Goal: Task Accomplishment & Management: Use online tool/utility

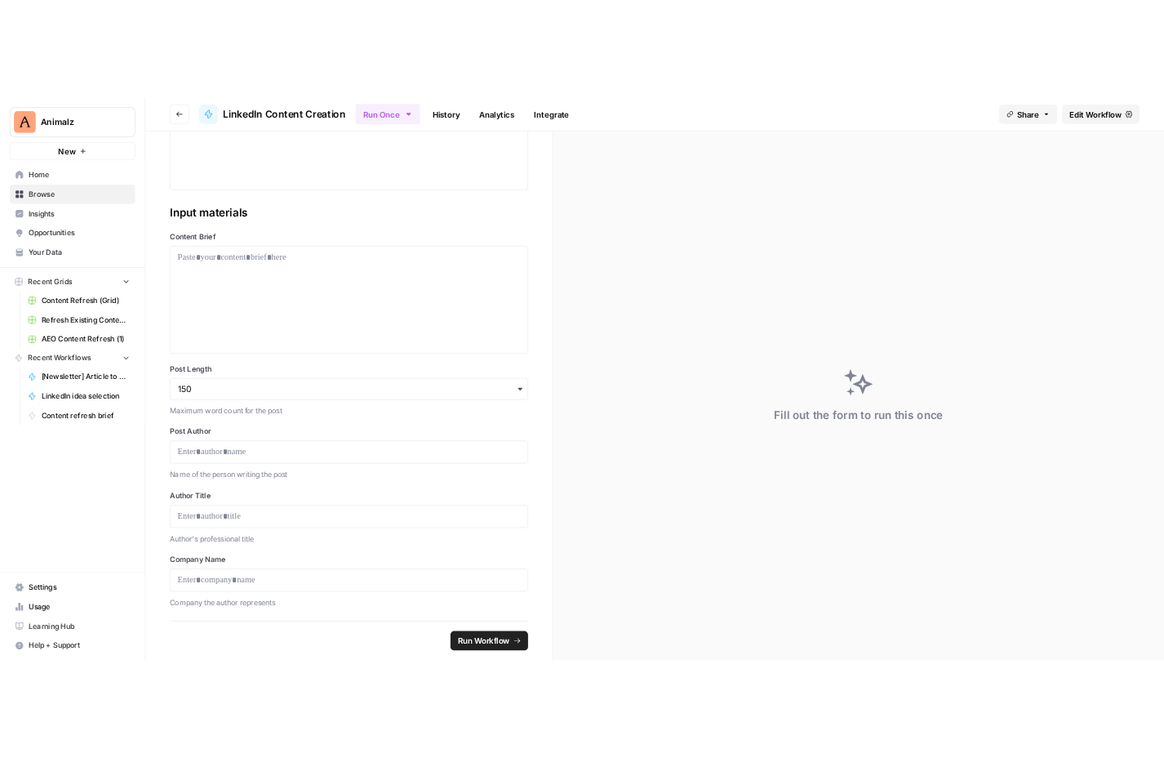
scroll to position [358, 0]
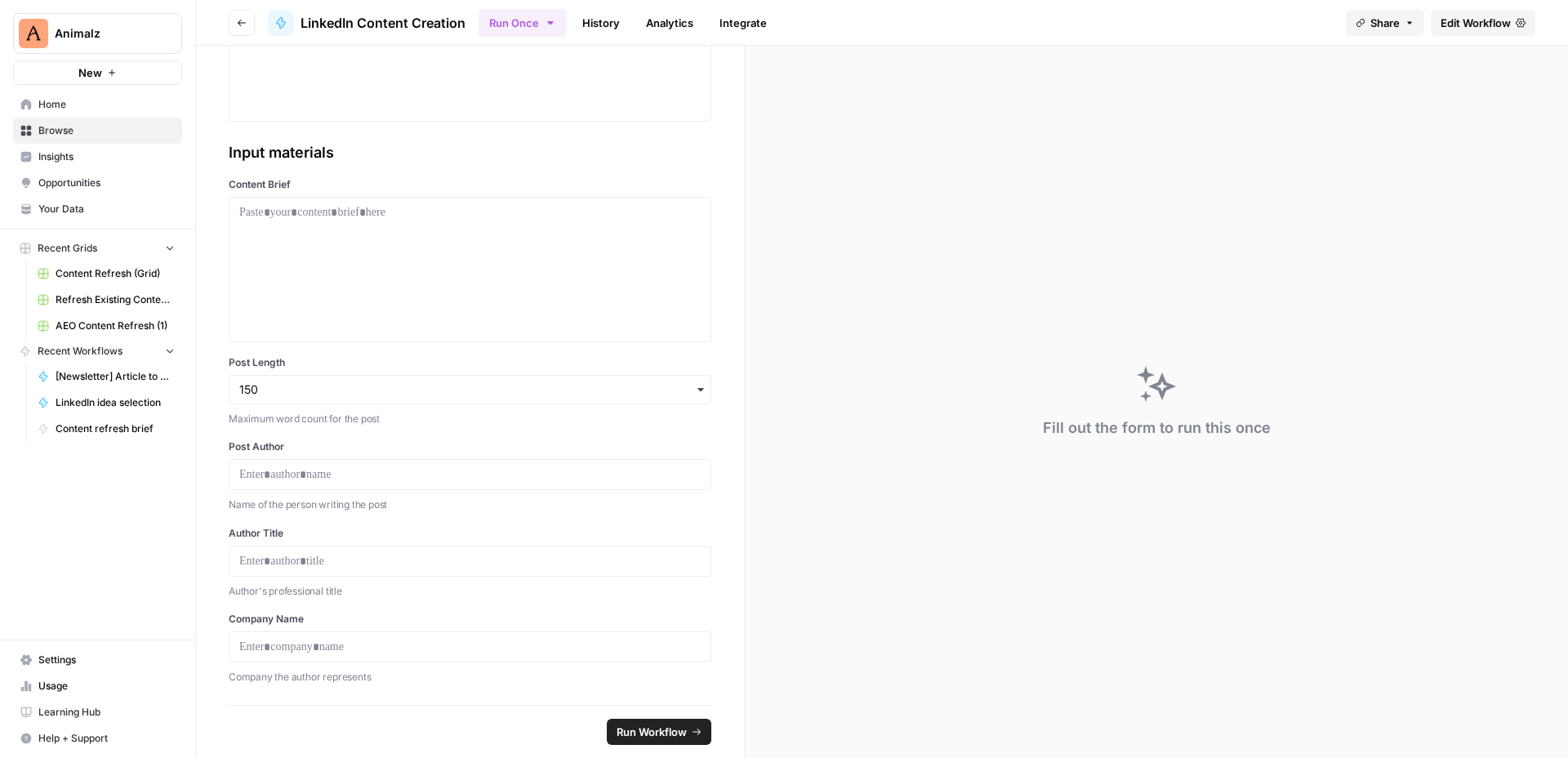
click at [1514, 29] on link "Edit Workflow" at bounding box center [1483, 23] width 105 height 26
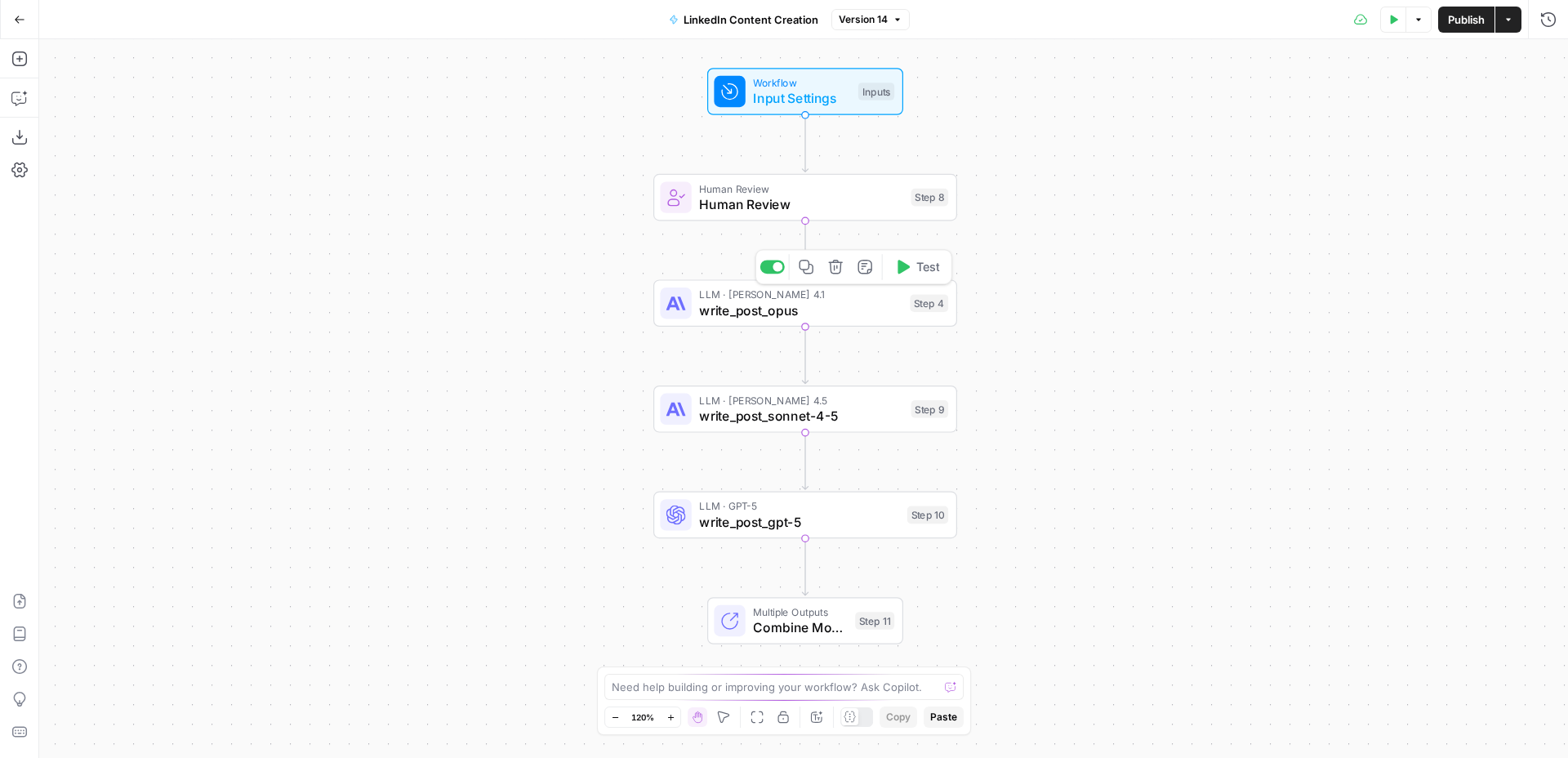
click at [861, 311] on span "write_post_opus" at bounding box center [800, 310] width 202 height 20
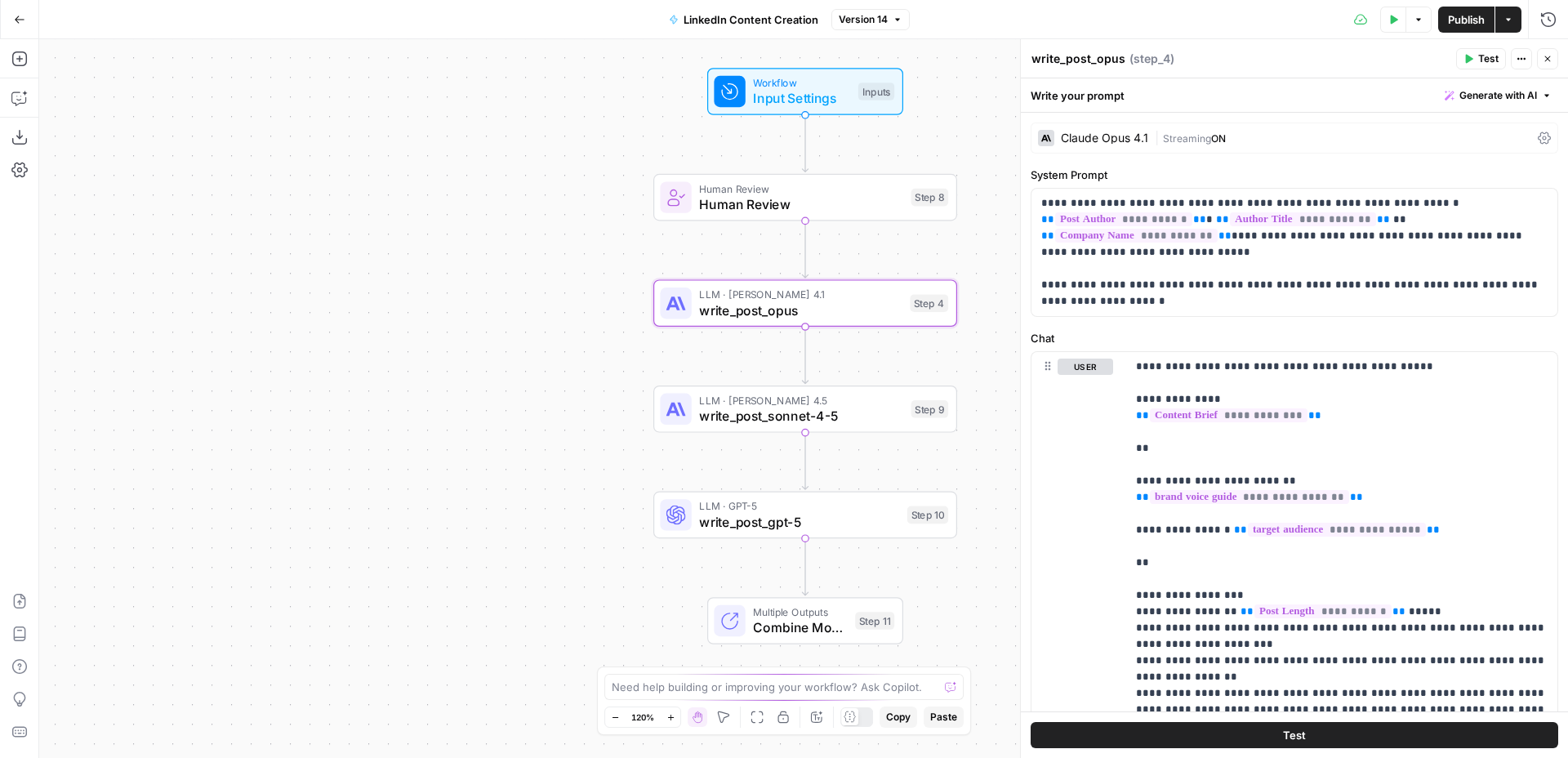
click at [1546, 58] on icon "button" at bounding box center [1547, 59] width 10 height 10
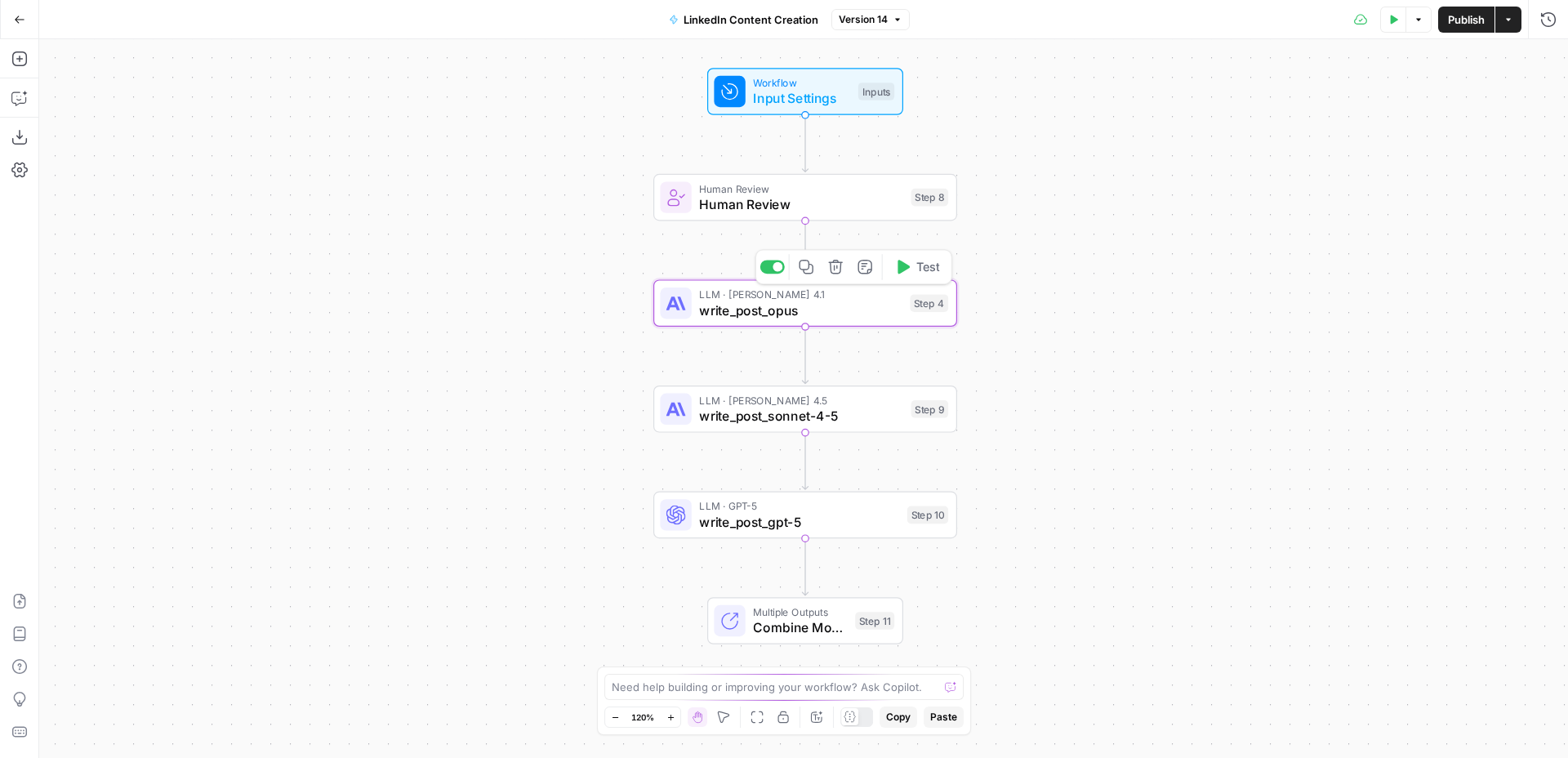
click at [808, 267] on icon "button" at bounding box center [806, 267] width 14 height 14
click at [14, 16] on icon "button" at bounding box center [19, 19] width 11 height 11
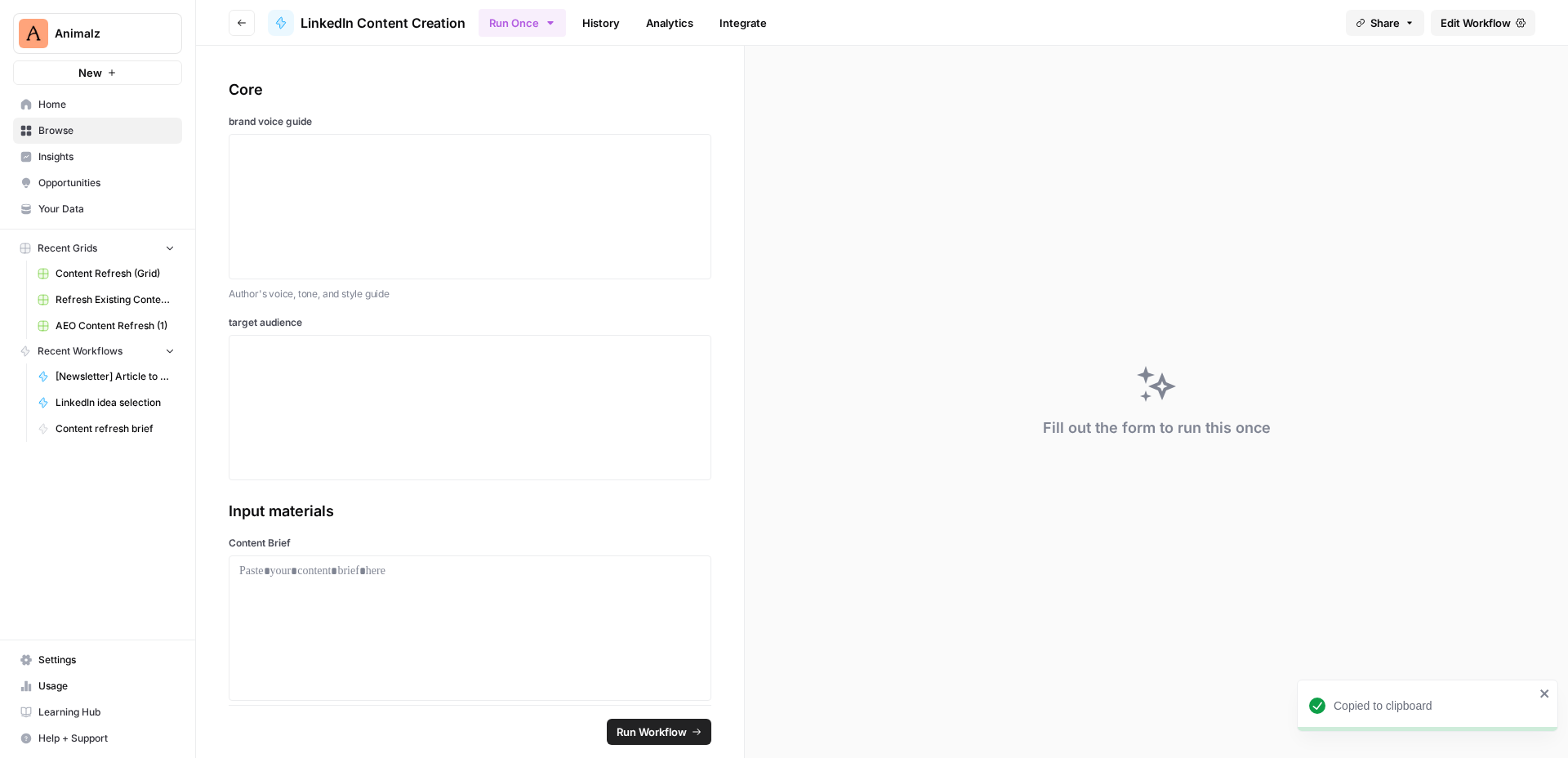
click at [69, 107] on span "Home" at bounding box center [106, 104] width 136 height 15
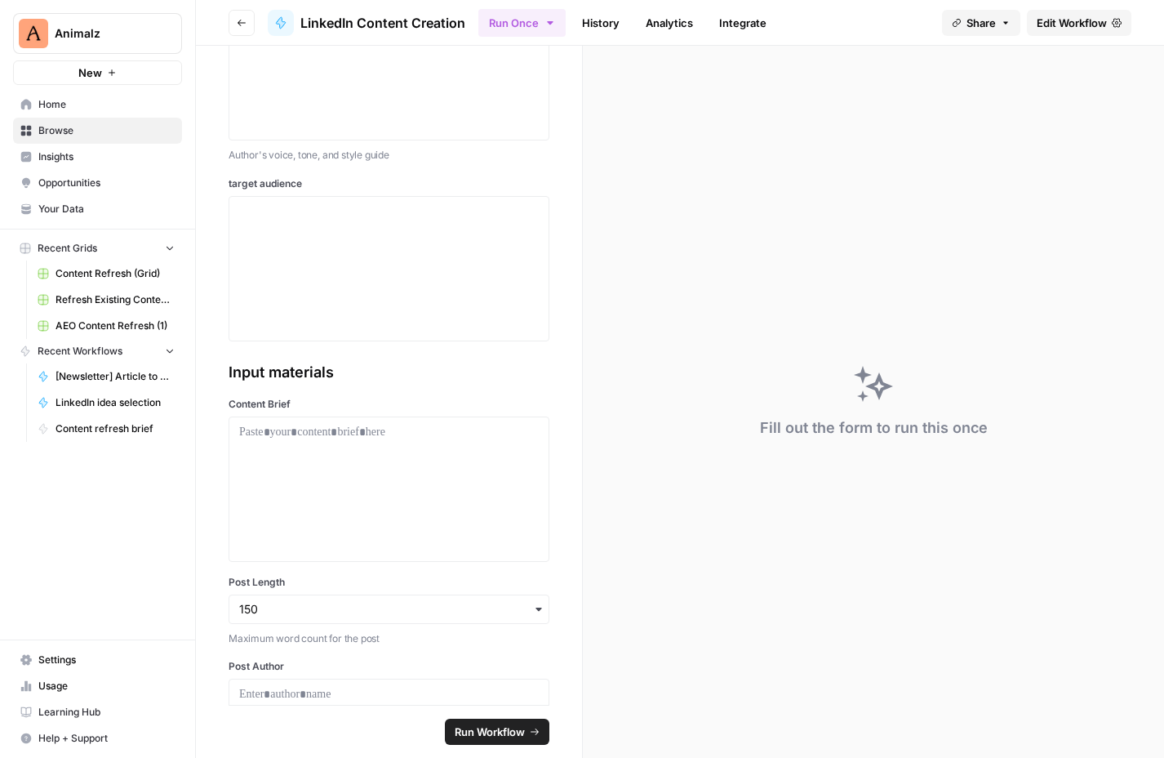
scroll to position [358, 0]
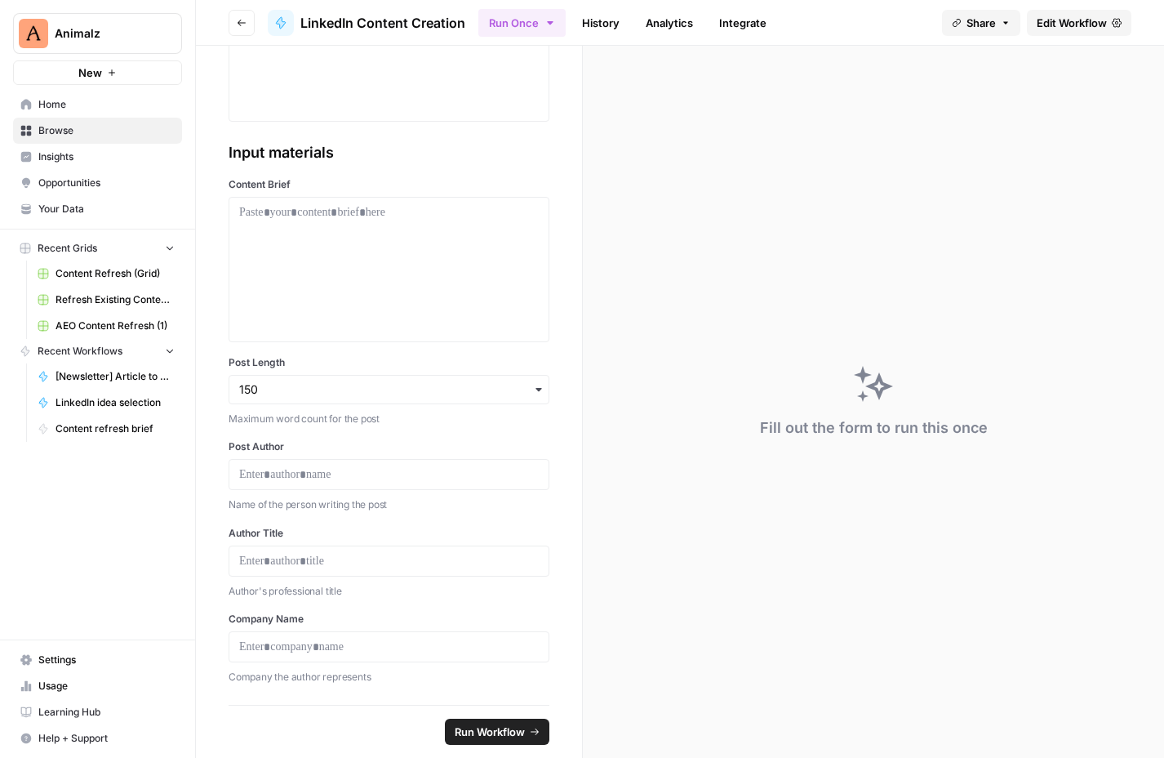
click at [534, 388] on icon "button" at bounding box center [538, 389] width 13 height 13
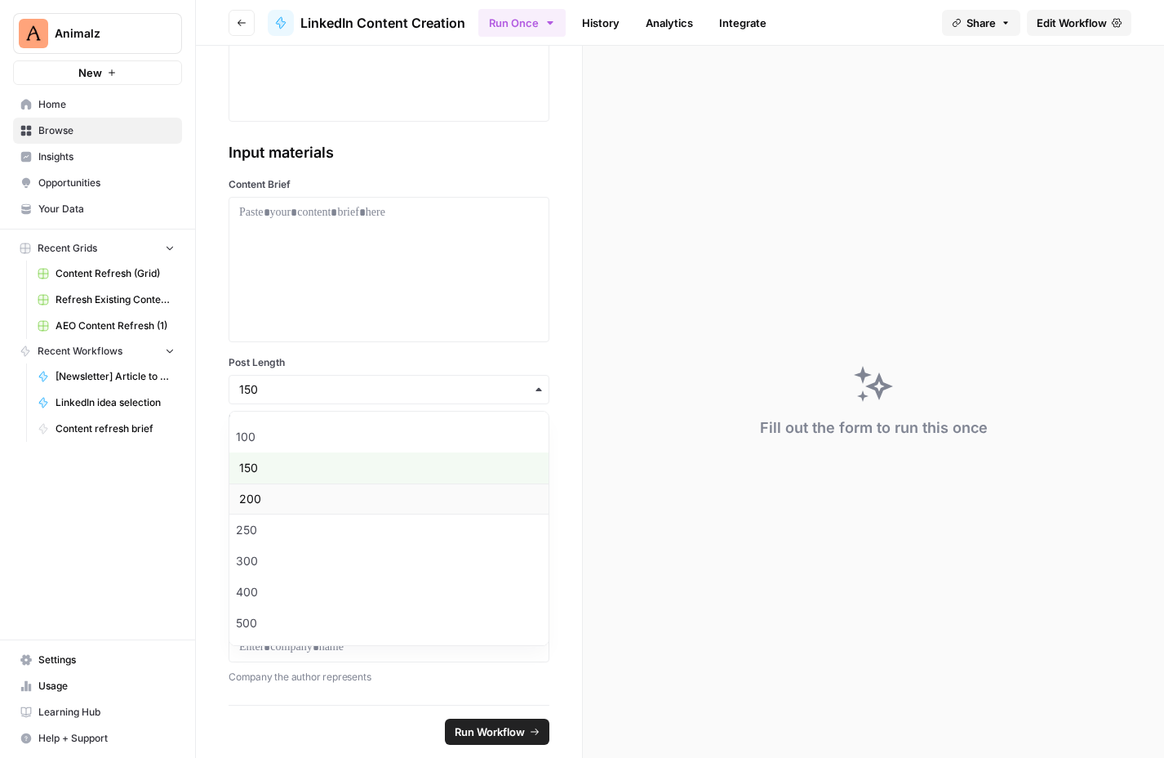
scroll to position [0, 0]
click at [563, 342] on div "Core brand voice guide Author's voice, tone, and style guide target audience In…" at bounding box center [389, 375] width 386 height 659
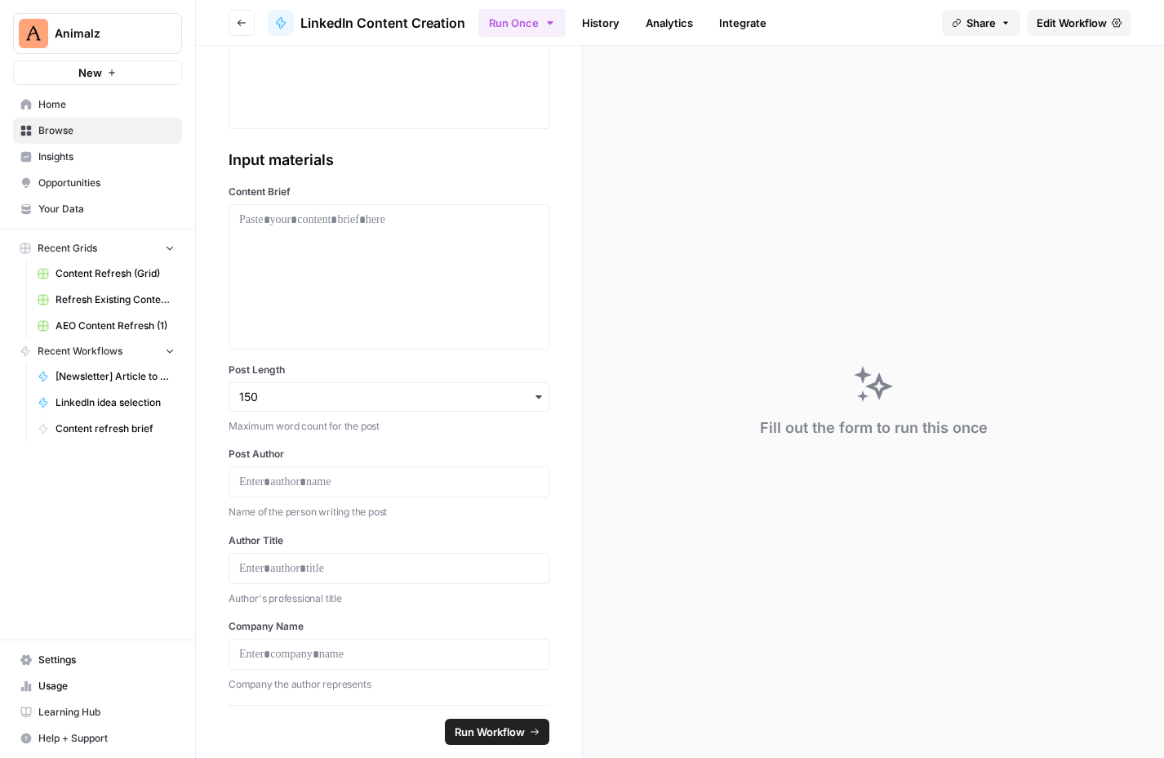
scroll to position [358, 0]
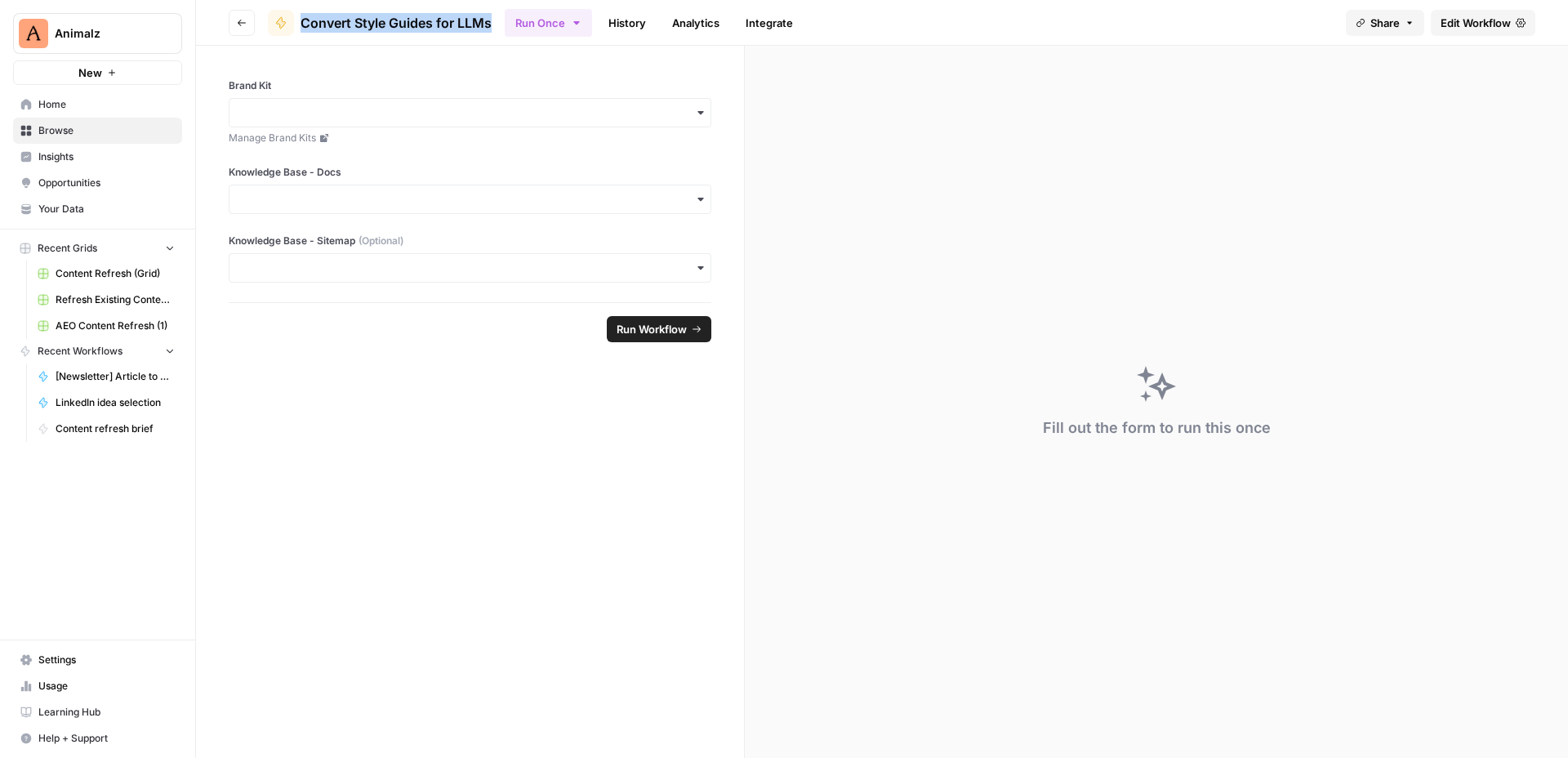
click at [57, 202] on span "Your Data" at bounding box center [106, 209] width 136 height 15
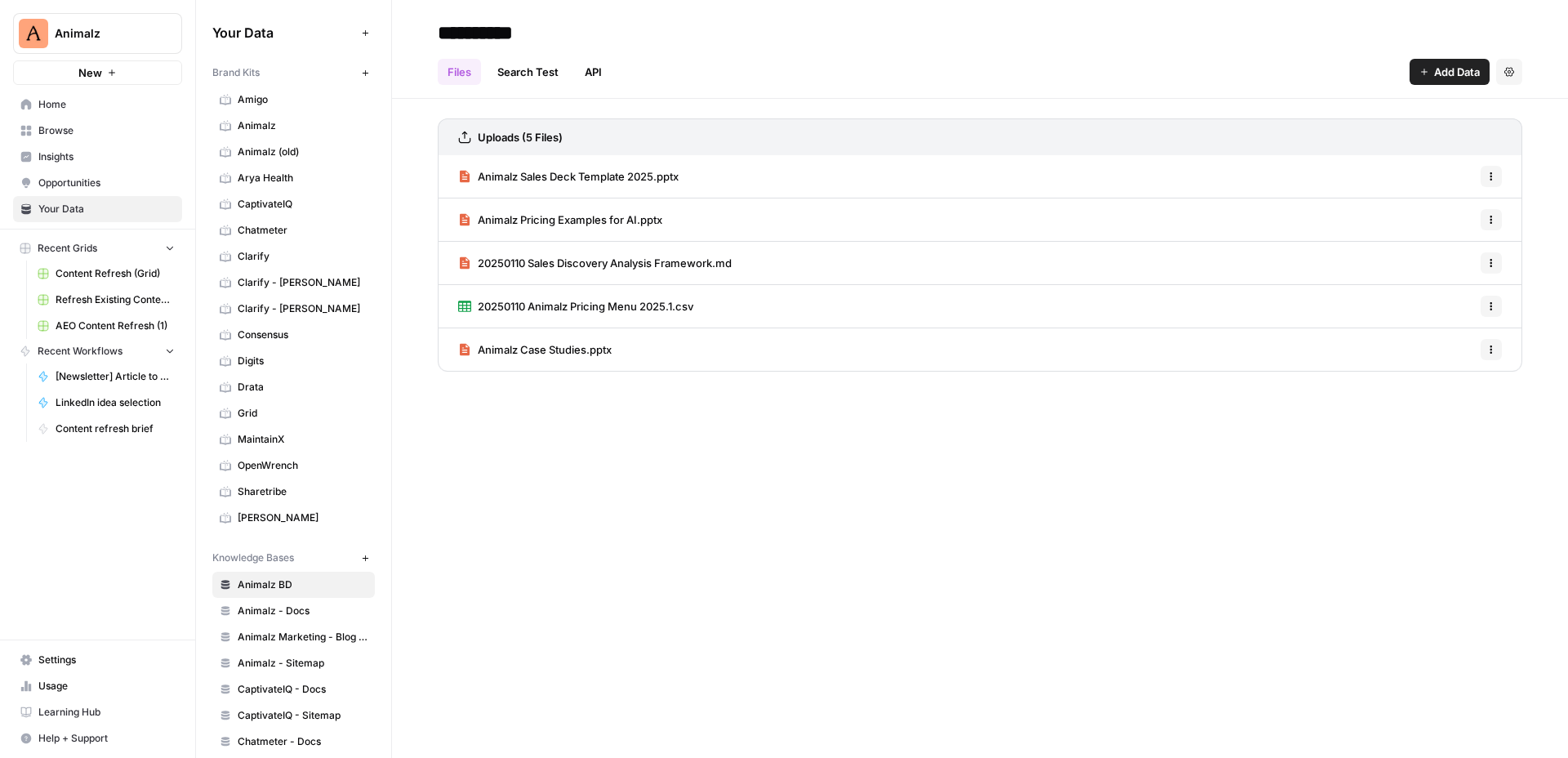
click at [289, 122] on span "Animalz" at bounding box center [303, 125] width 130 height 15
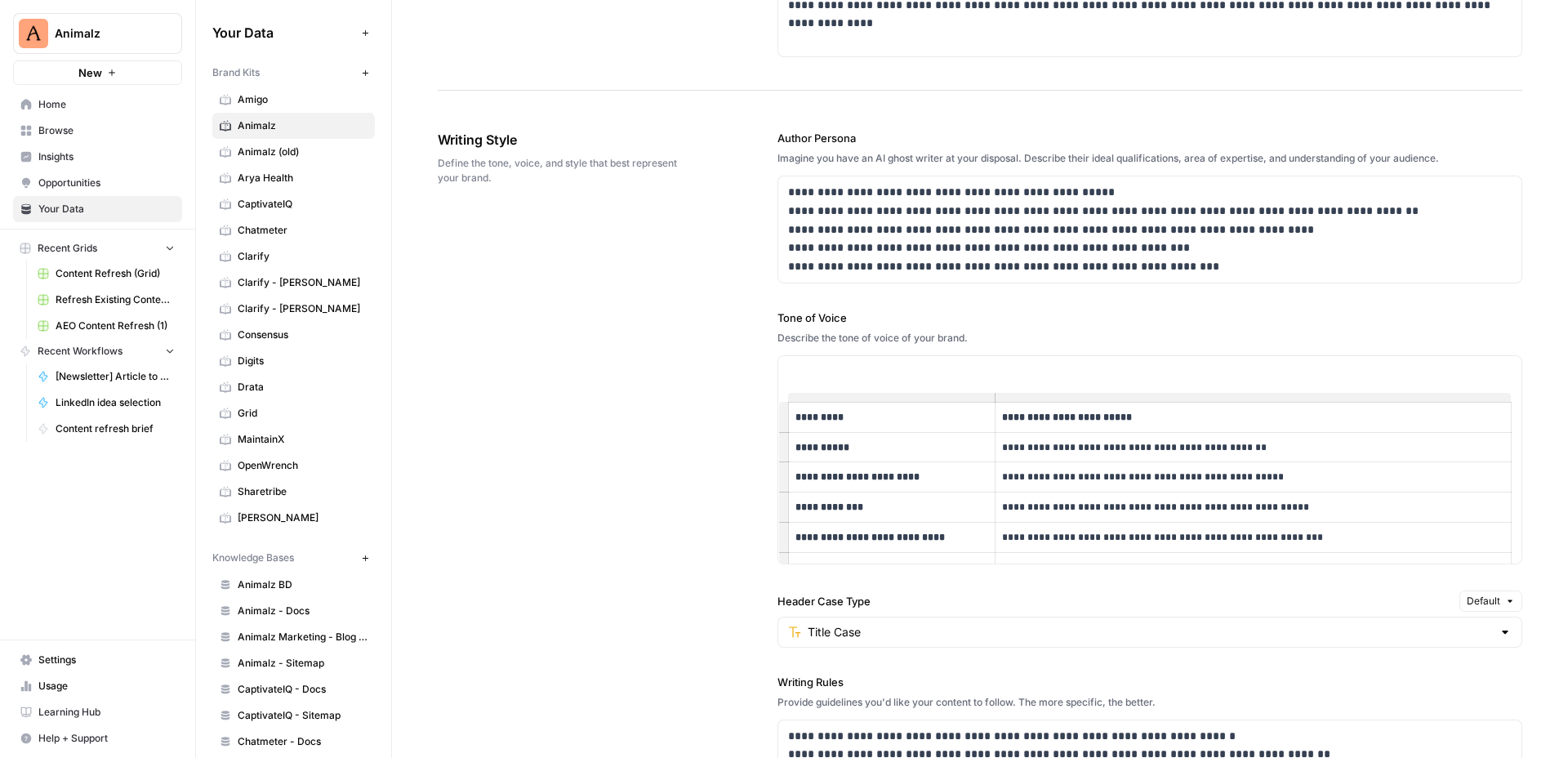
scroll to position [968, 0]
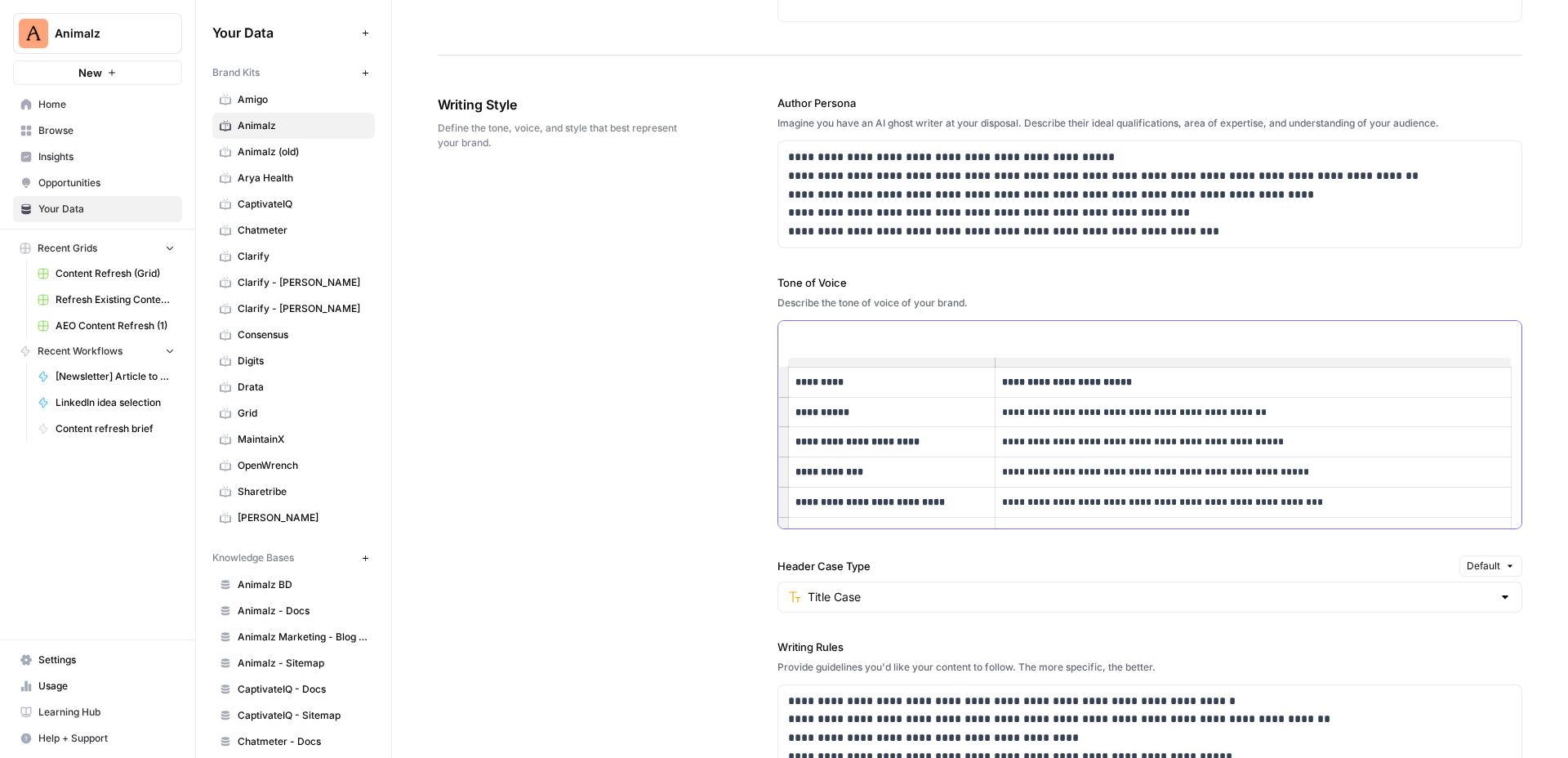
click at [971, 423] on td "**********" at bounding box center [892, 412] width 207 height 30
click at [936, 343] on div "**********" at bounding box center [1149, 502] width 743 height 363
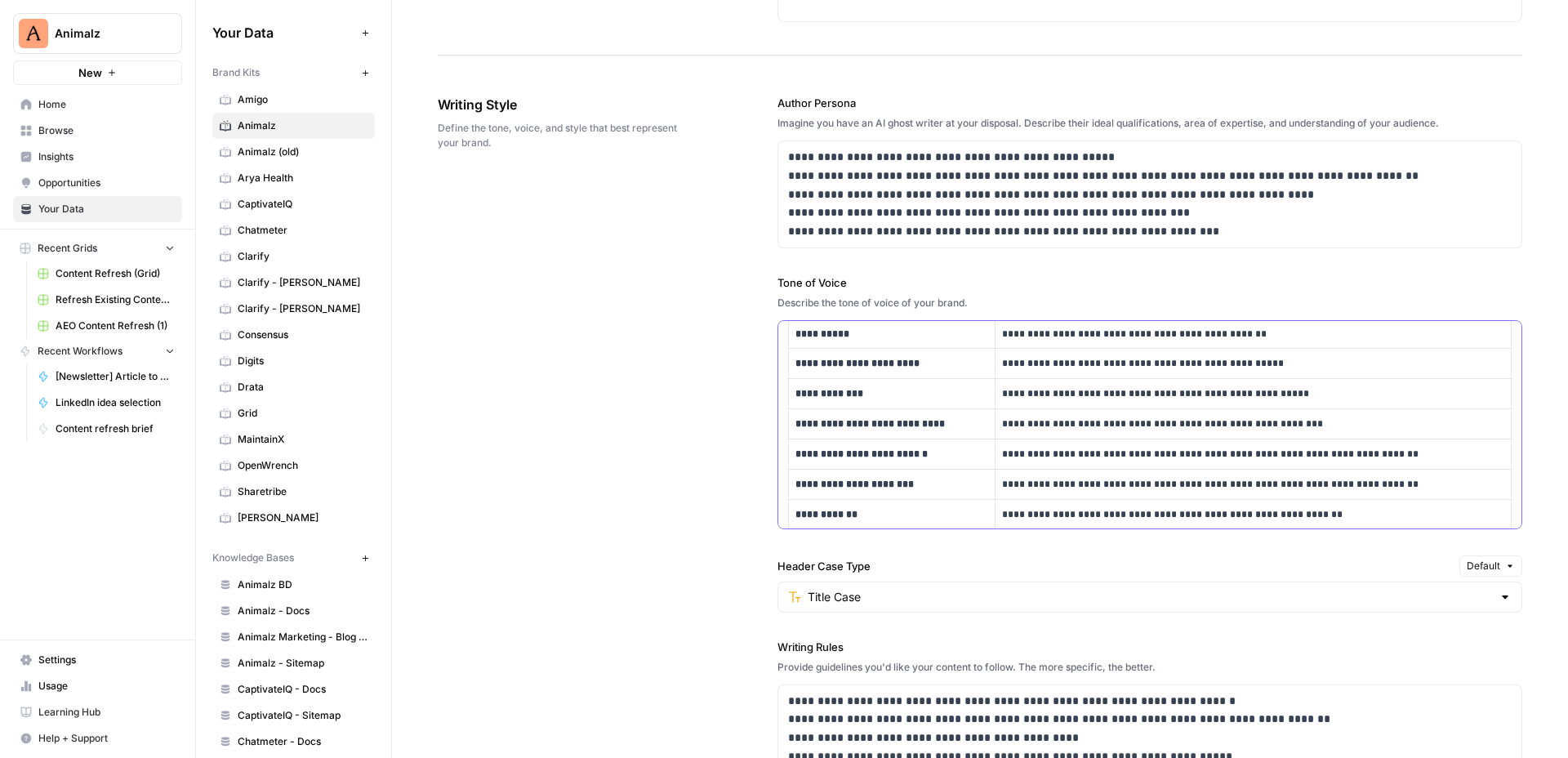
scroll to position [93, 0]
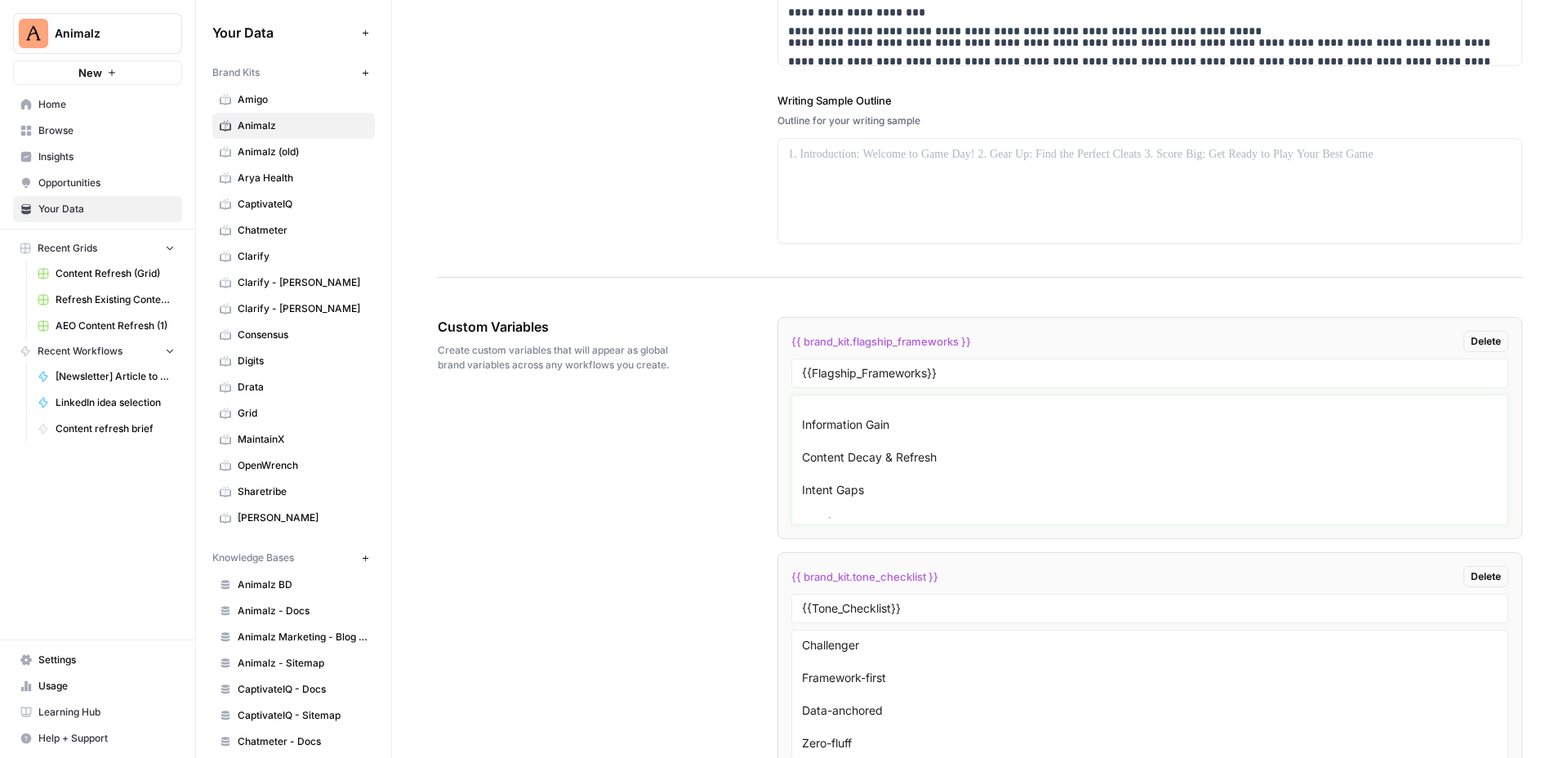
click at [1387, 471] on textarea "Library vs. Publication Copycat Content Information Gain Content Decay & Refres…" at bounding box center [1150, 460] width 696 height 116
click at [950, 444] on textarea "Library vs. Publication Copycat Content Information Gain Content Decay & Refres…" at bounding box center [1150, 460] width 696 height 116
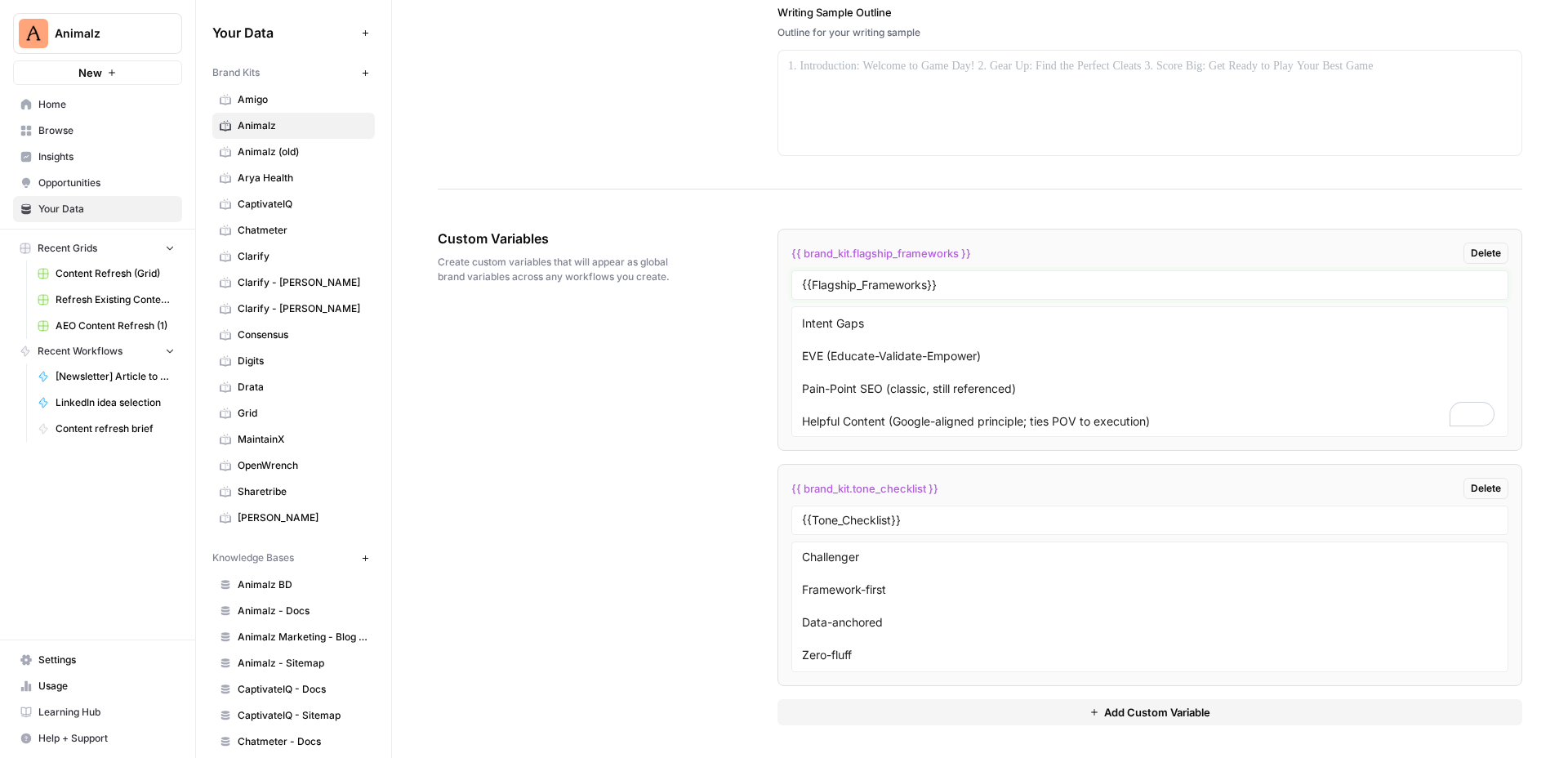
click at [964, 289] on input "{{Flagship_Frameworks}}" at bounding box center [1150, 285] width 696 height 15
click at [750, 424] on div "Custom Variables Create custom variables that will appear as global brand varia…" at bounding box center [980, 477] width 1084 height 562
click at [1015, 392] on textarea "Library vs. Publication Copycat Content Information Gain Content Decay & Refres…" at bounding box center [1150, 372] width 696 height 116
click at [1039, 385] on textarea "Library vs. Publication Copycat Content Information Gain Content Decay & Refres…" at bounding box center [1150, 372] width 696 height 116
click at [991, 339] on textarea "Library vs. Publication Copycat Content Information Gain Content Decay & Refres…" at bounding box center [1150, 372] width 696 height 116
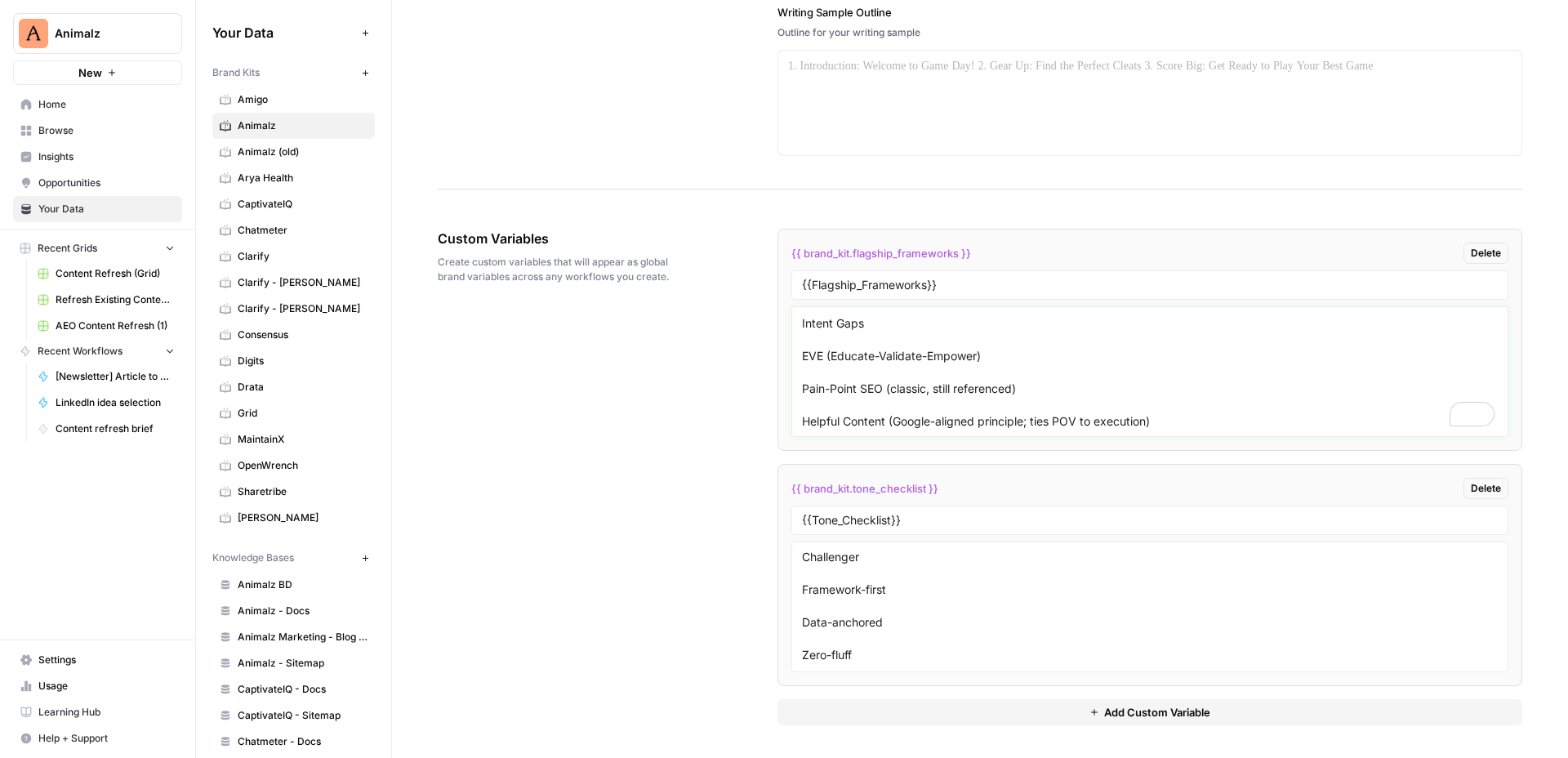
click at [995, 327] on textarea "Library vs. Publication Copycat Content Information Gain Content Decay & Refres…" at bounding box center [1150, 372] width 696 height 116
click at [994, 338] on textarea "Library vs. Publication Copycat Content Information Gain Content Decay & Refres…" at bounding box center [1150, 372] width 696 height 116
click at [992, 518] on input "{{Tone_Checklist}}" at bounding box center [1150, 520] width 696 height 15
click at [1115, 474] on li "{{ brand_kit.tone_checklist }} Delete {{Tone_Checklist}} Challenger Framework-f…" at bounding box center [1149, 575] width 745 height 222
click at [964, 560] on textarea "Challenger Framework-first Data-anchored Zero-fluff Second-person direct Inside…" at bounding box center [1150, 607] width 696 height 116
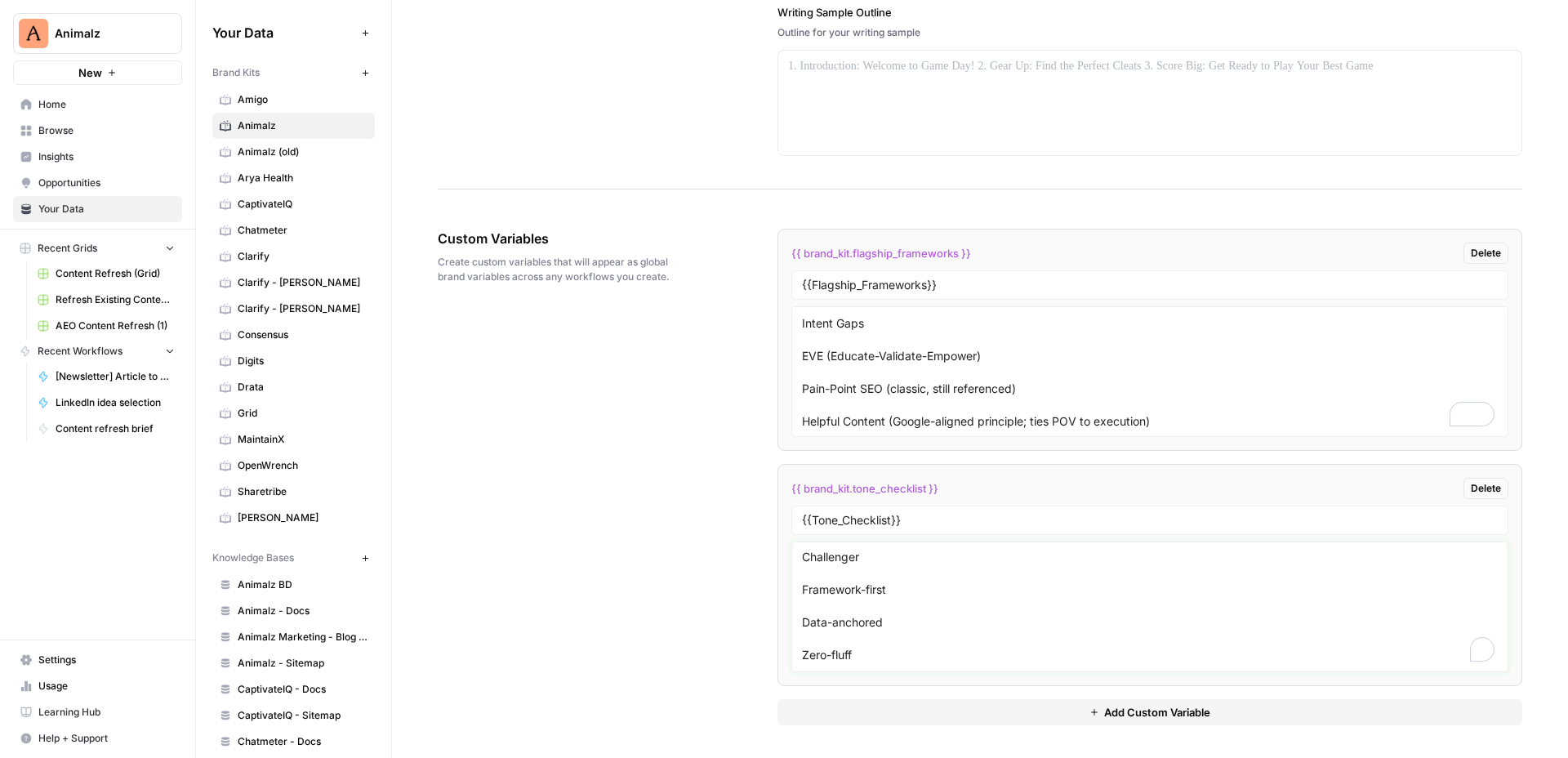
click at [909, 568] on textarea "Challenger Framework-first Data-anchored Zero-fluff Second-person direct Inside…" at bounding box center [1150, 607] width 696 height 116
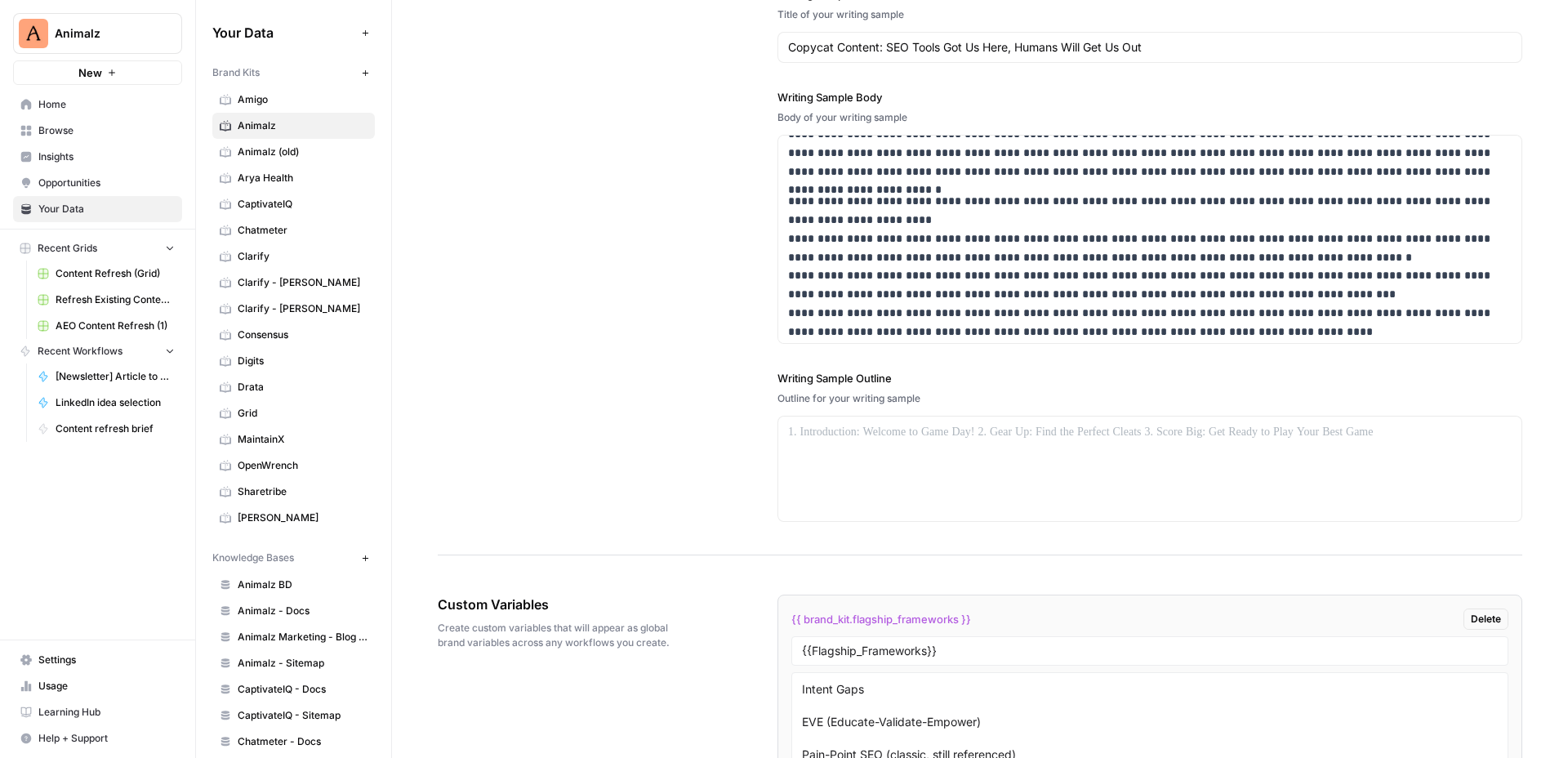
scroll to position [2116, 0]
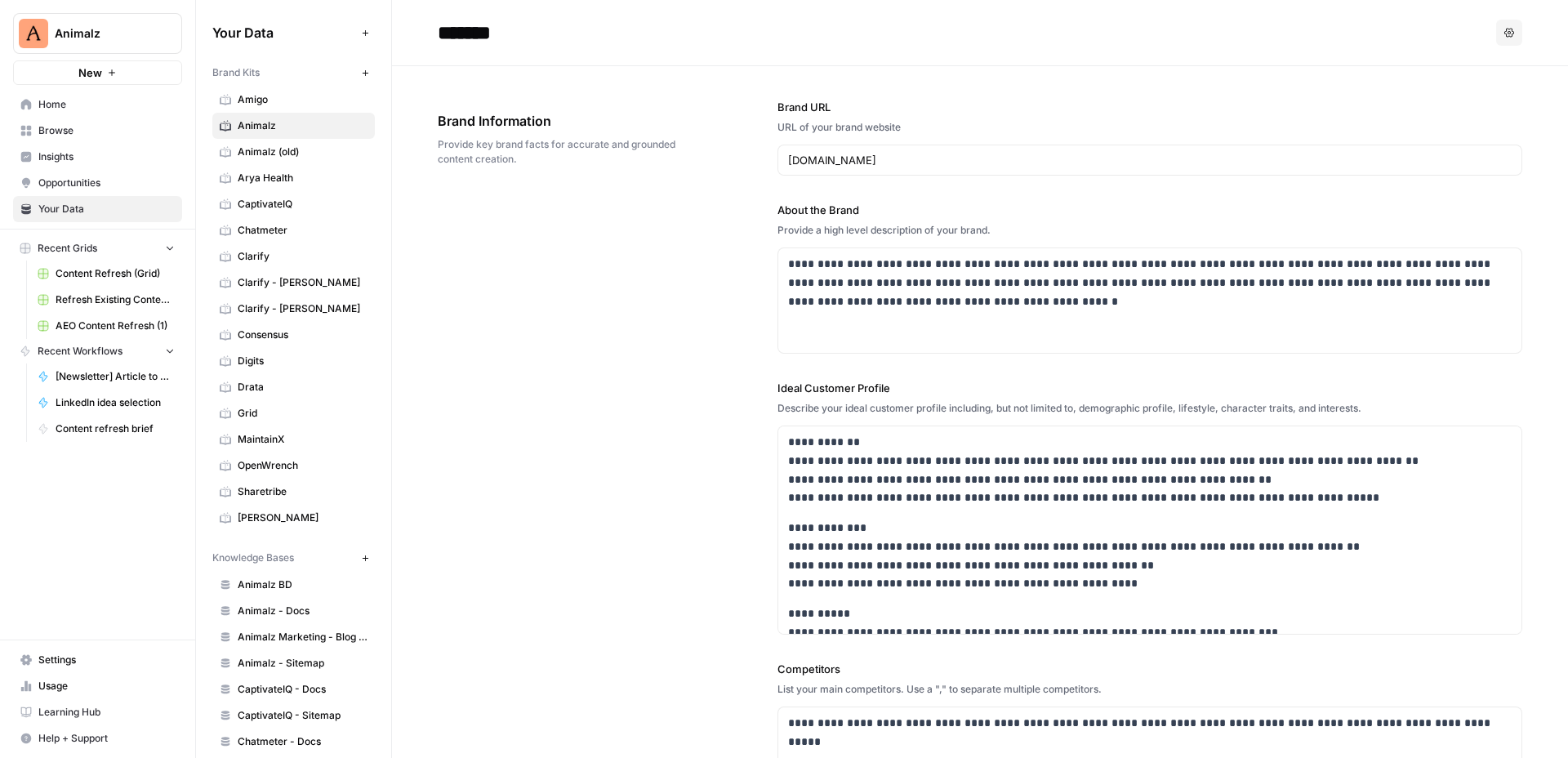
click at [105, 102] on span "Home" at bounding box center [106, 104] width 136 height 15
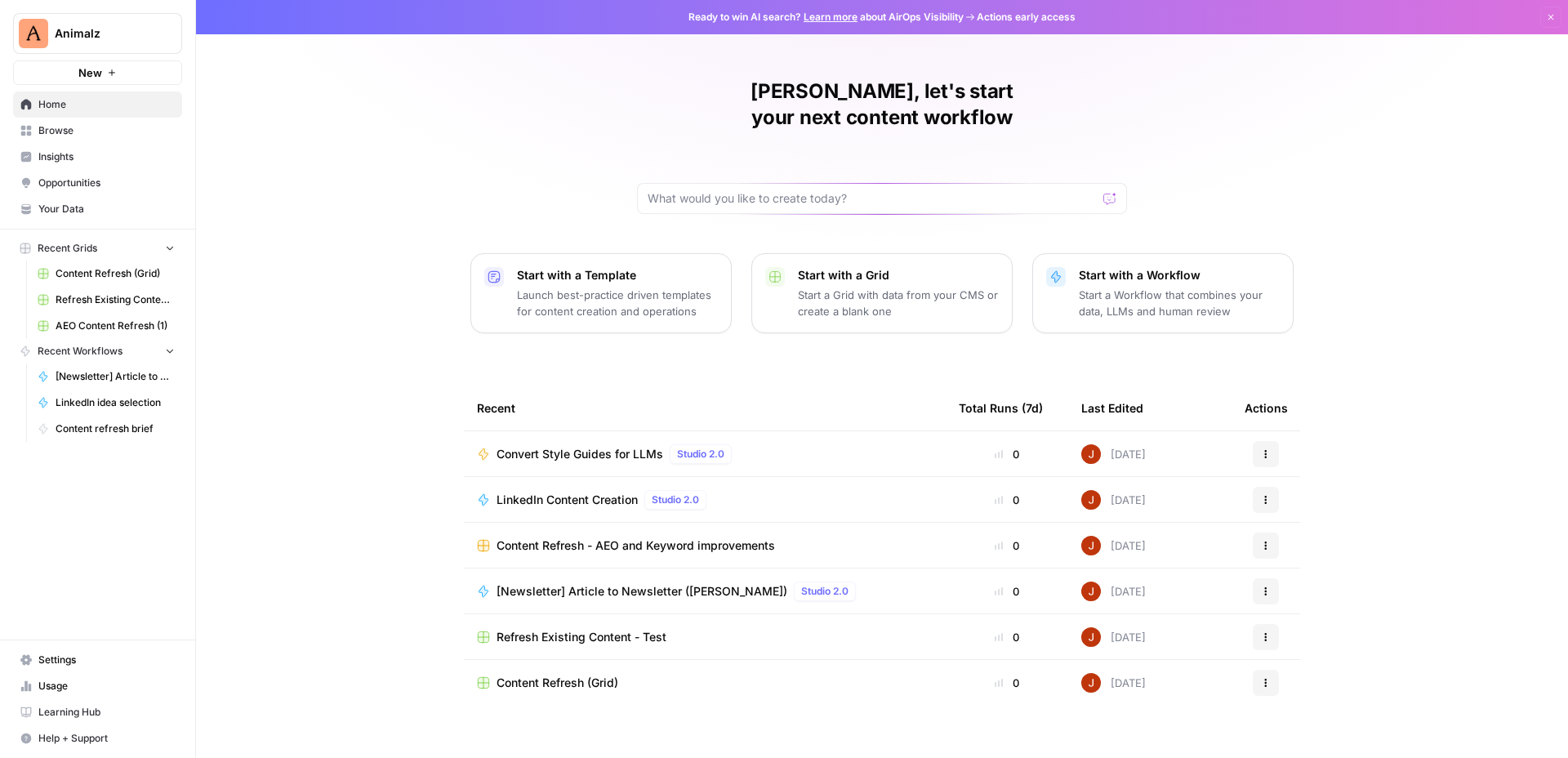
click at [74, 130] on span "Browse" at bounding box center [106, 130] width 136 height 15
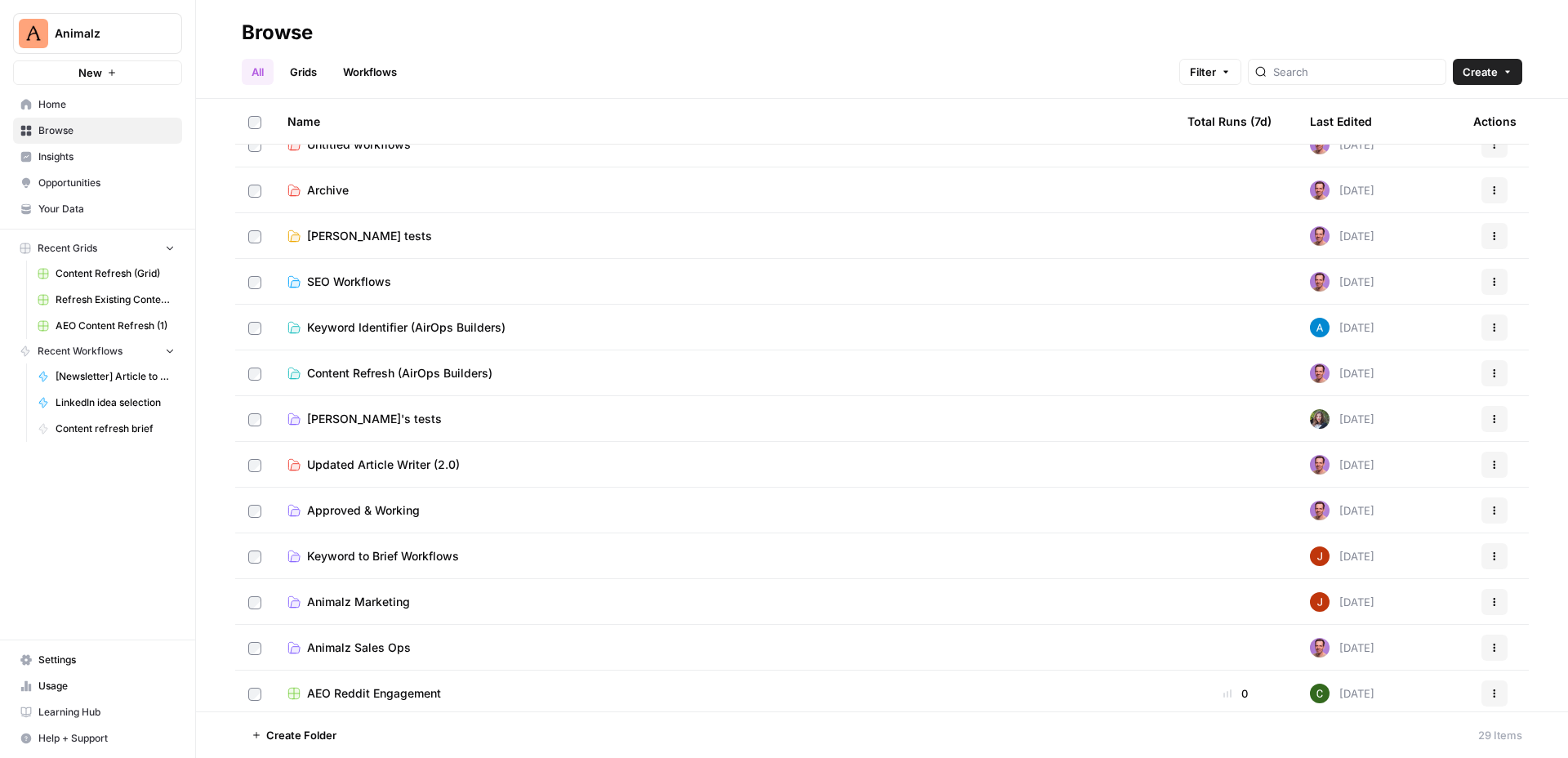
click at [360, 603] on span "Animalz Marketing" at bounding box center [358, 602] width 103 height 16
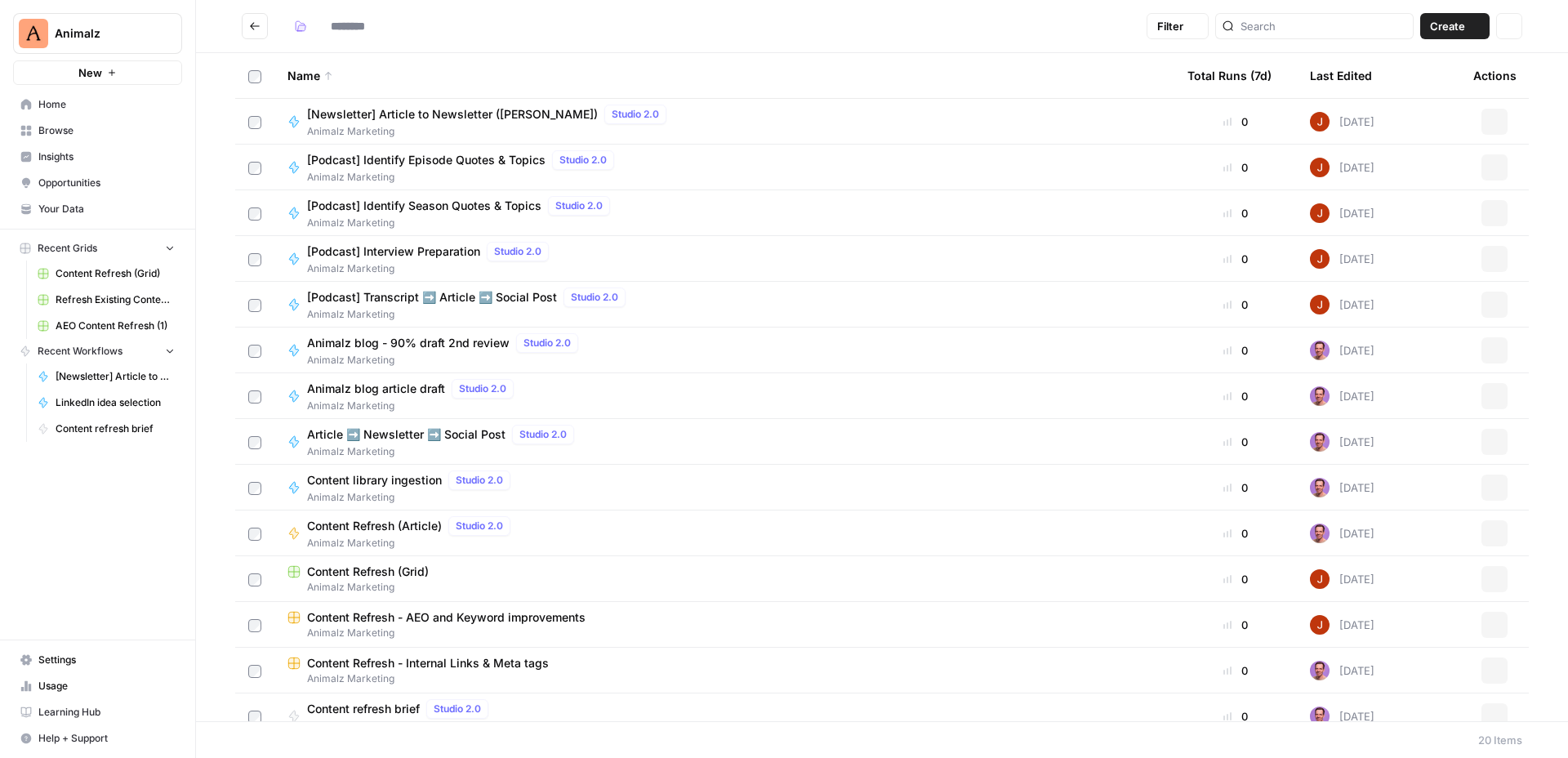
type input "**********"
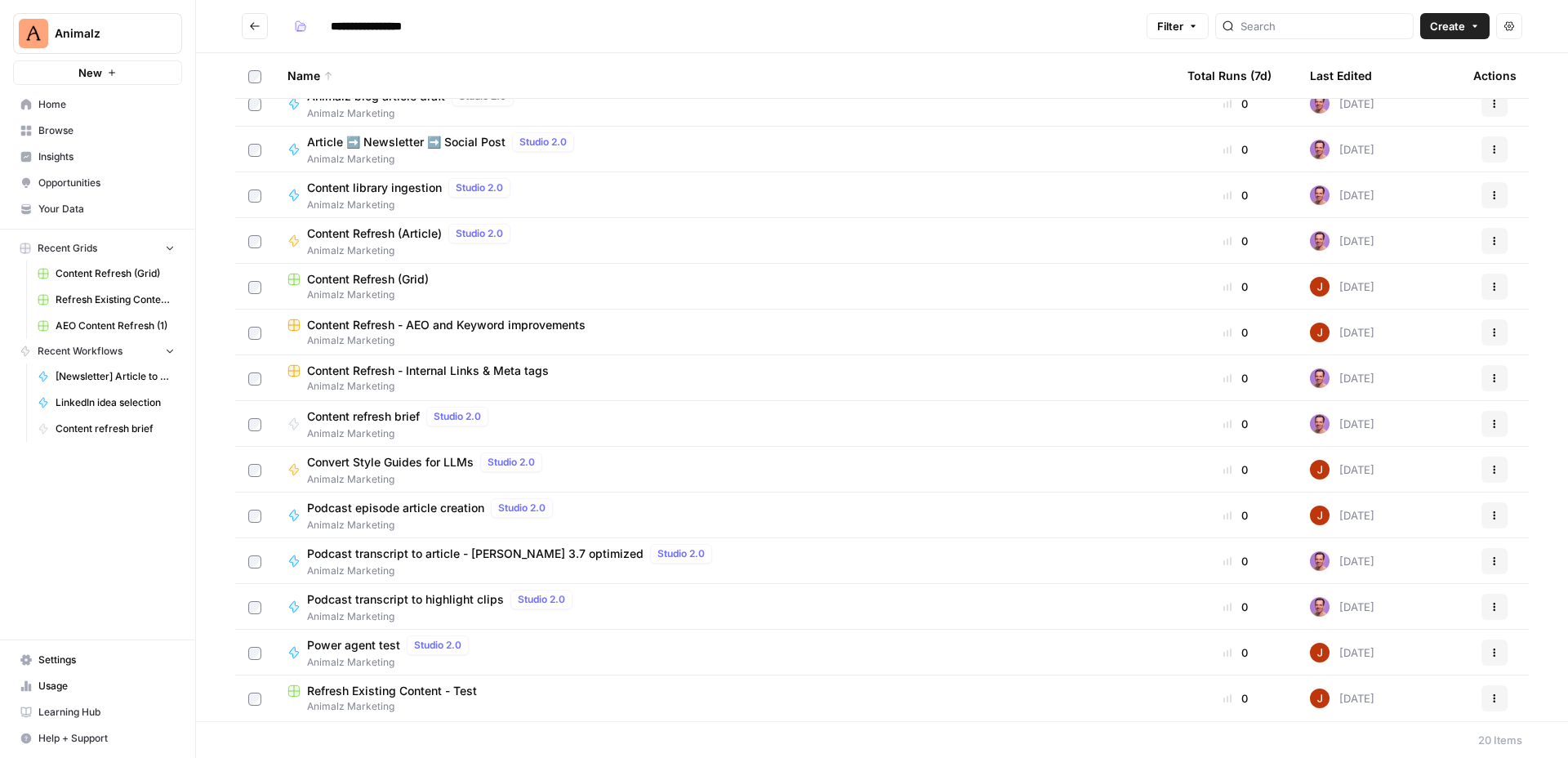
click at [345, 655] on span "Animalz Marketing" at bounding box center [391, 662] width 168 height 15
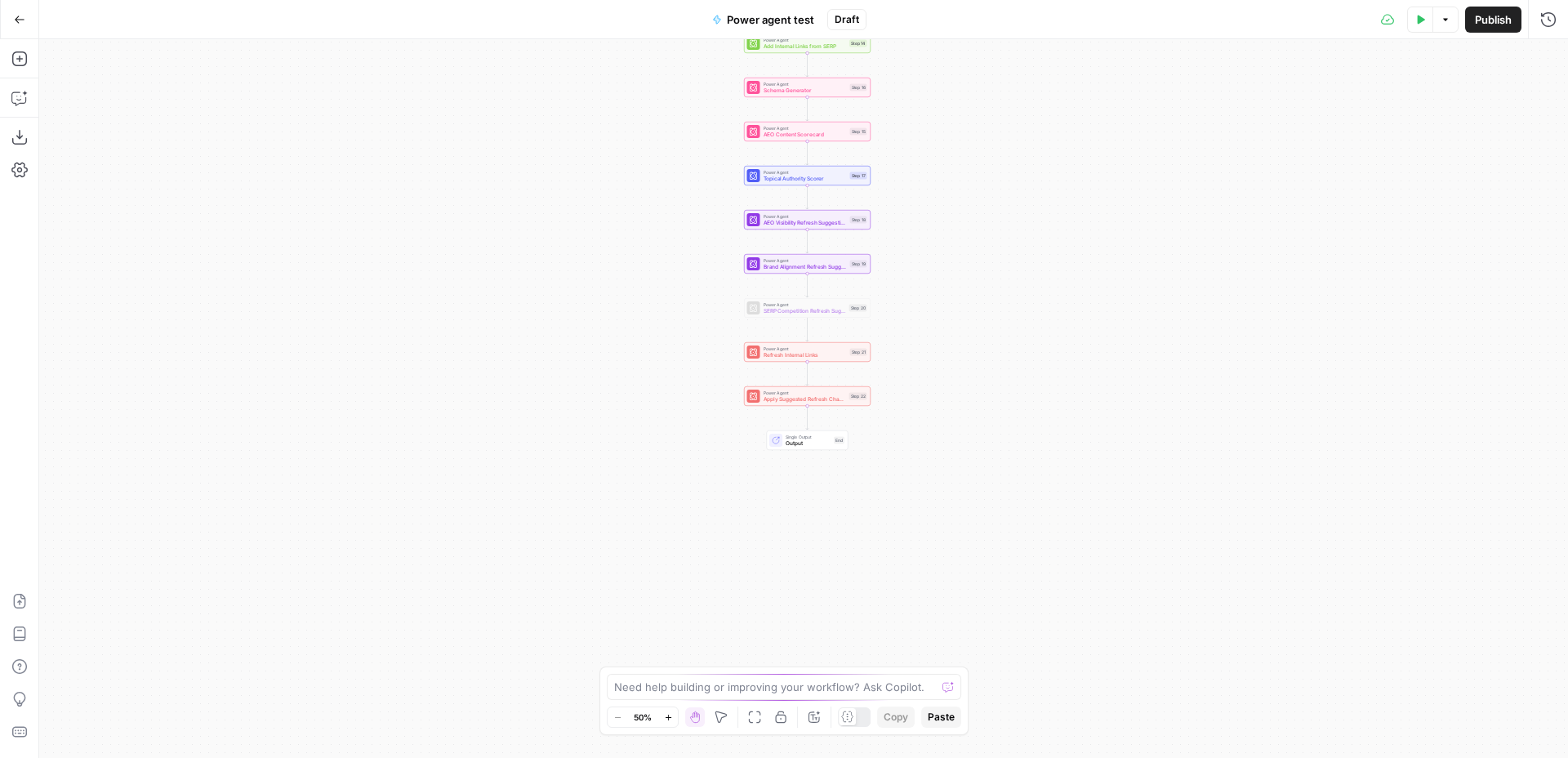
click at [931, 445] on div "Workflow Input Settings Inputs Power Agent Analyze SERP for Target Keyword Step…" at bounding box center [803, 398] width 1529 height 719
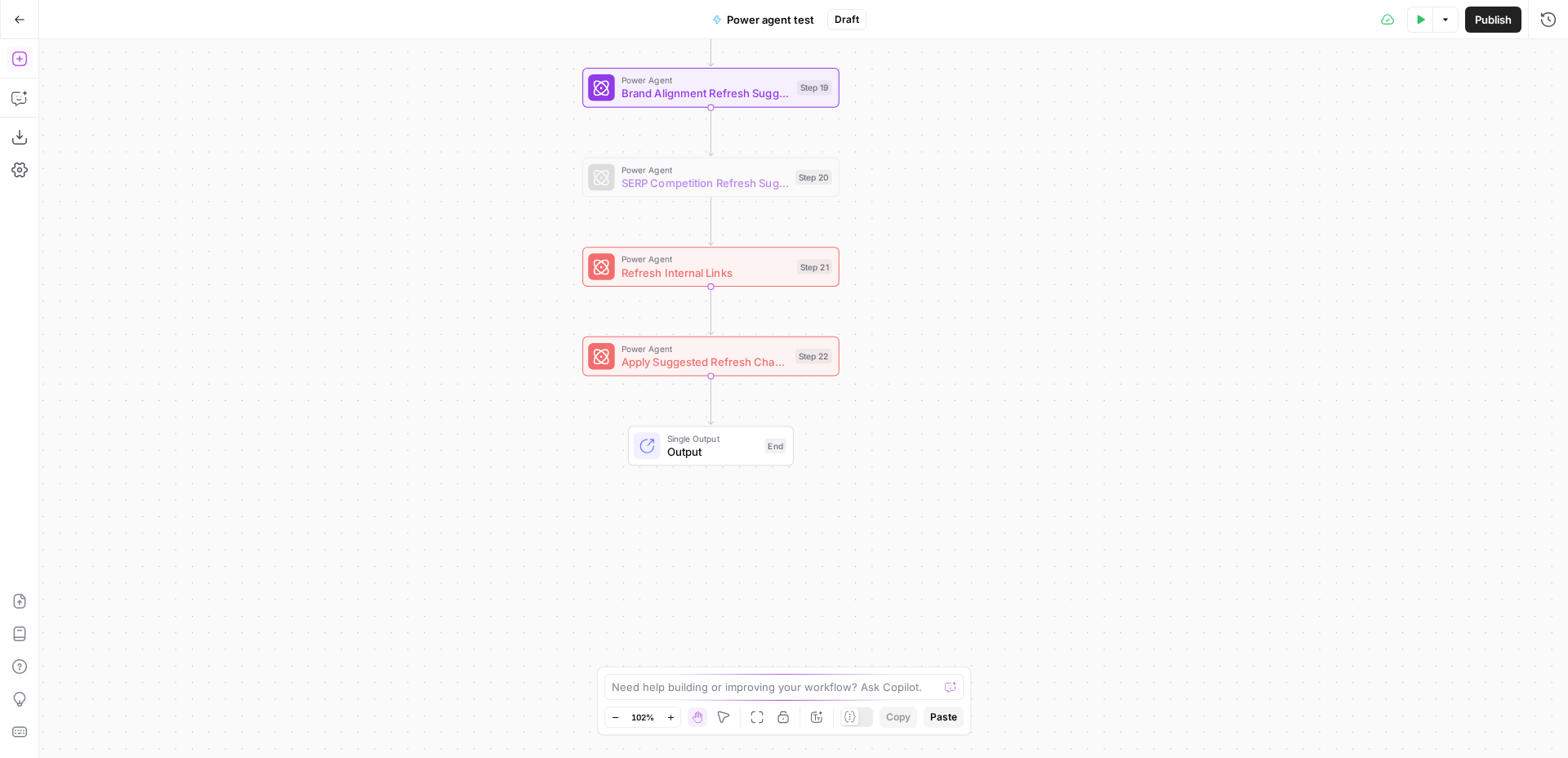
click at [17, 60] on icon "button" at bounding box center [19, 59] width 16 height 16
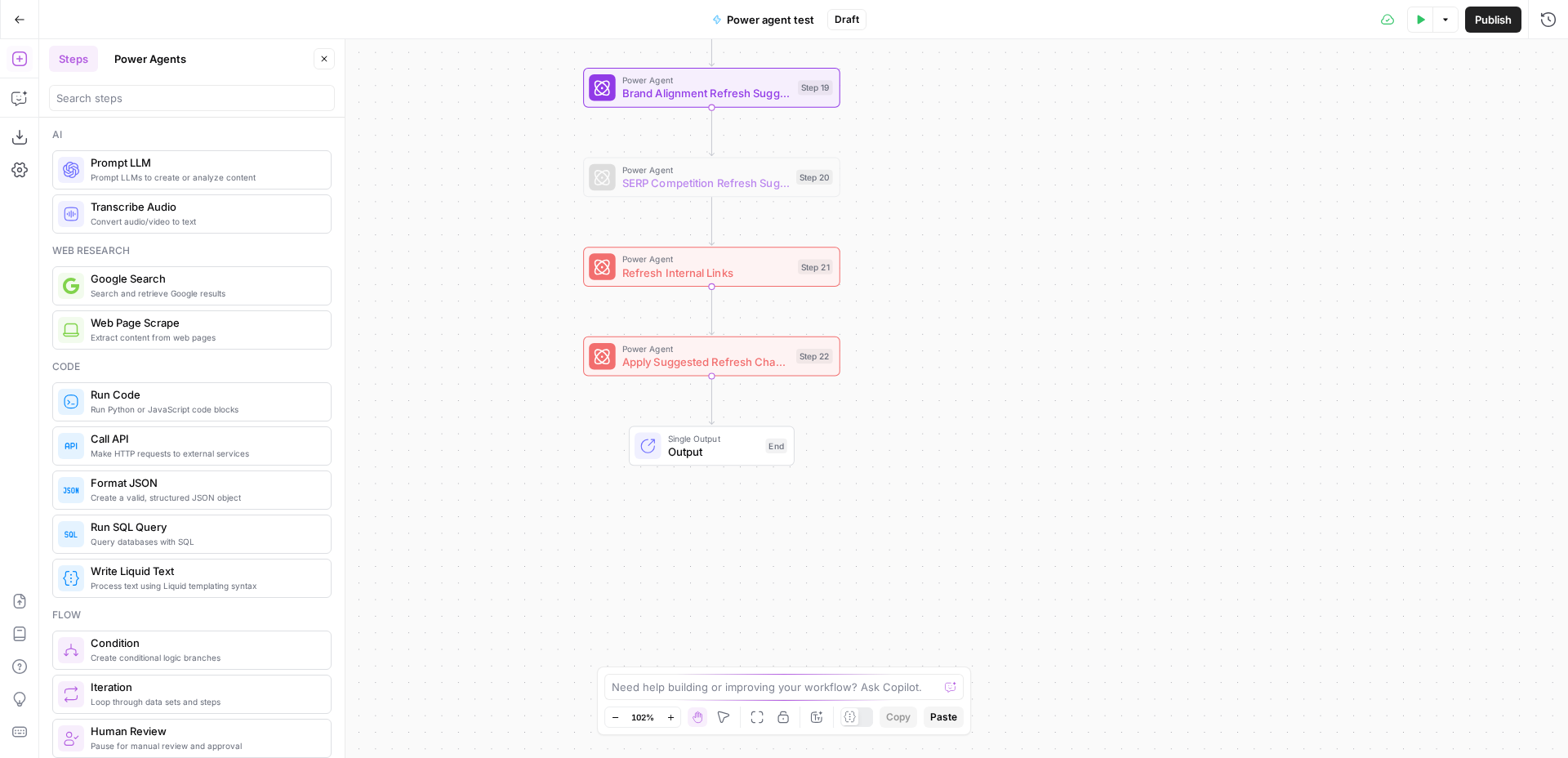
click at [960, 283] on div "Workflow Input Settings Inputs Power Agent Analyze SERP for Target Keyword Step…" at bounding box center [803, 398] width 1529 height 719
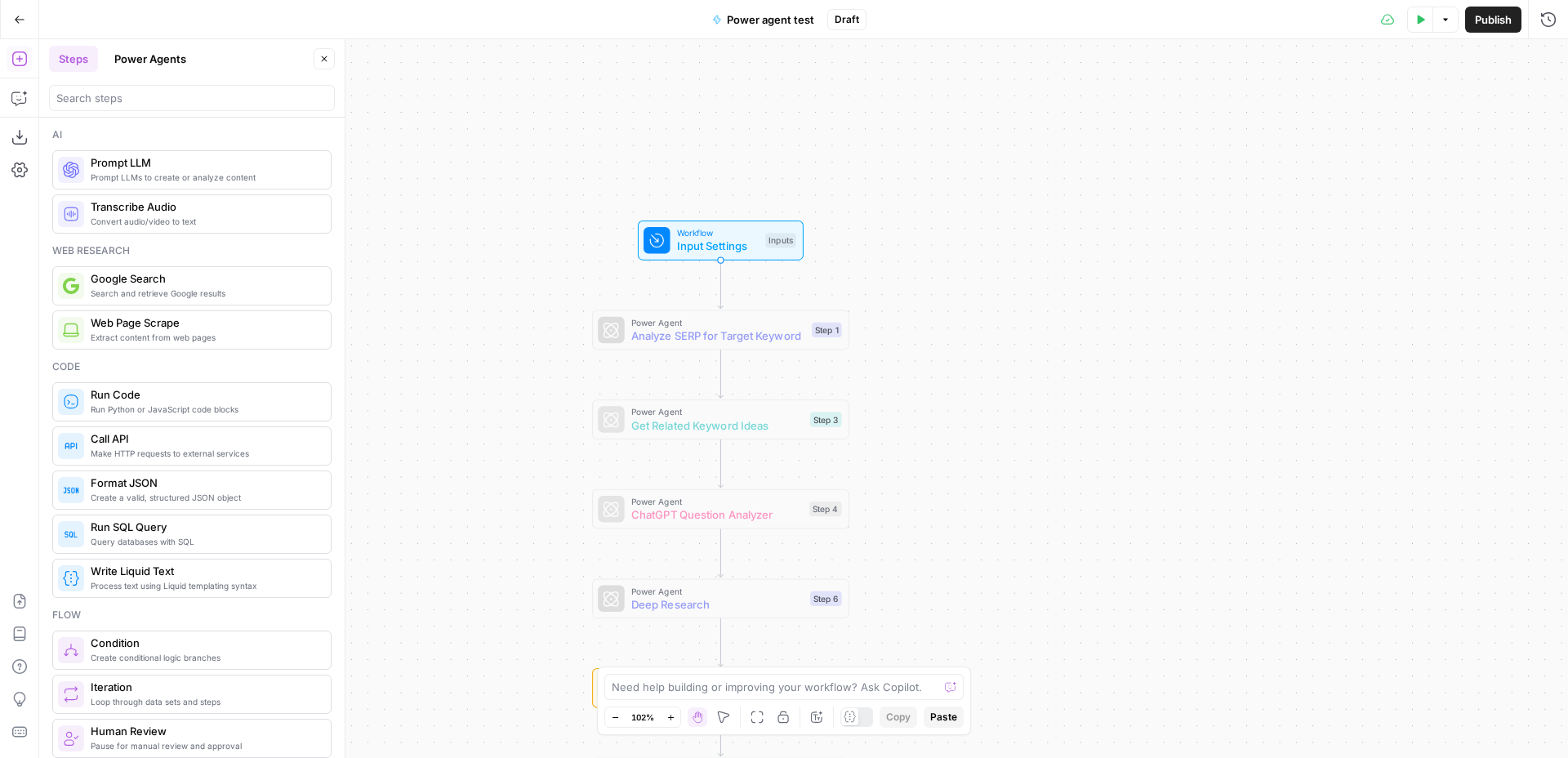
click at [741, 252] on span "Input Settings" at bounding box center [718, 246] width 82 height 16
click at [1545, 60] on icon "button" at bounding box center [1547, 59] width 10 height 10
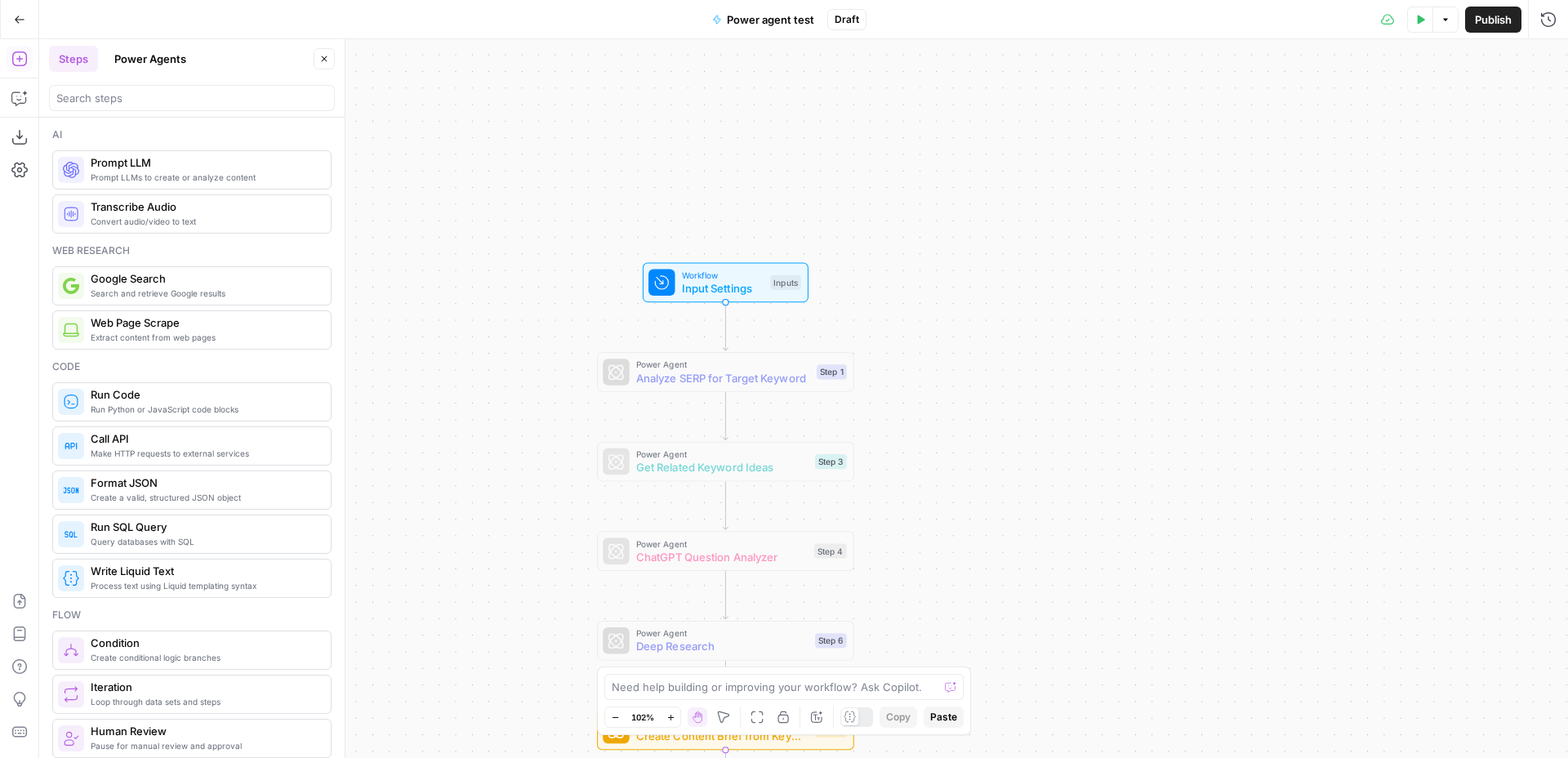
click at [20, 14] on icon "button" at bounding box center [19, 19] width 11 height 11
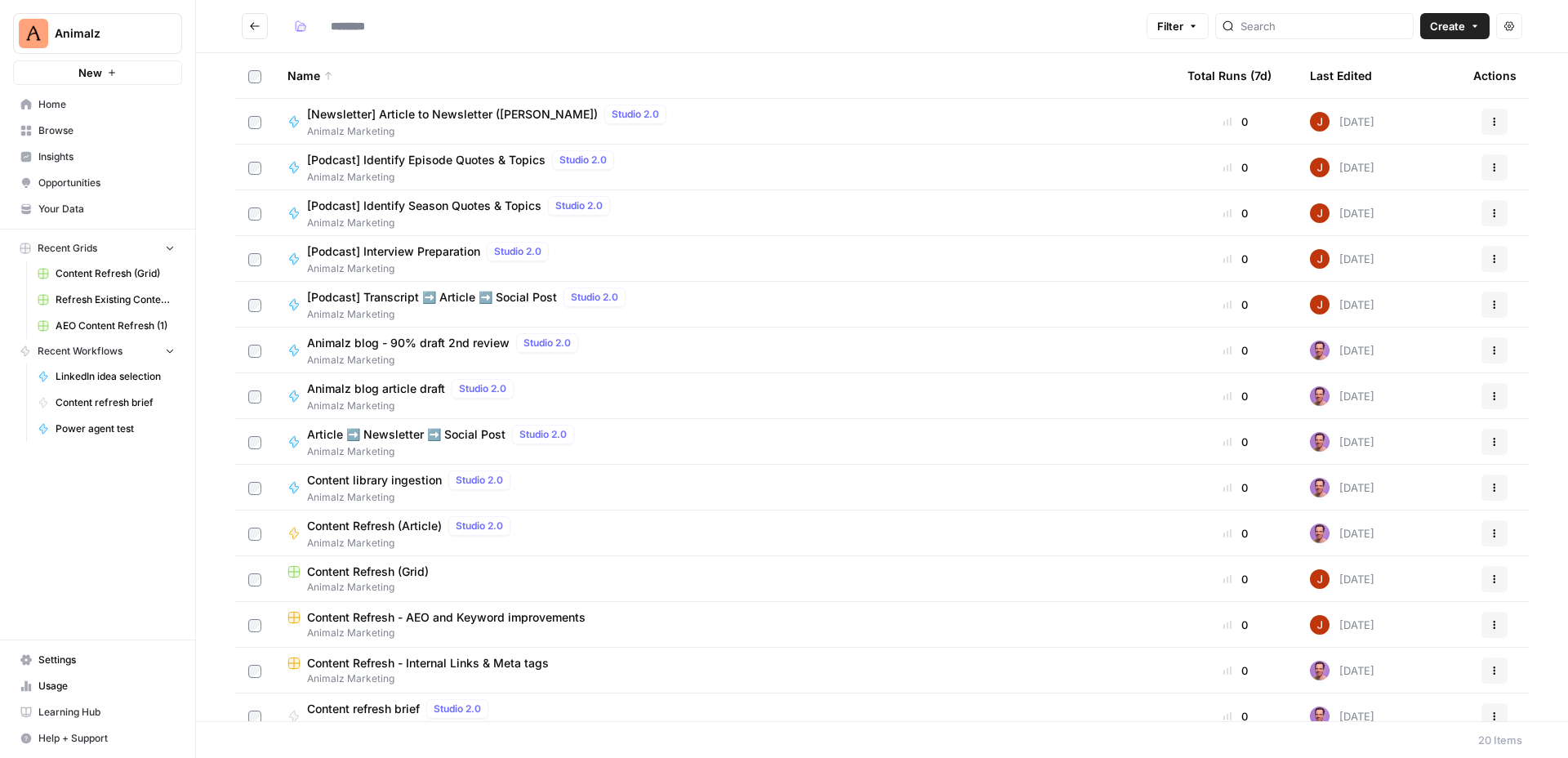
type input "**********"
click at [1455, 24] on span "Create" at bounding box center [1447, 26] width 35 height 16
click at [1422, 84] on span "Workflow" at bounding box center [1422, 87] width 91 height 16
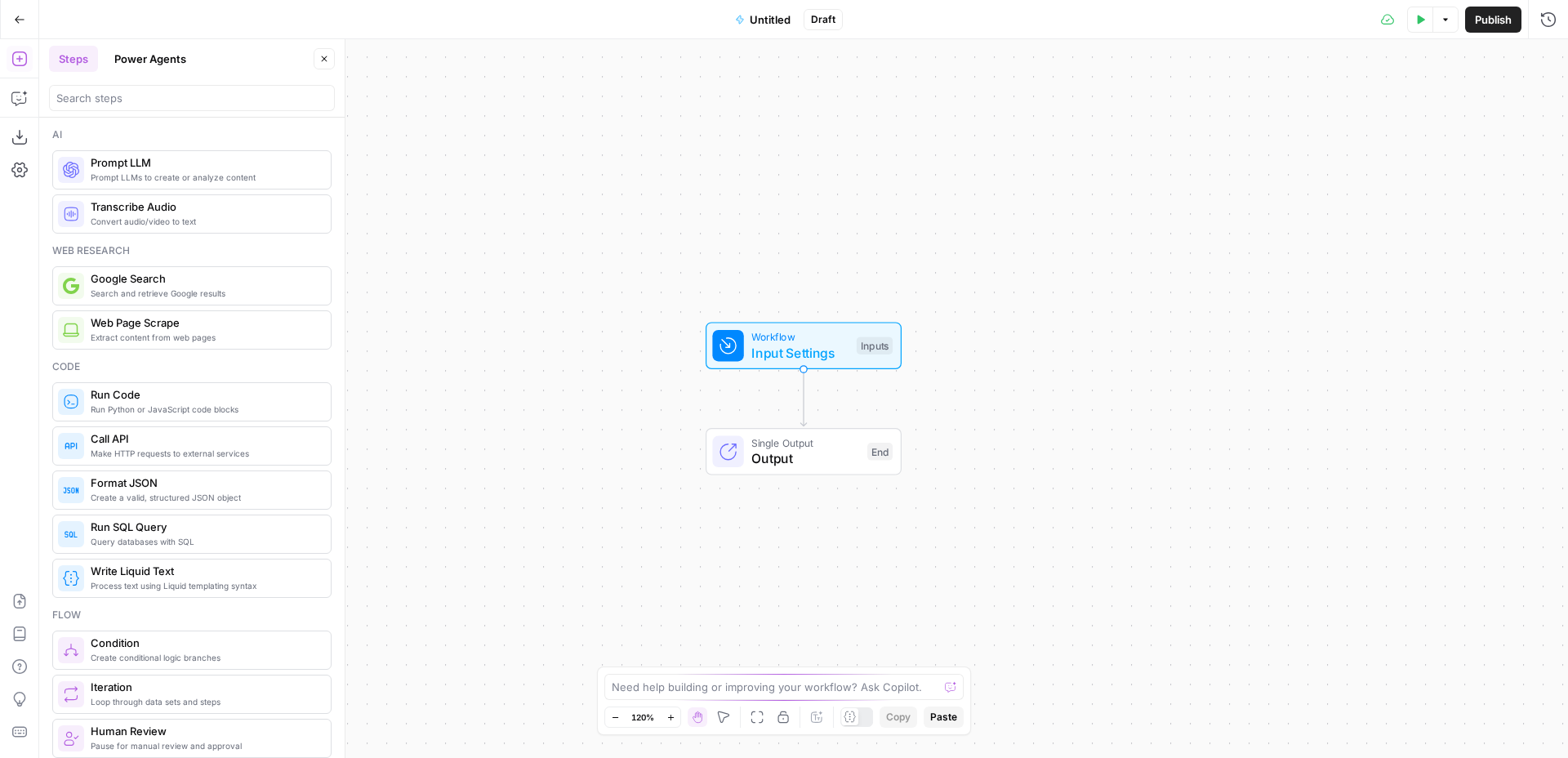
click at [768, 22] on span "Untitled" at bounding box center [770, 19] width 41 height 16
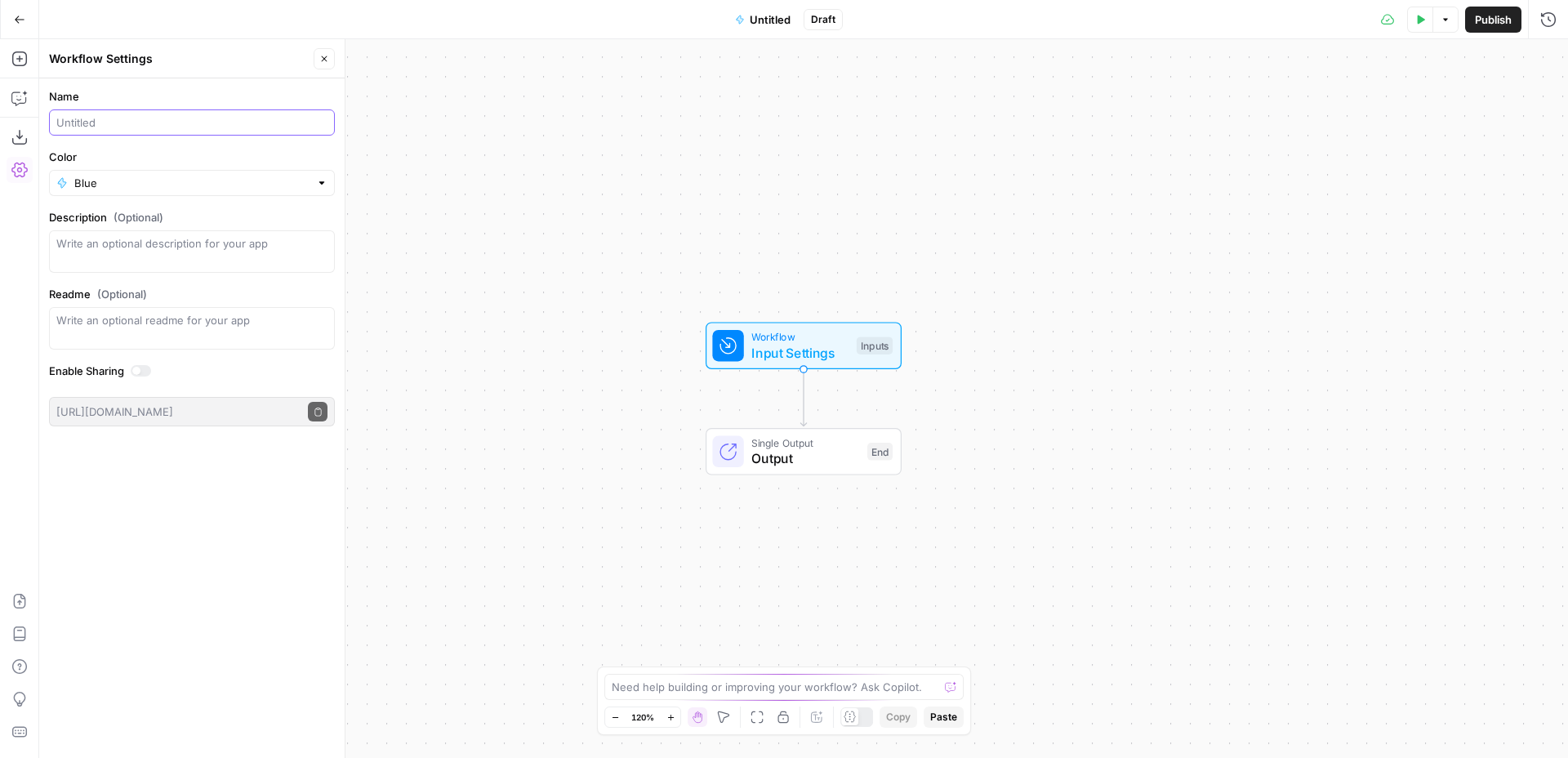
click at [158, 123] on input "Name" at bounding box center [191, 122] width 271 height 16
type input "Test - [DATE]"
click at [451, 156] on div "Workflow Input Settings Inputs Single Output Output End" at bounding box center [803, 398] width 1529 height 719
click at [648, 243] on div "Workflow Input Settings Inputs Single Output Output End" at bounding box center [803, 398] width 1529 height 719
click at [796, 351] on span "Input Settings" at bounding box center [799, 353] width 97 height 20
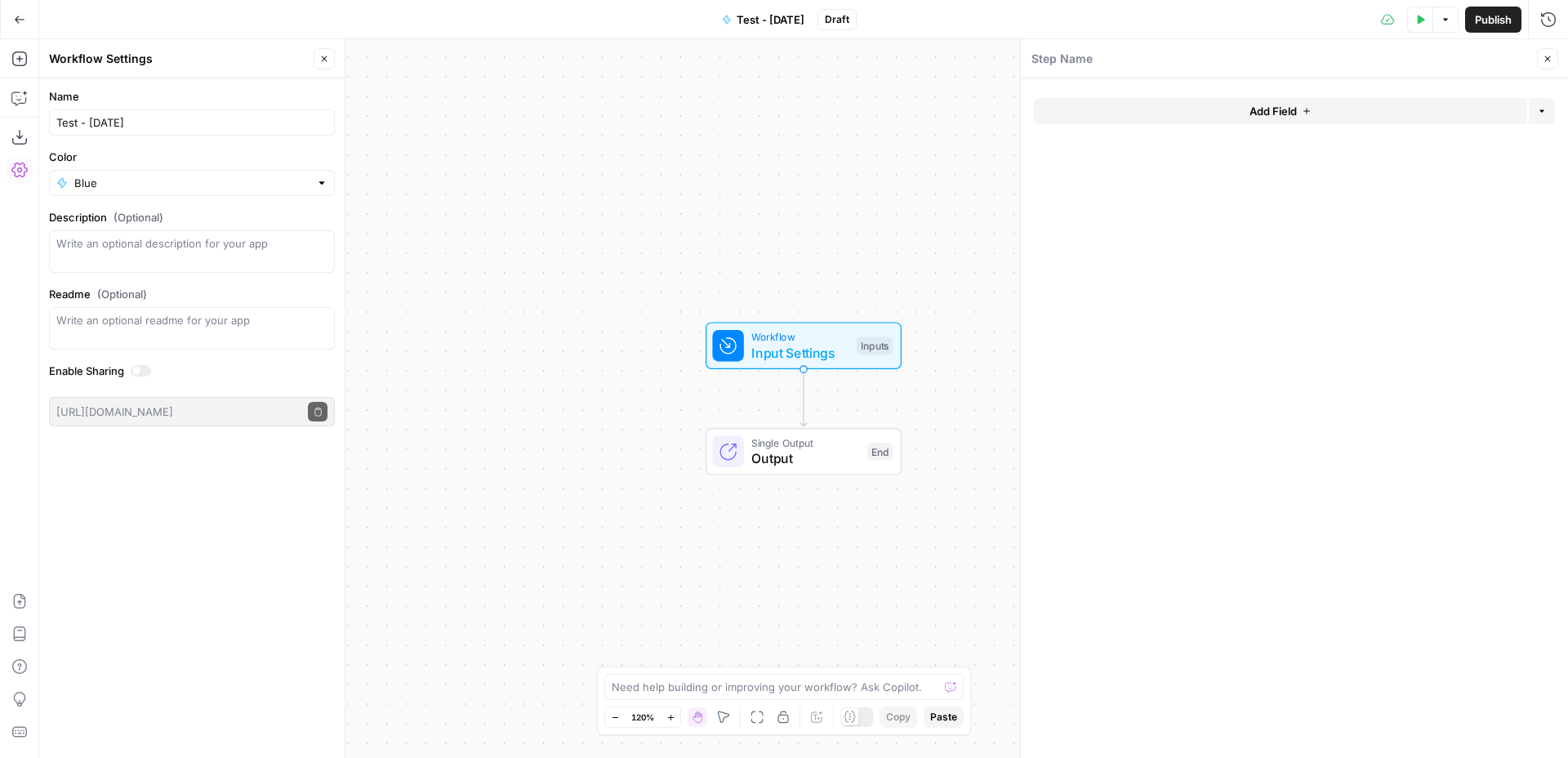
click at [1280, 110] on span "Add Field" at bounding box center [1272, 111] width 47 height 16
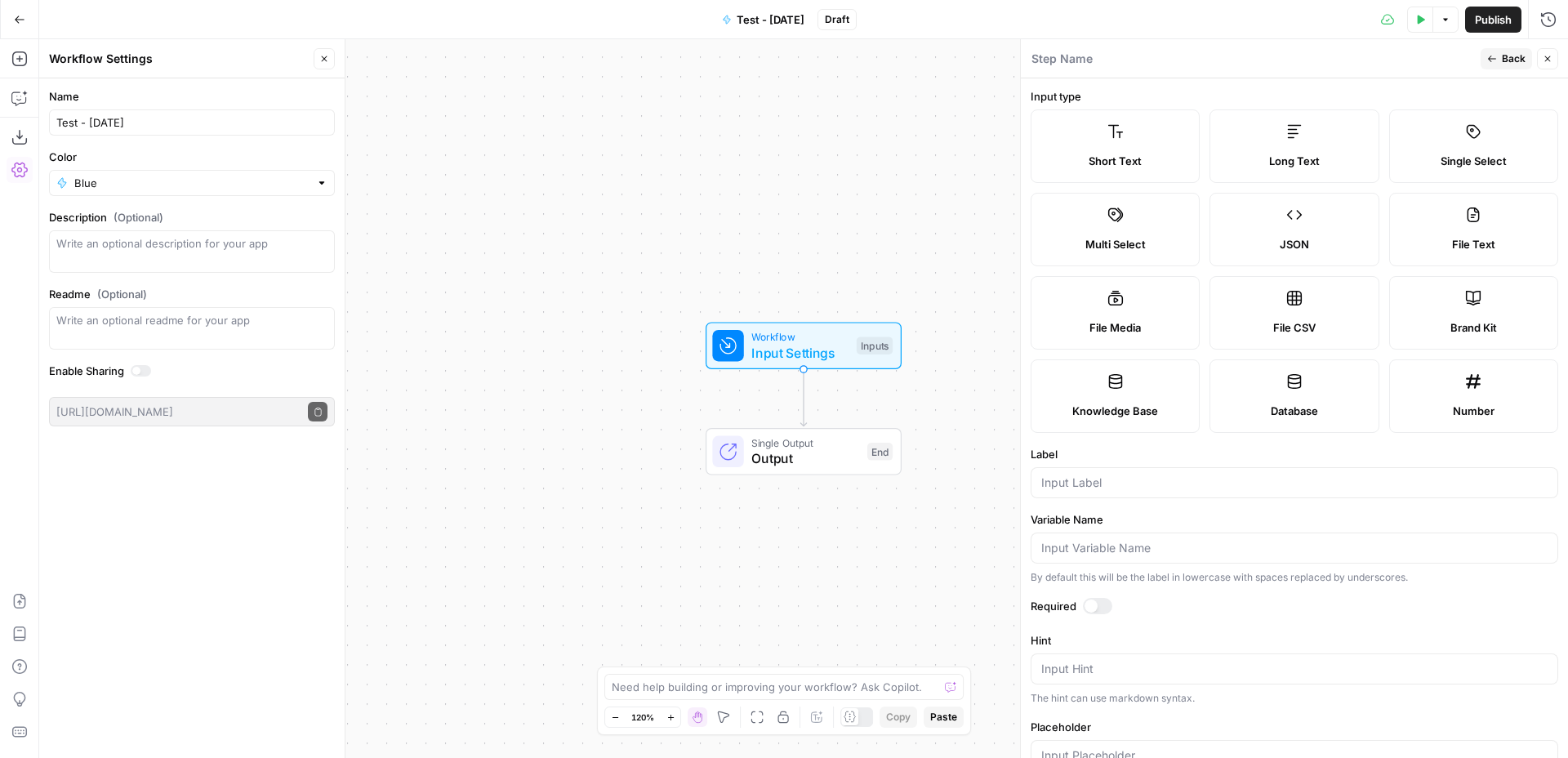
click at [1501, 292] on label "Brand Kit" at bounding box center [1473, 312] width 169 height 73
type input "Brand Kit"
type input "brand_kit"
click at [1095, 604] on div at bounding box center [1090, 605] width 13 height 13
click at [1511, 57] on span "Back" at bounding box center [1514, 58] width 24 height 15
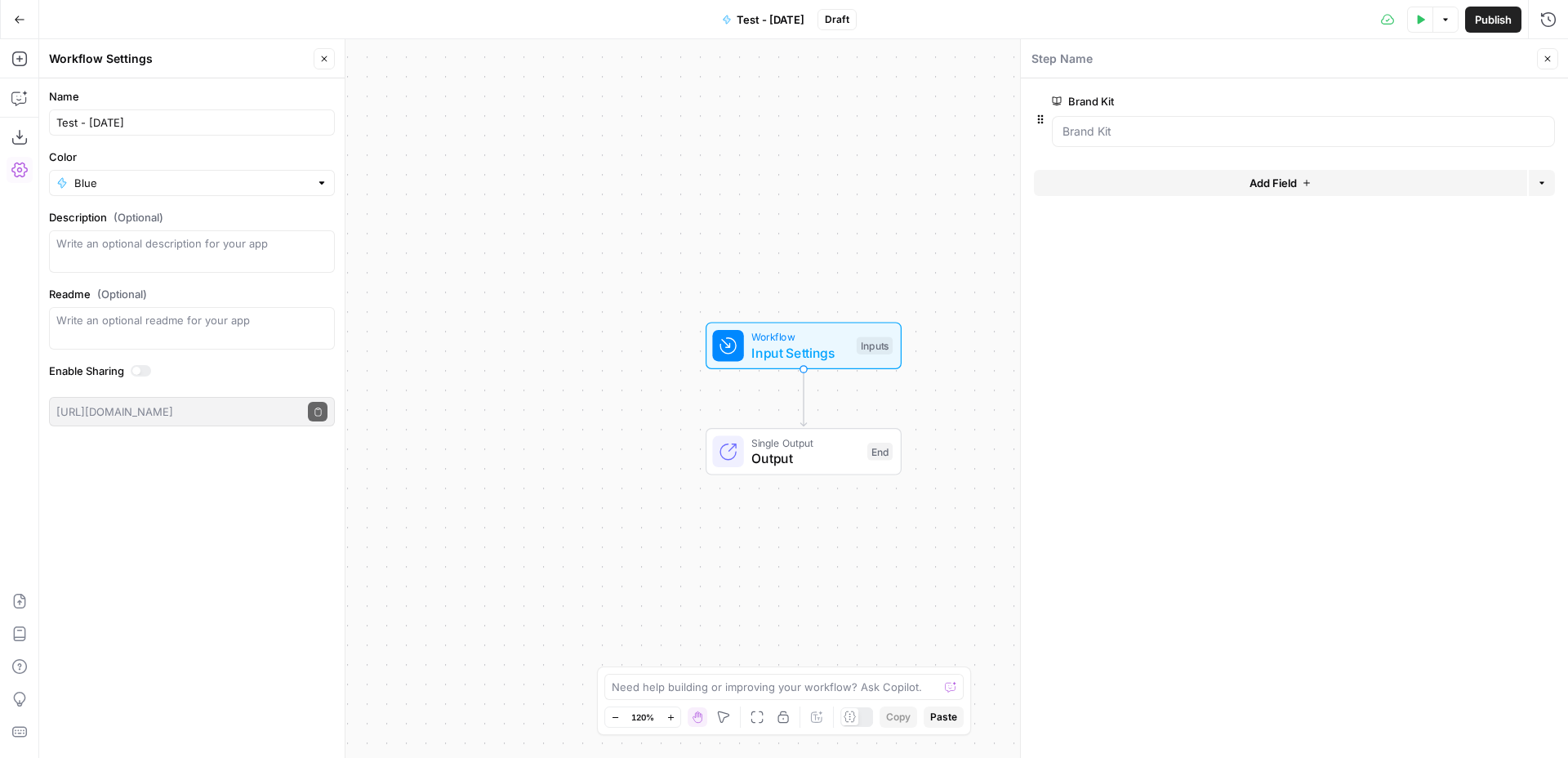
click at [1550, 65] on button "Close" at bounding box center [1547, 58] width 21 height 21
click at [323, 58] on icon "button" at bounding box center [325, 59] width 6 height 6
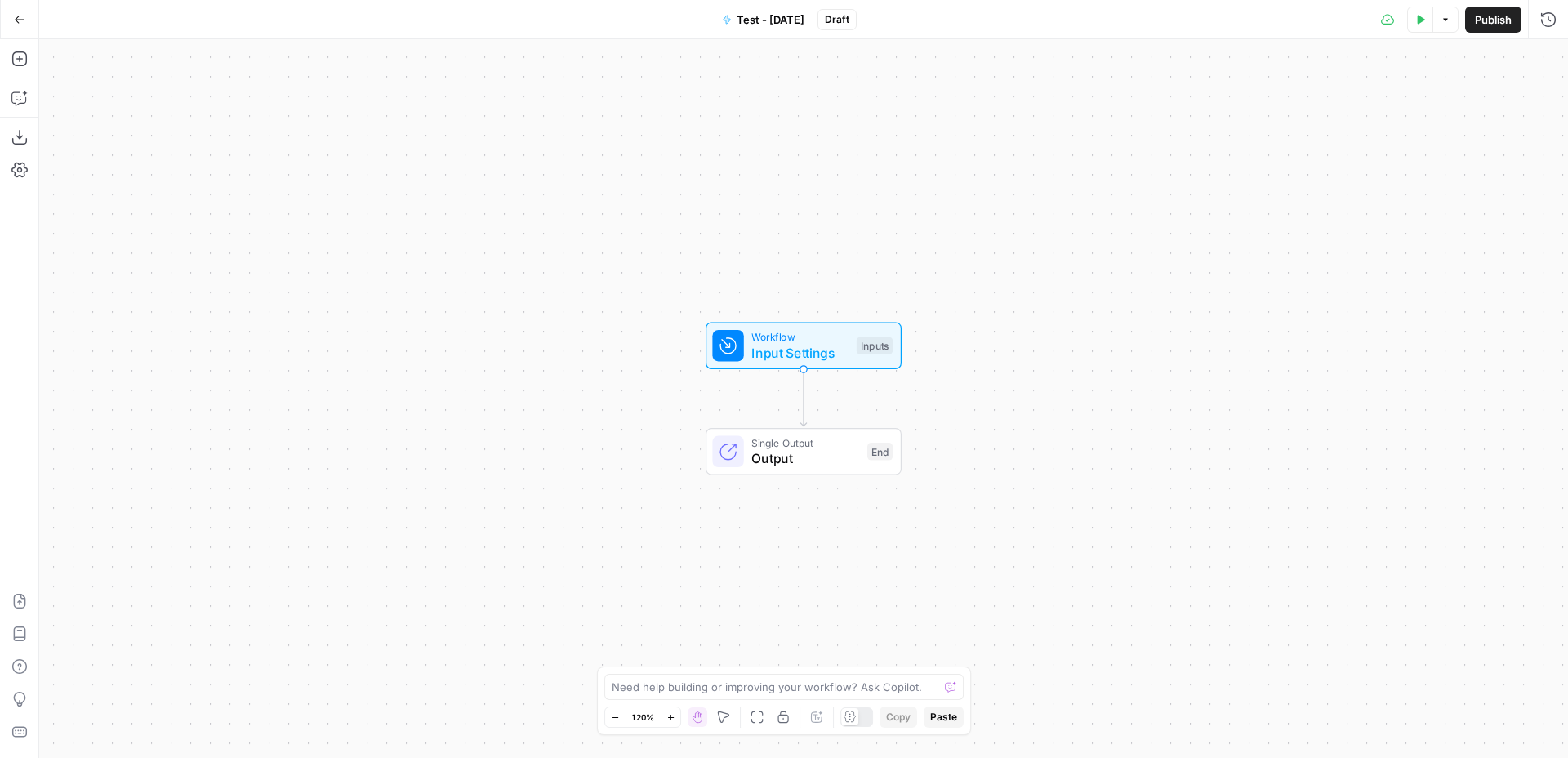
click at [30, 57] on button "Add Steps" at bounding box center [20, 59] width 26 height 26
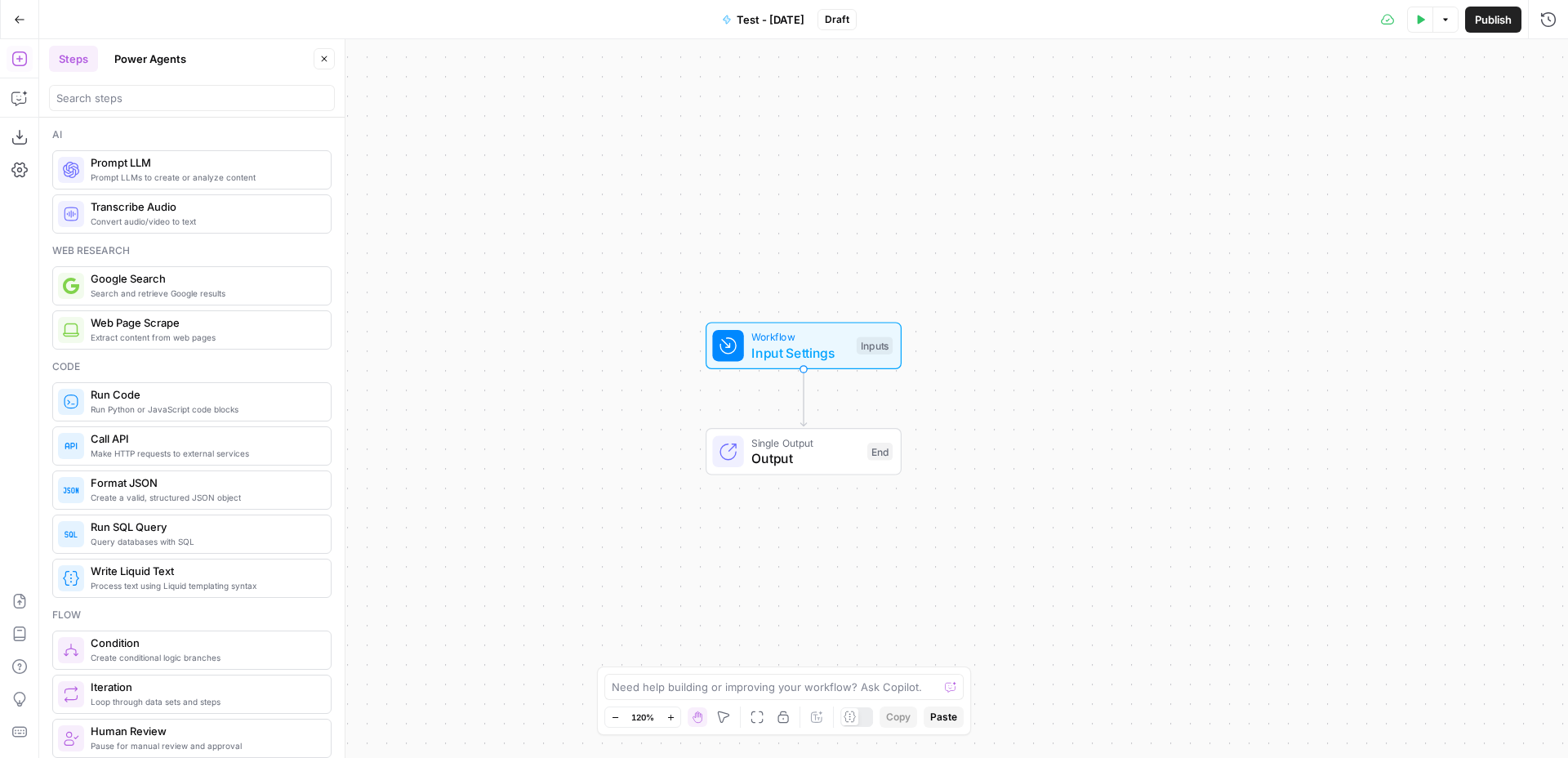
click at [207, 167] on span "Prompt LLM" at bounding box center [204, 162] width 227 height 16
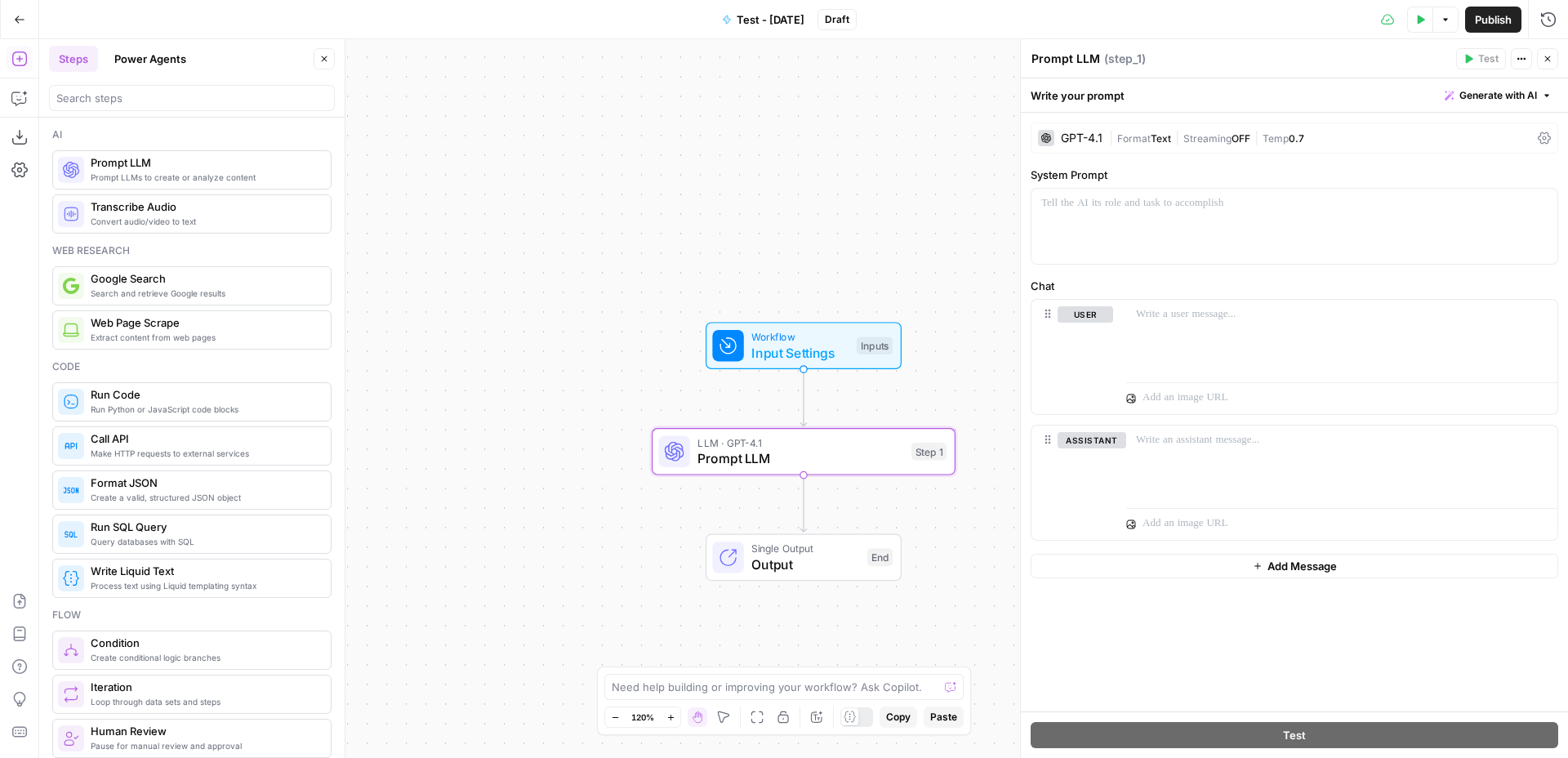
click at [1078, 143] on div "GPT-4.1" at bounding box center [1082, 137] width 42 height 11
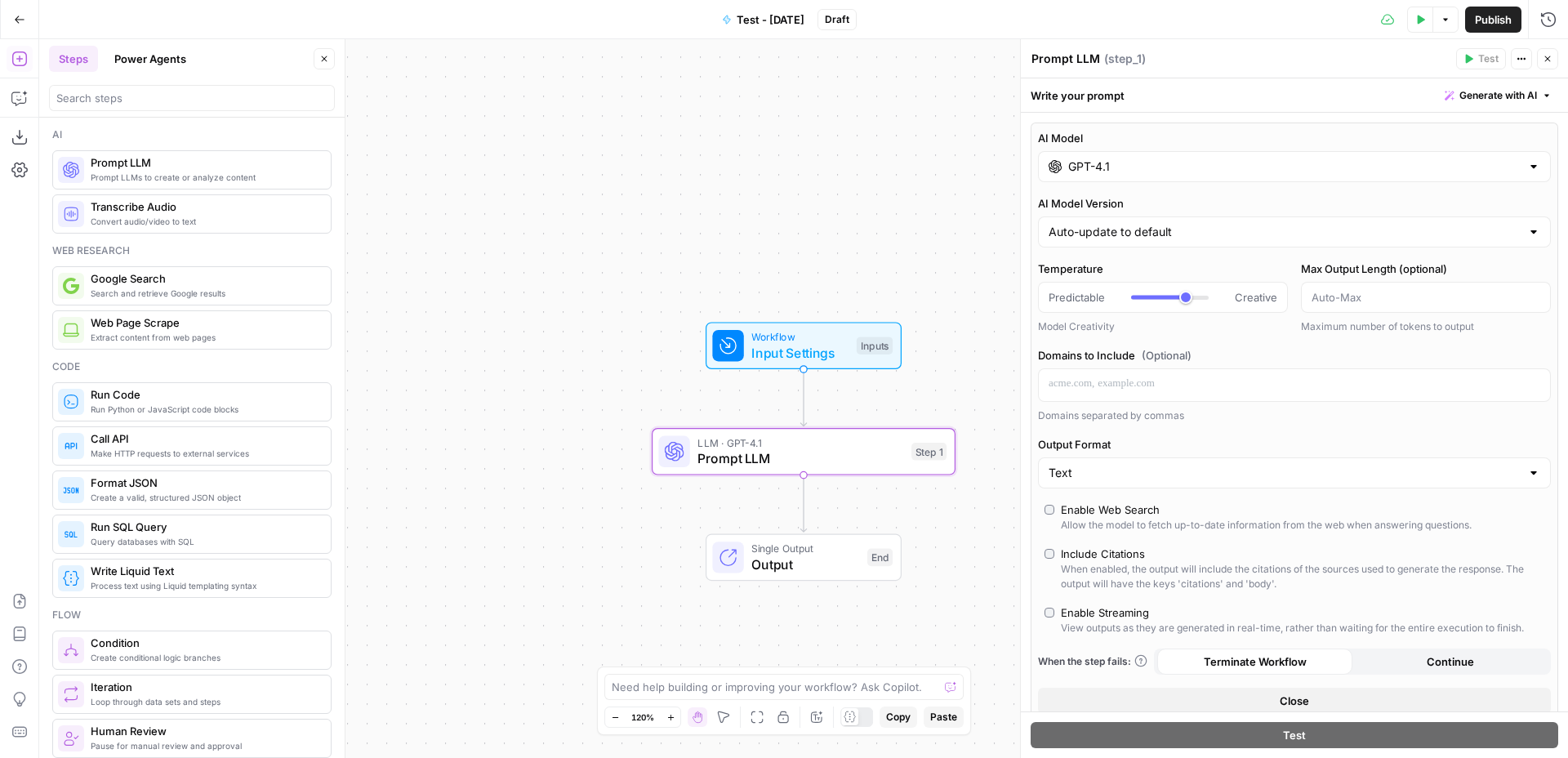
click at [1190, 182] on div "AI Model GPT-4.1 AI Model Version Auto-update to default Temperature Predictabl…" at bounding box center [1293, 421] width 527 height 599
click at [1182, 167] on input "GPT-4.1" at bounding box center [1294, 166] width 452 height 16
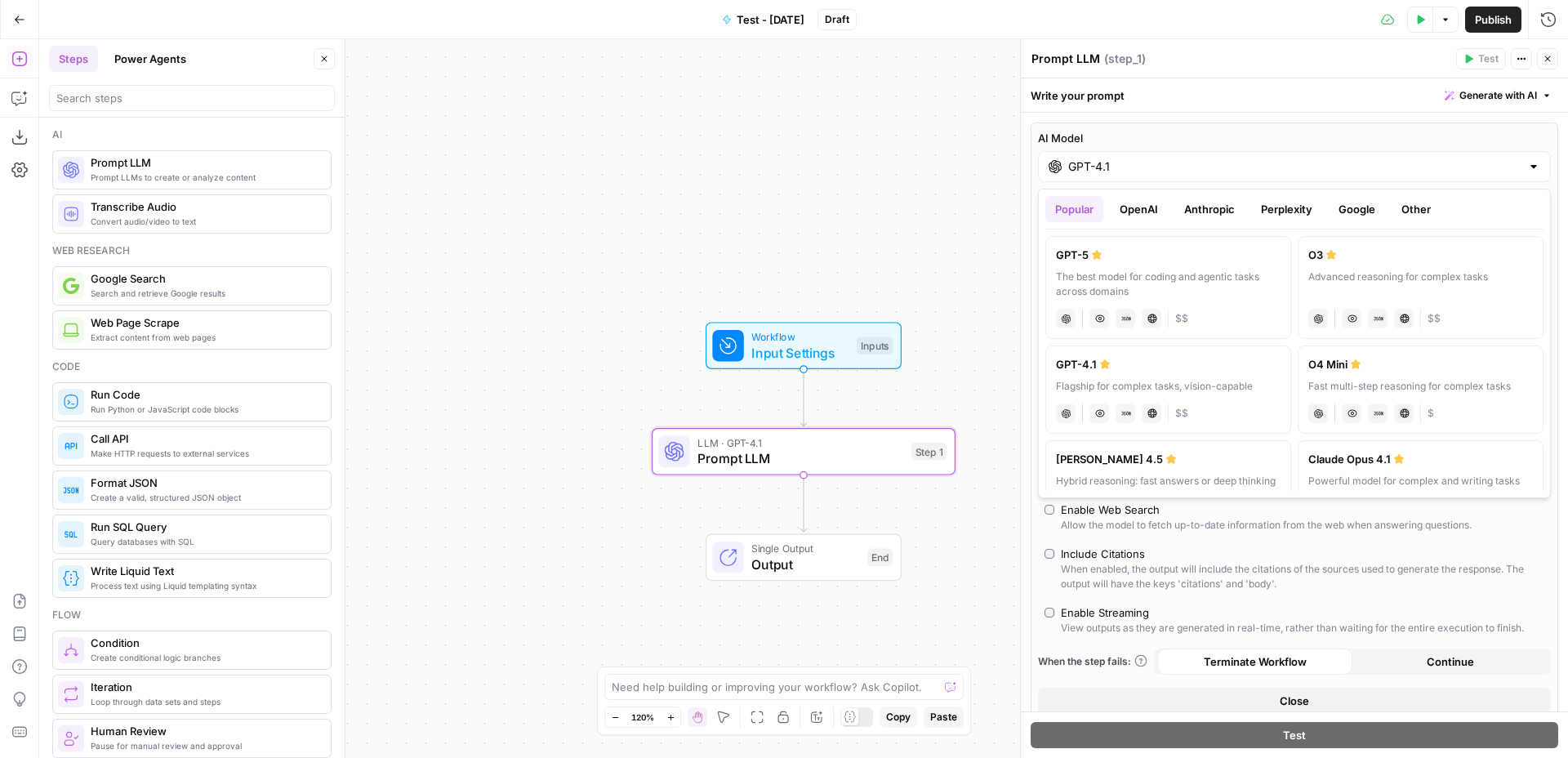
click at [1177, 254] on div "GPT-5" at bounding box center [1168, 255] width 225 height 16
type input "GPT-5"
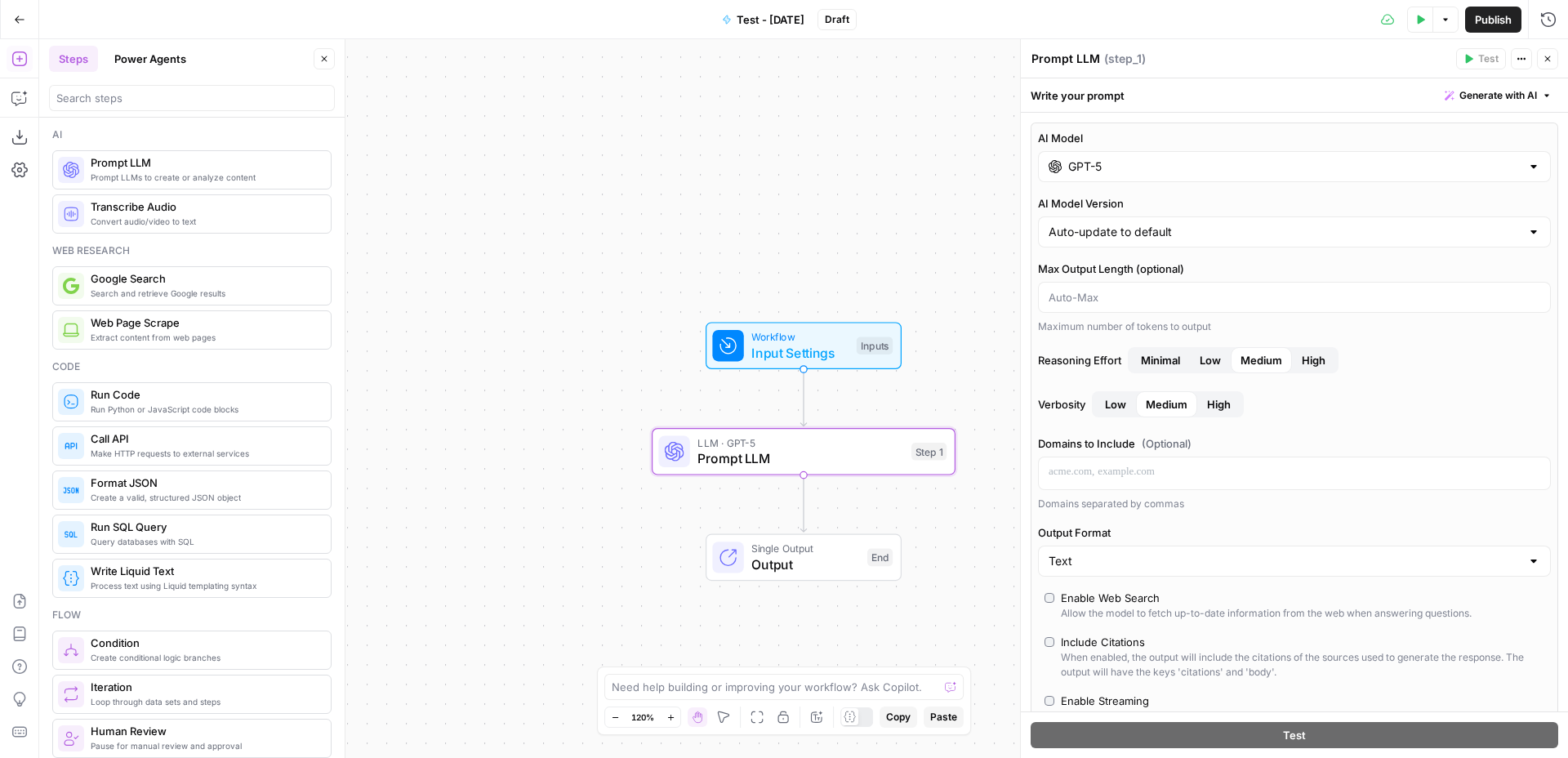
click at [1546, 60] on icon "button" at bounding box center [1548, 59] width 6 height 6
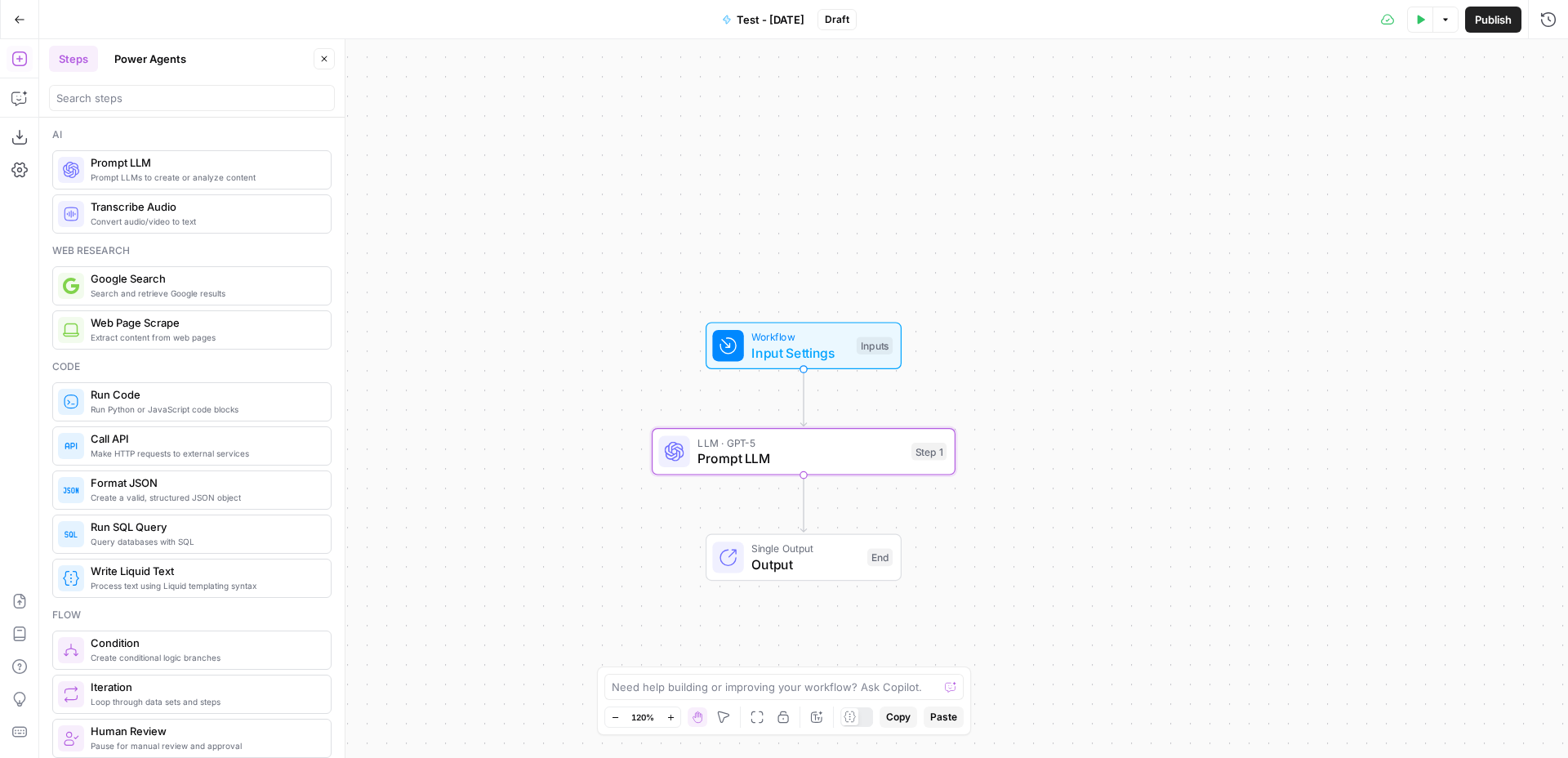
click at [836, 345] on span "Input Settings" at bounding box center [799, 353] width 97 height 20
click at [980, 275] on div "Workflow Input Settings Inputs LLM · GPT-5 Prompt LLM Step 1 Single Output Outp…" at bounding box center [803, 398] width 1529 height 719
click at [849, 464] on span "Prompt LLM" at bounding box center [800, 458] width 206 height 20
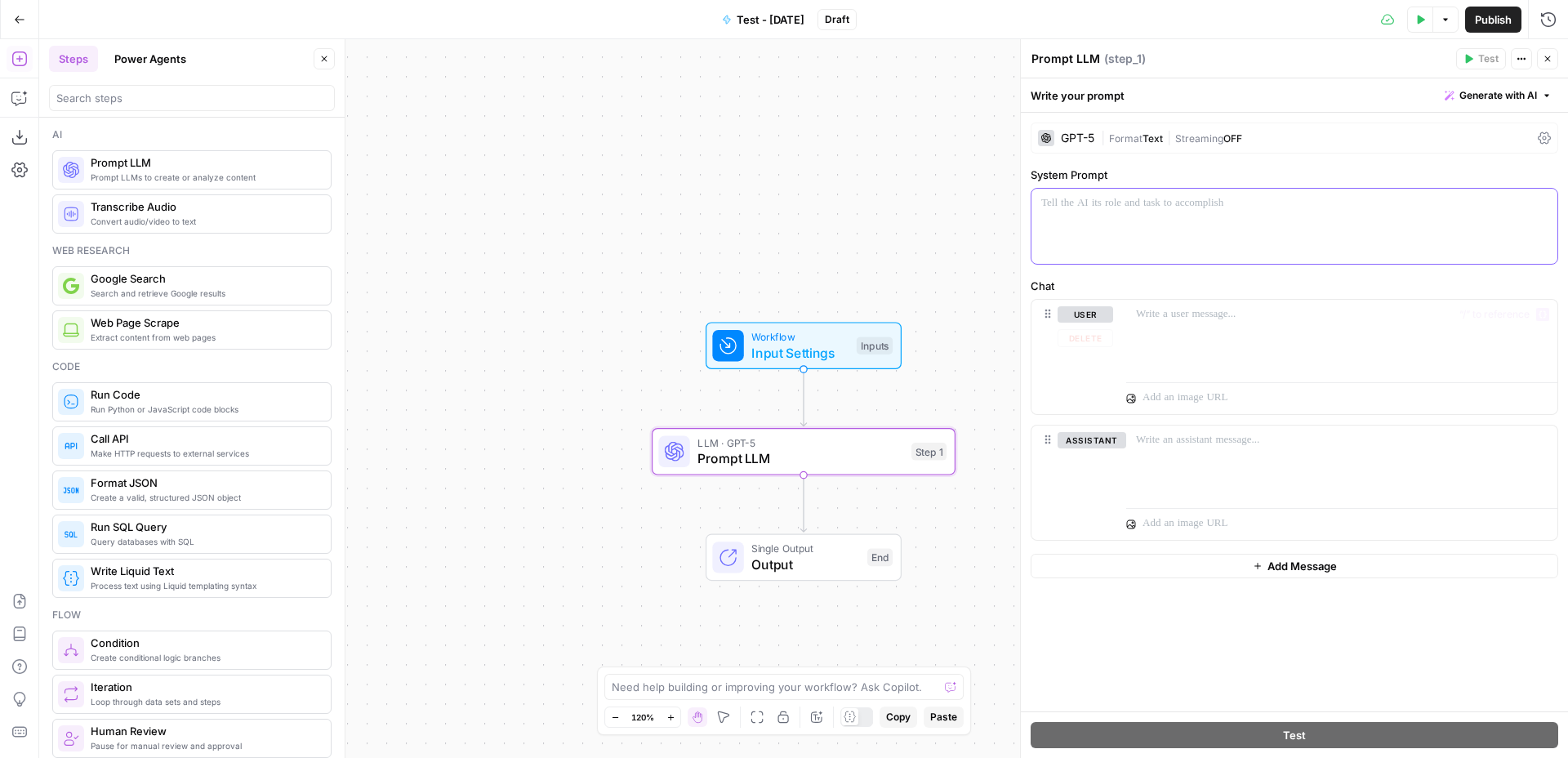
click at [1152, 223] on div at bounding box center [1294, 226] width 526 height 75
click at [800, 510] on icon "Edge from step_1 to end" at bounding box center [803, 503] width 6 height 57
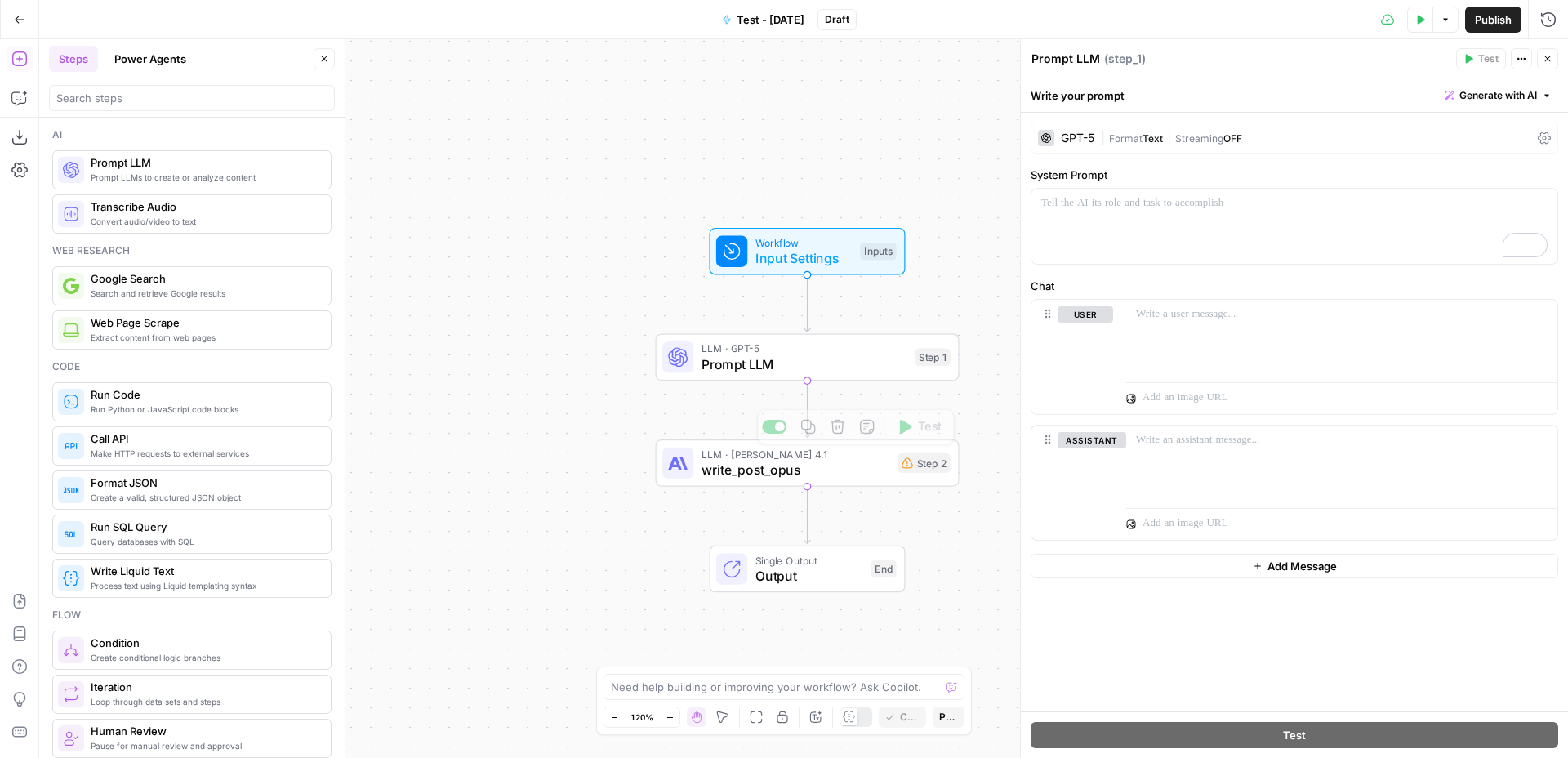
click at [859, 358] on span "Prompt LLM" at bounding box center [804, 364] width 206 height 20
click at [828, 457] on span "LLM · Claude Opus 4.1" at bounding box center [795, 455] width 188 height 16
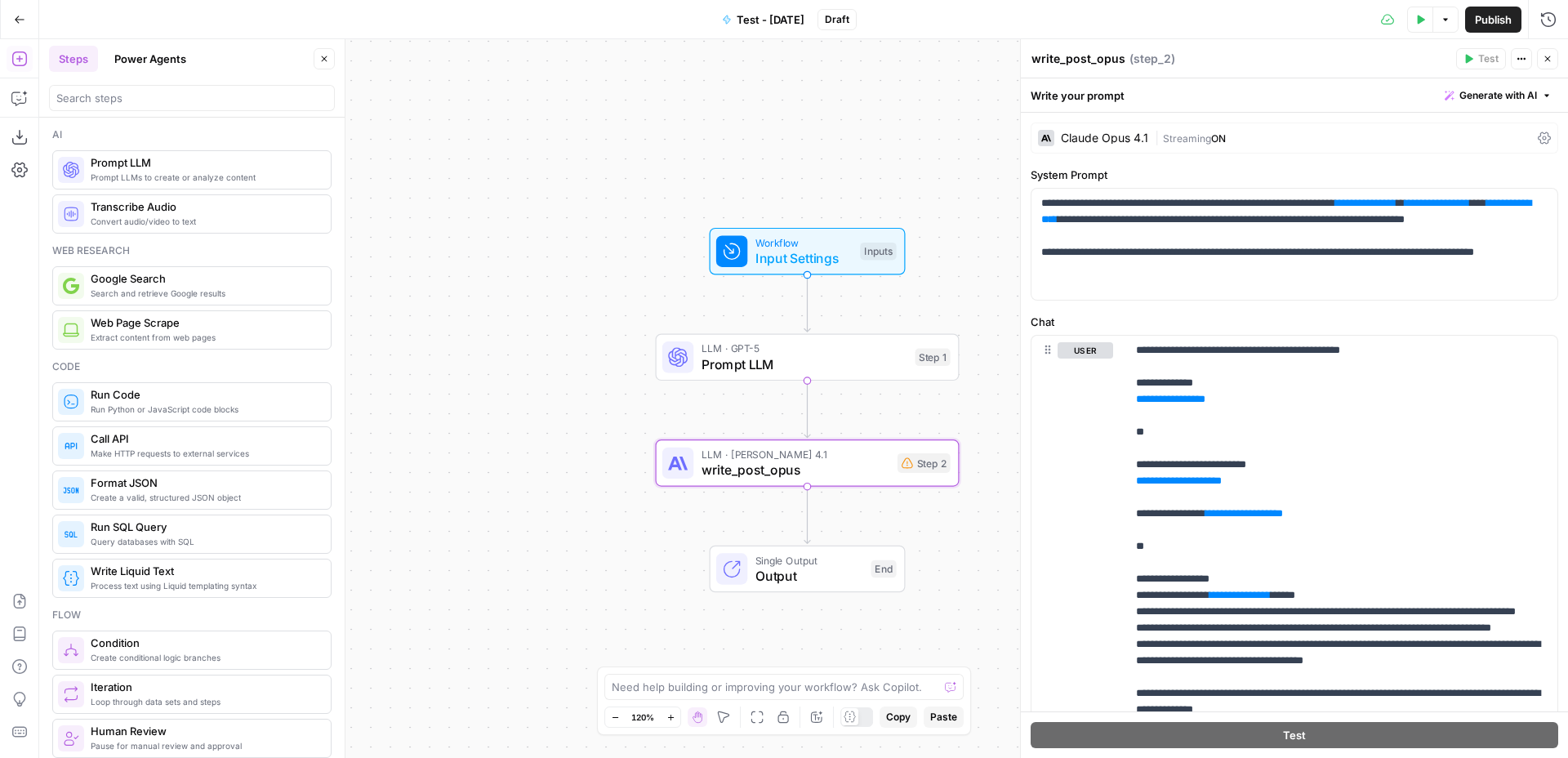
click at [1551, 71] on header "write_post_opus write_post_opus ( step_2 ) Test Actions Close" at bounding box center [1294, 58] width 547 height 39
click at [1547, 62] on icon "button" at bounding box center [1547, 59] width 10 height 10
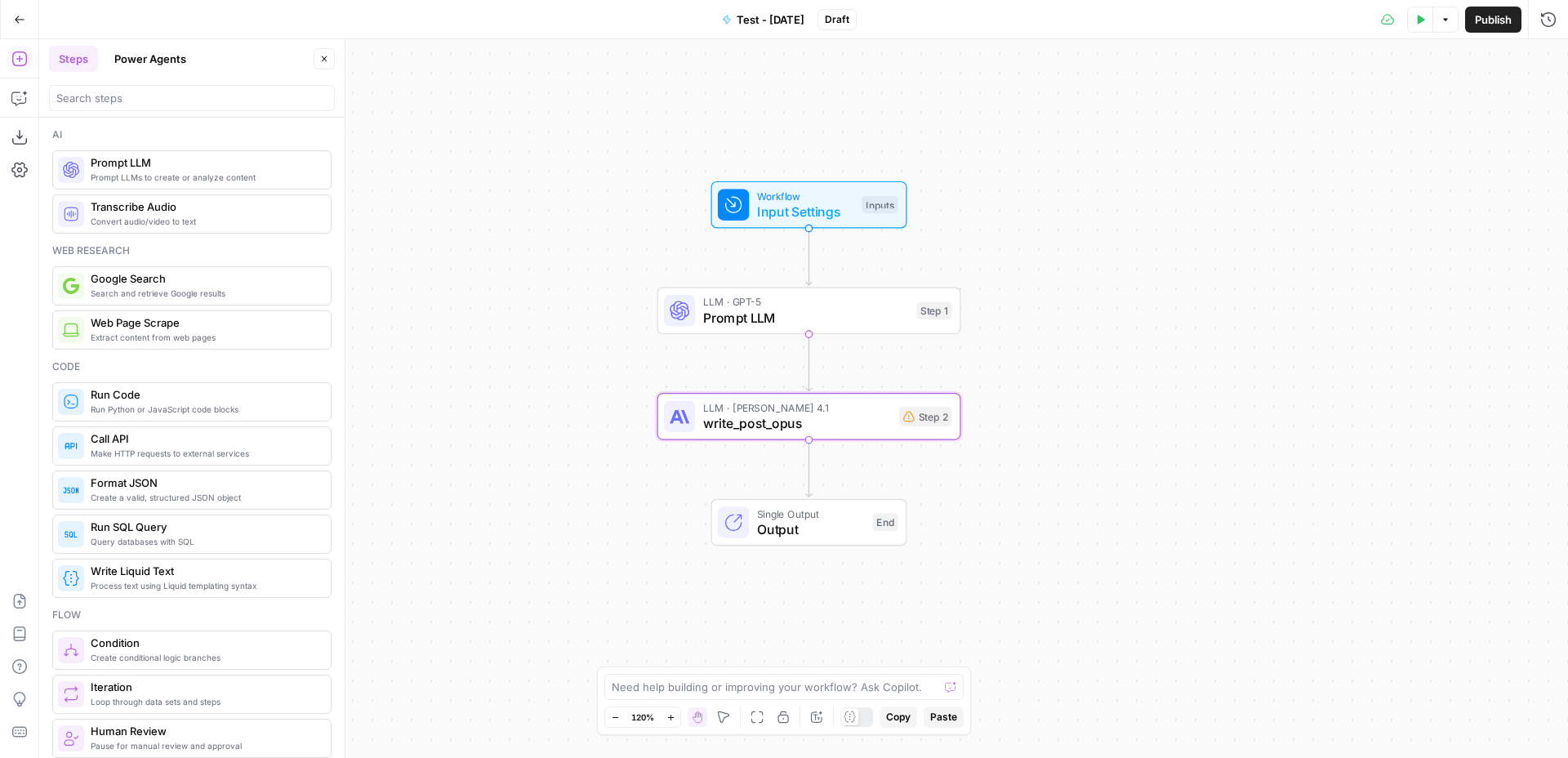
click at [818, 319] on span "Prompt LLM" at bounding box center [806, 318] width 206 height 20
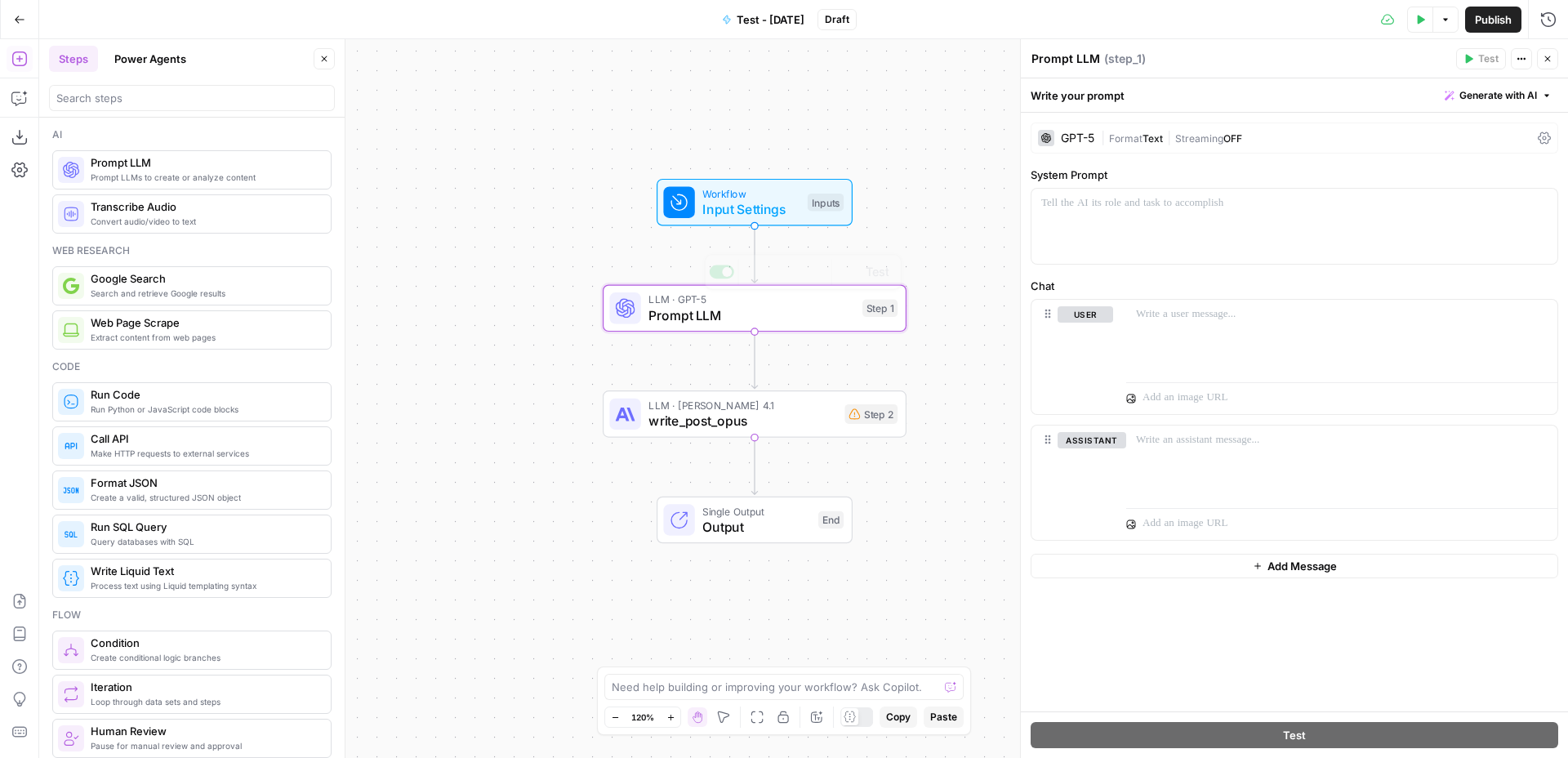
click at [794, 423] on span "write_post_opus" at bounding box center [742, 421] width 188 height 20
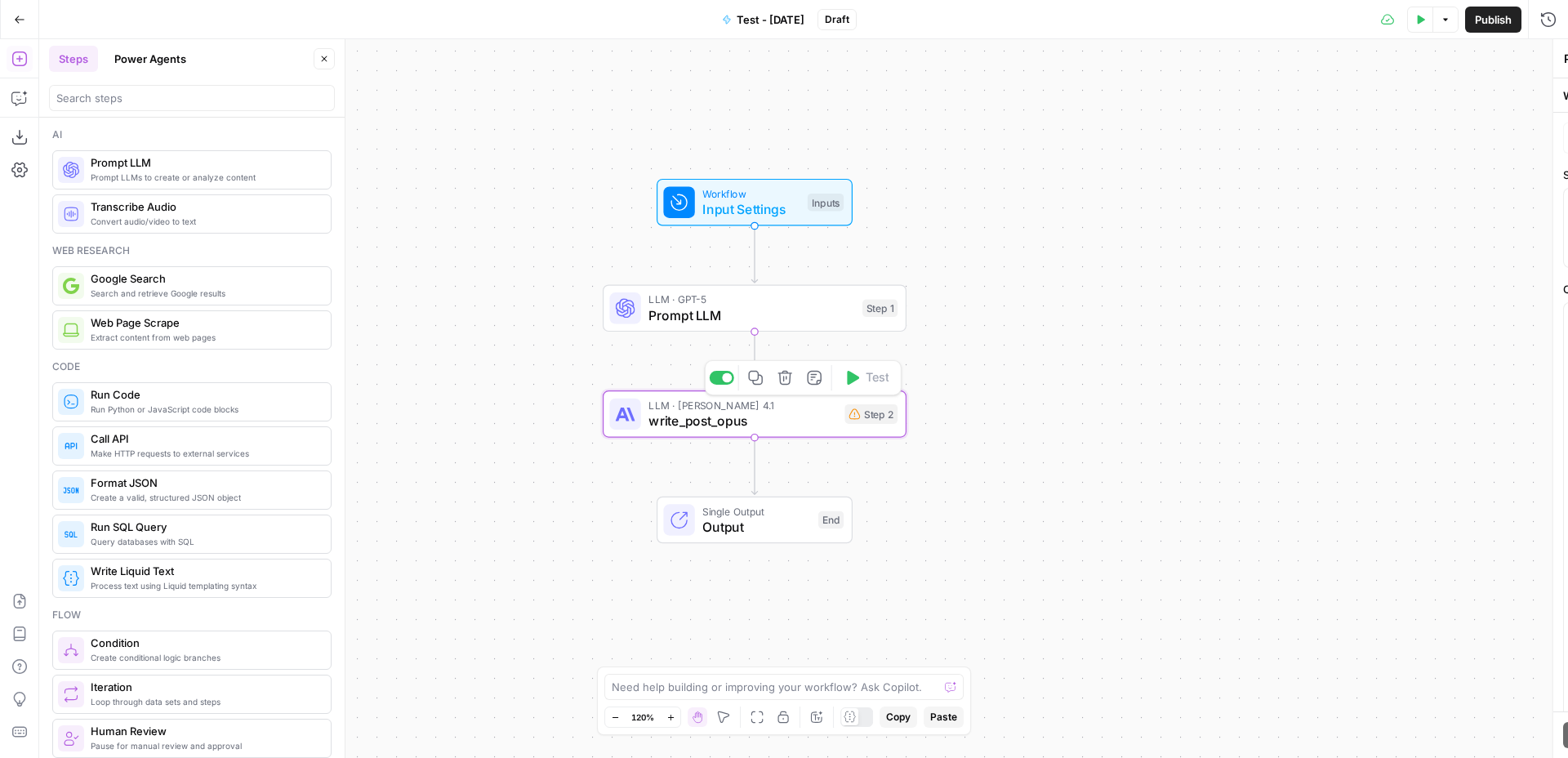
type textarea "write_post_opus"
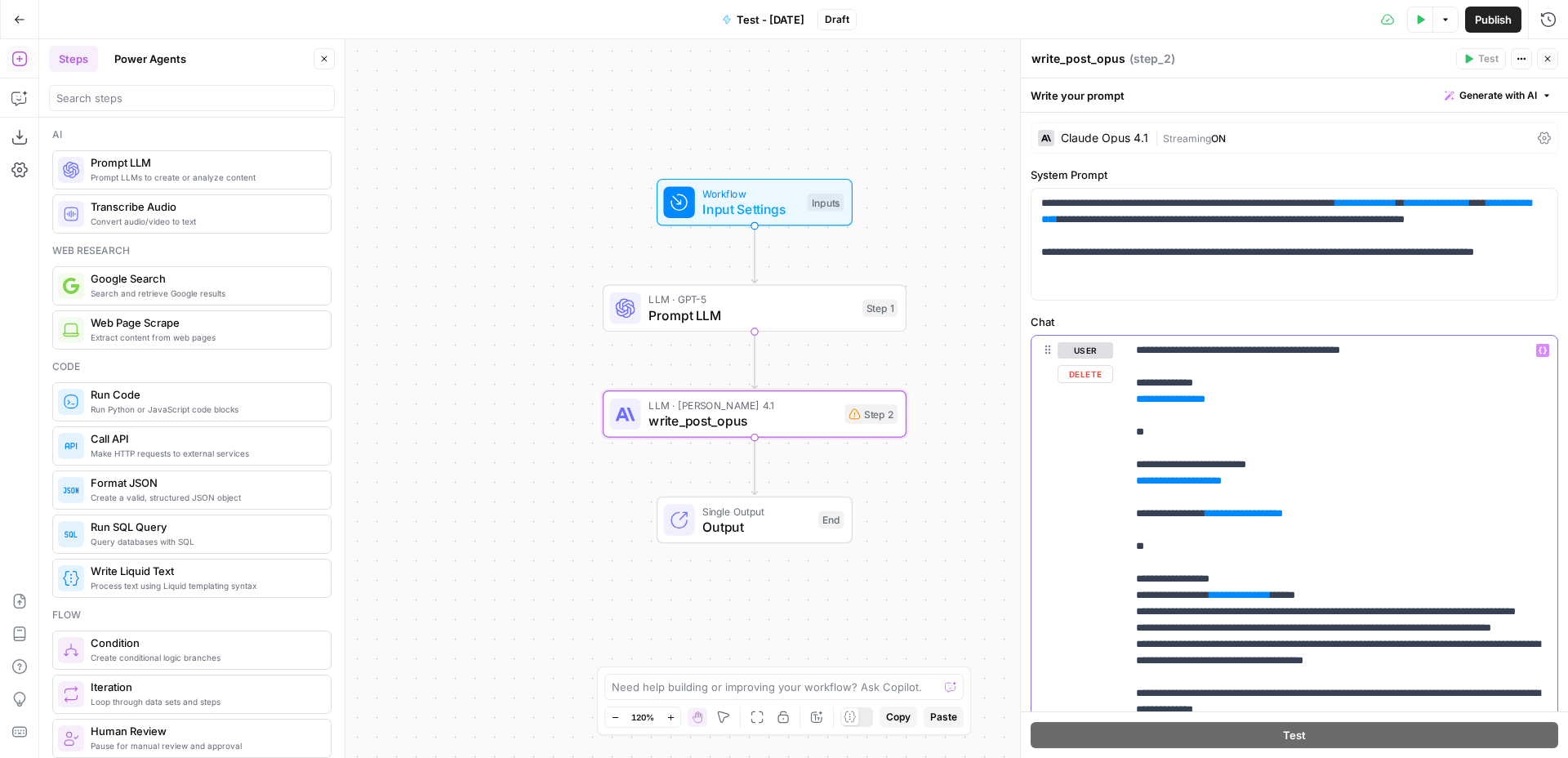
click at [1213, 371] on p "**********" at bounding box center [1342, 595] width 412 height 506
click at [1545, 352] on icon "button" at bounding box center [1542, 350] width 8 height 8
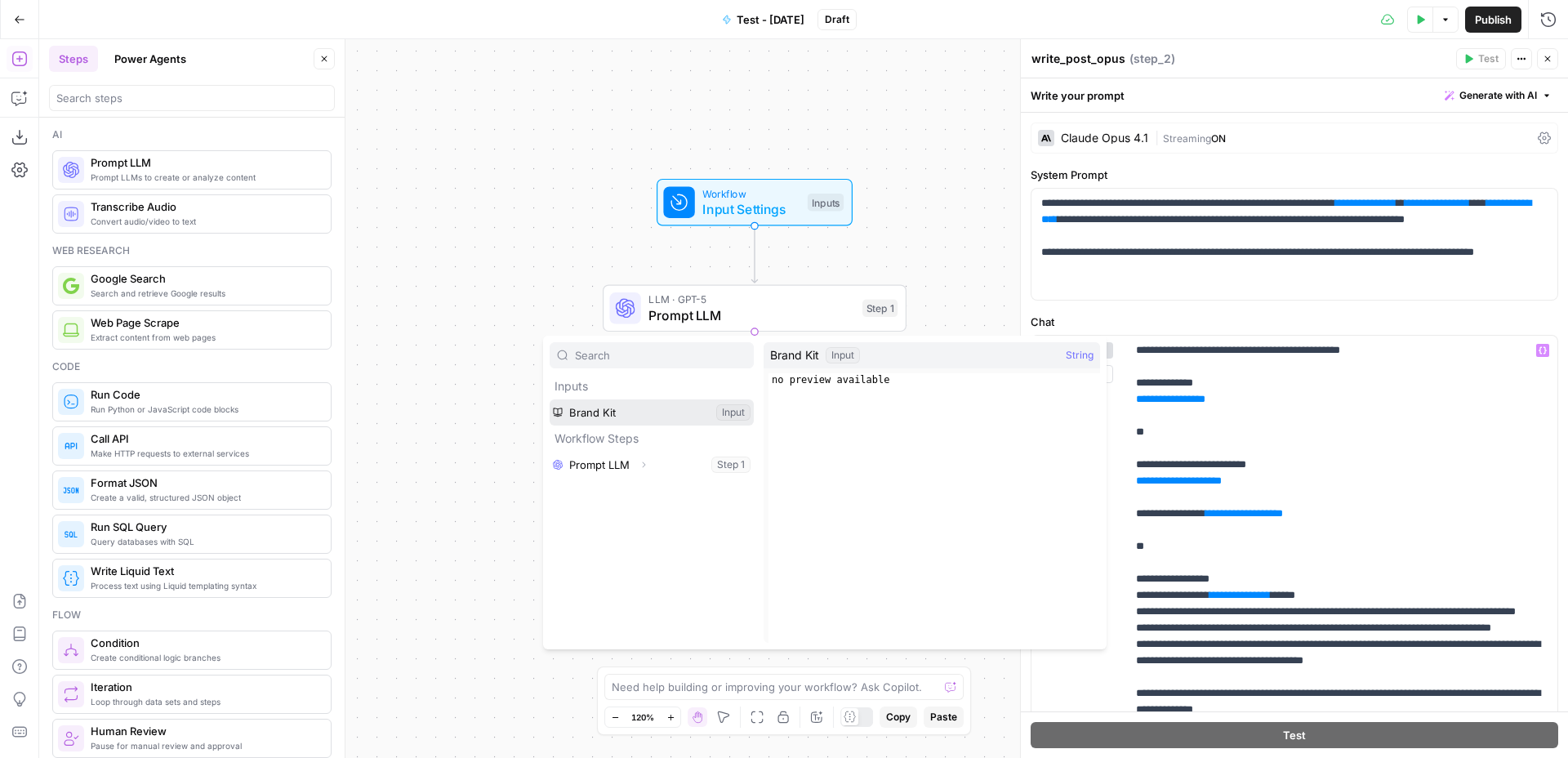
click at [693, 408] on button "Select variable Brand Kit" at bounding box center [652, 412] width 204 height 26
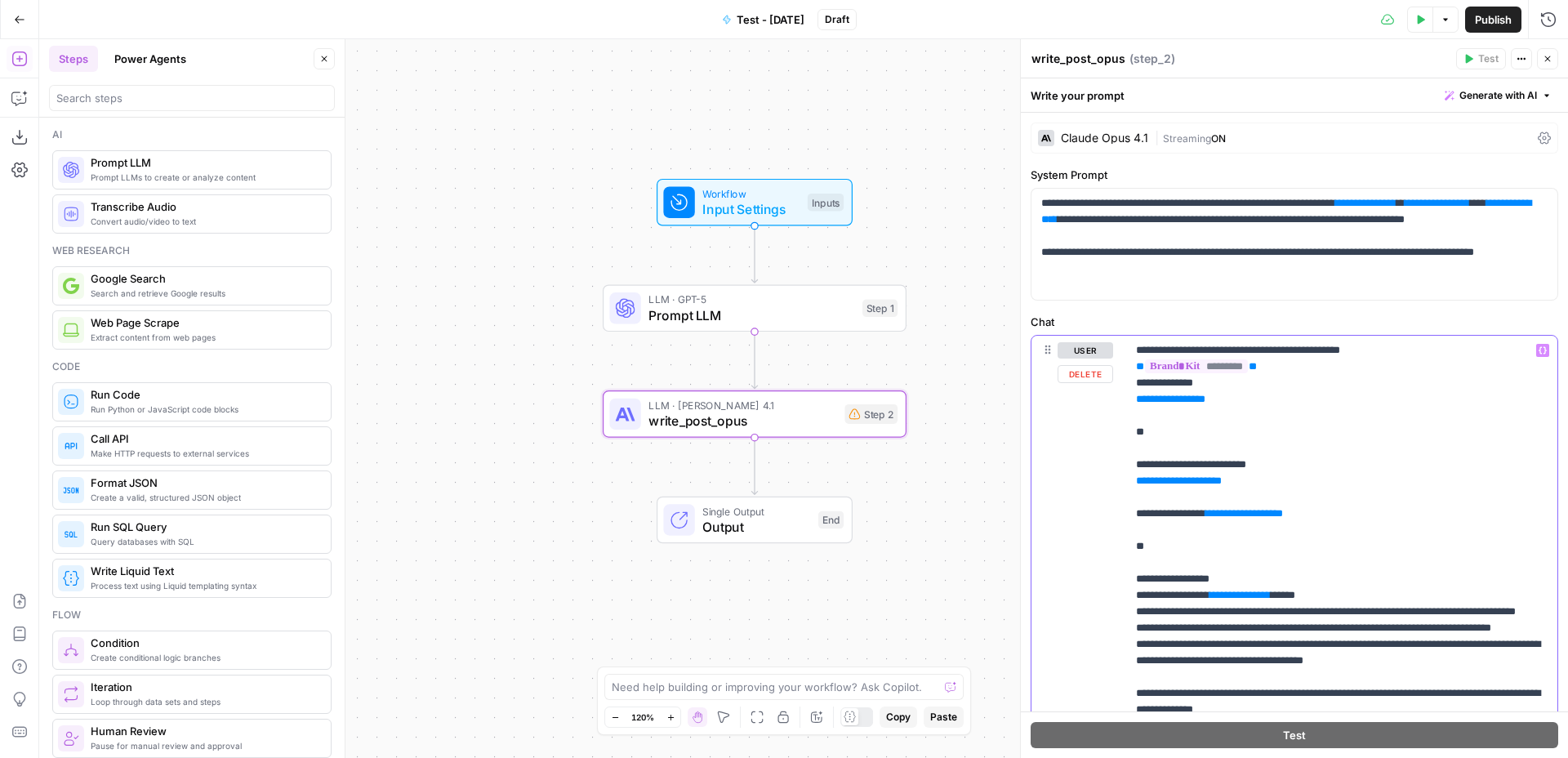
drag, startPoint x: 1276, startPoint y: 368, endPoint x: 1091, endPoint y: 367, distance: 185.4
click at [1091, 367] on div "**********" at bounding box center [1294, 615] width 526 height 559
click at [781, 216] on span "Input Settings" at bounding box center [750, 209] width 97 height 20
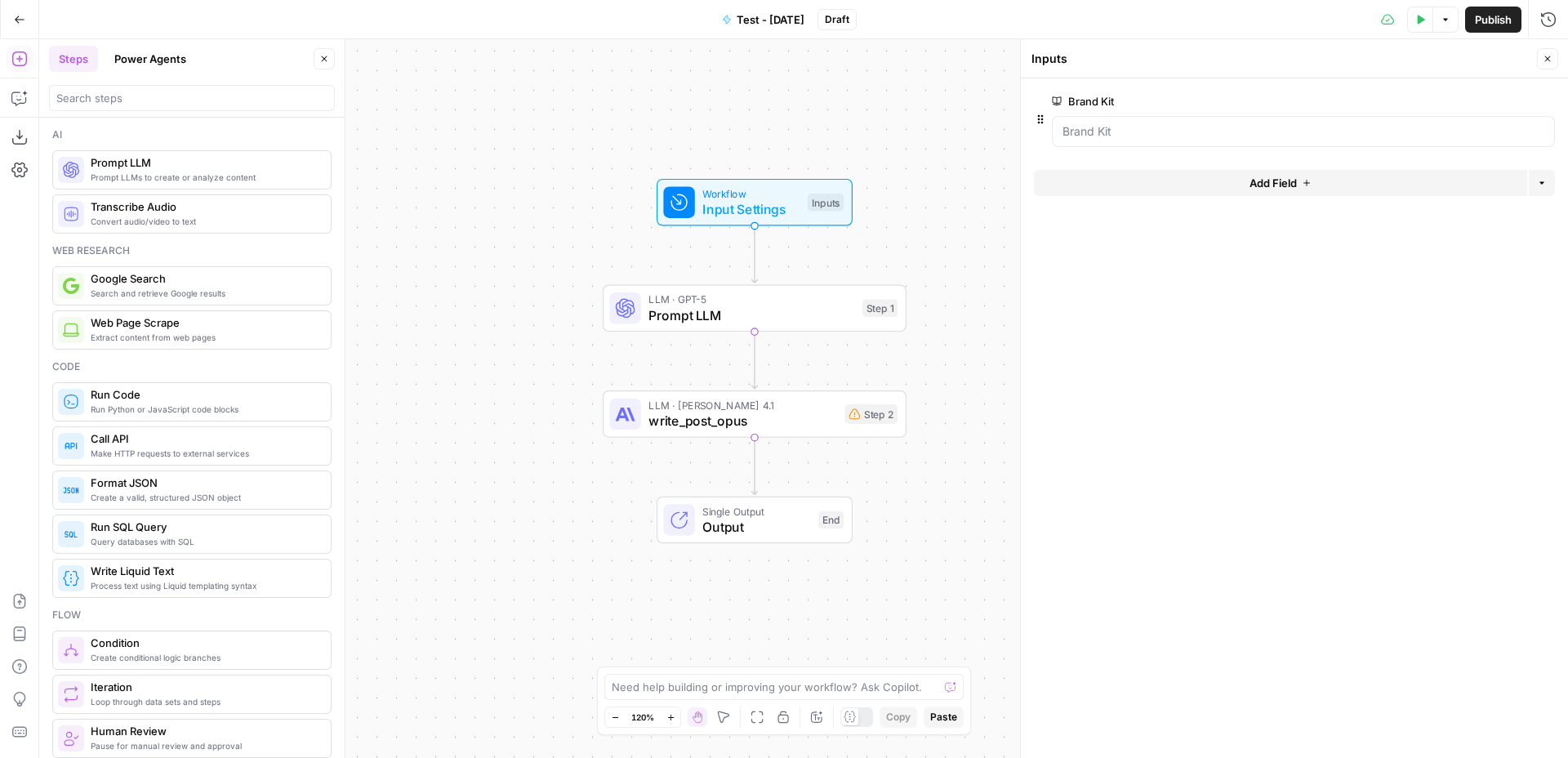
click at [793, 305] on span "Prompt LLM" at bounding box center [751, 315] width 206 height 20
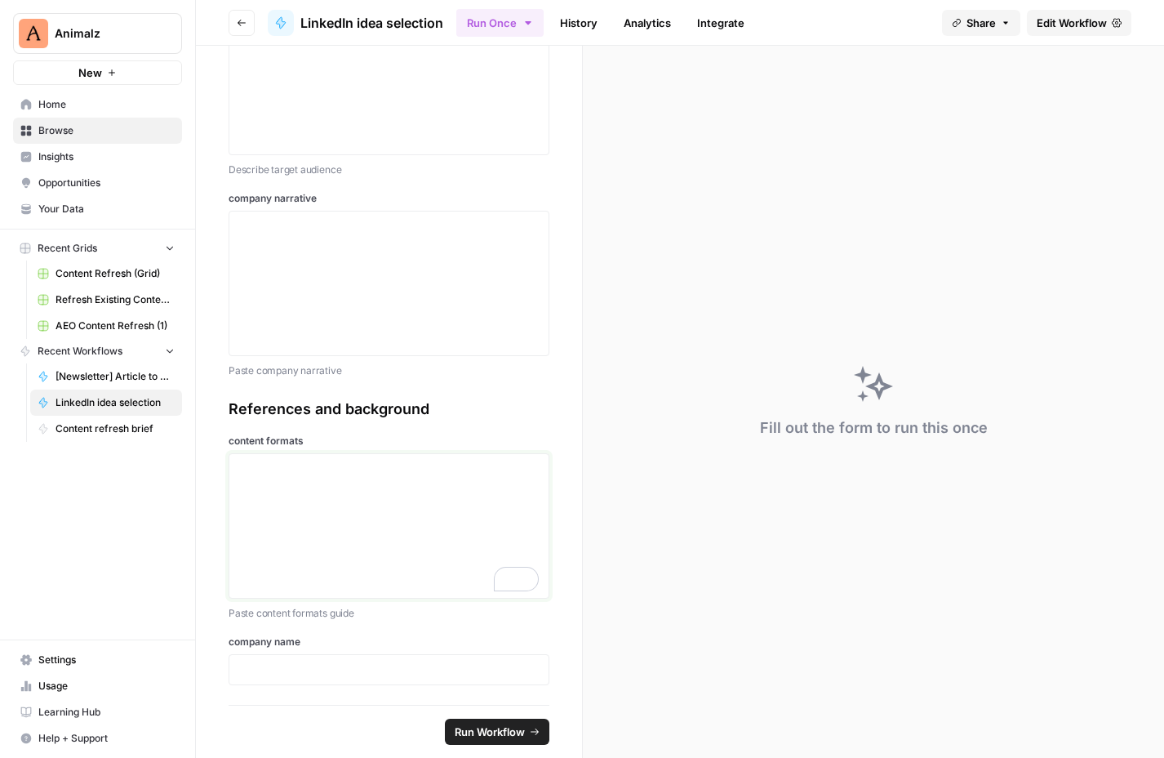
scroll to position [757, 0]
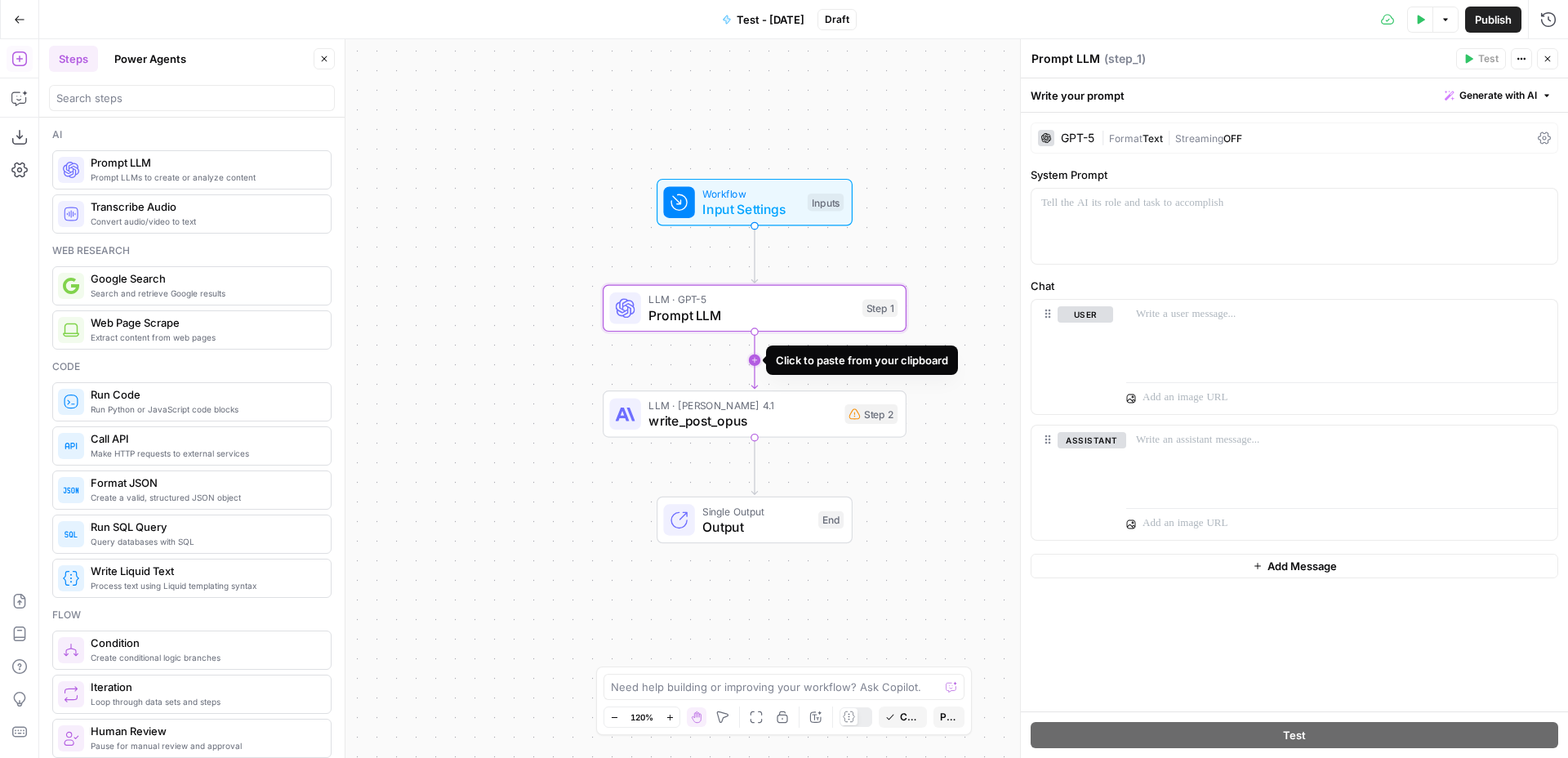
click at [754, 362] on icon "Edge from step_1 to step_2" at bounding box center [754, 360] width 6 height 57
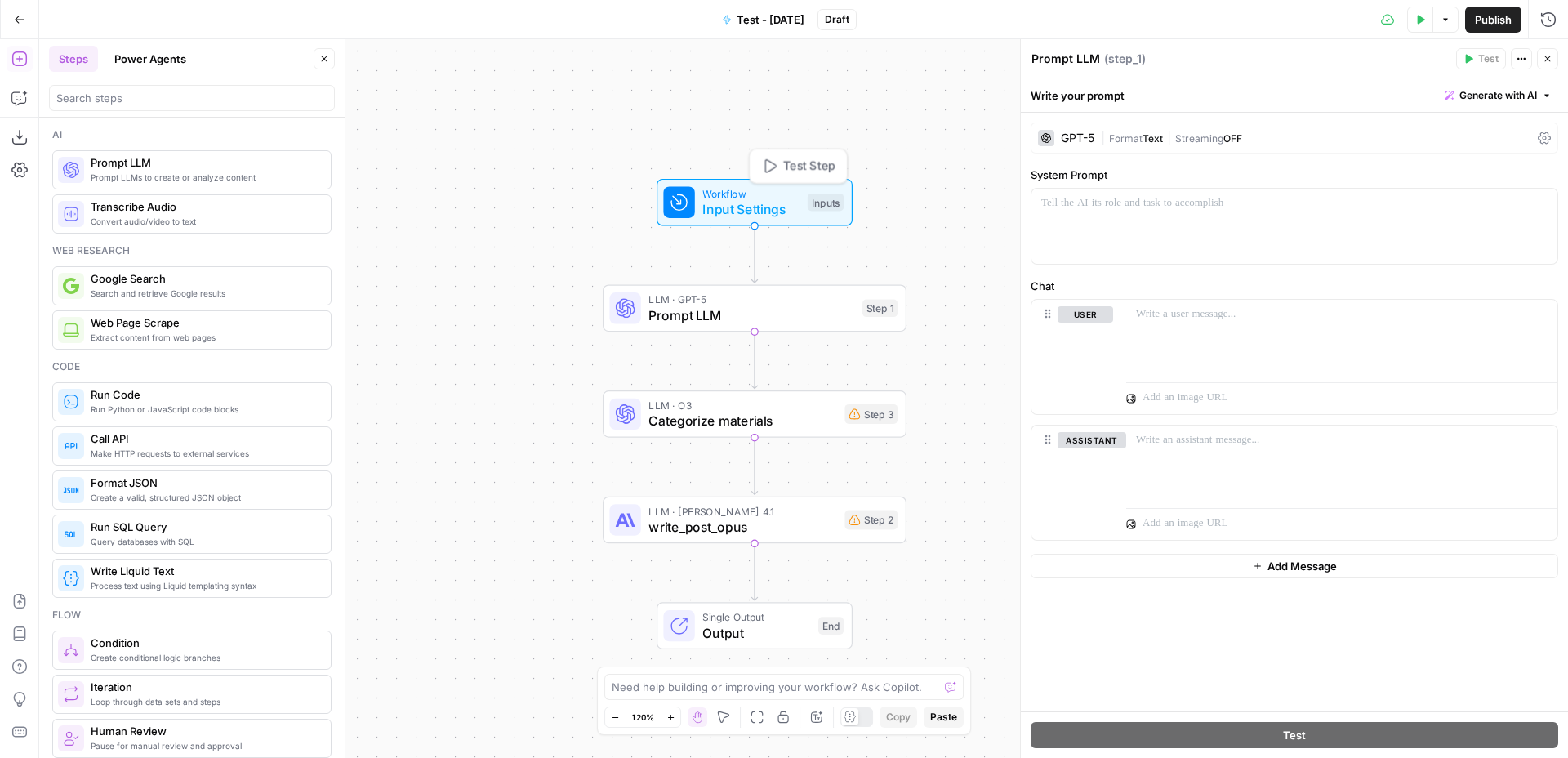
click at [765, 212] on span "Input Settings" at bounding box center [750, 209] width 97 height 20
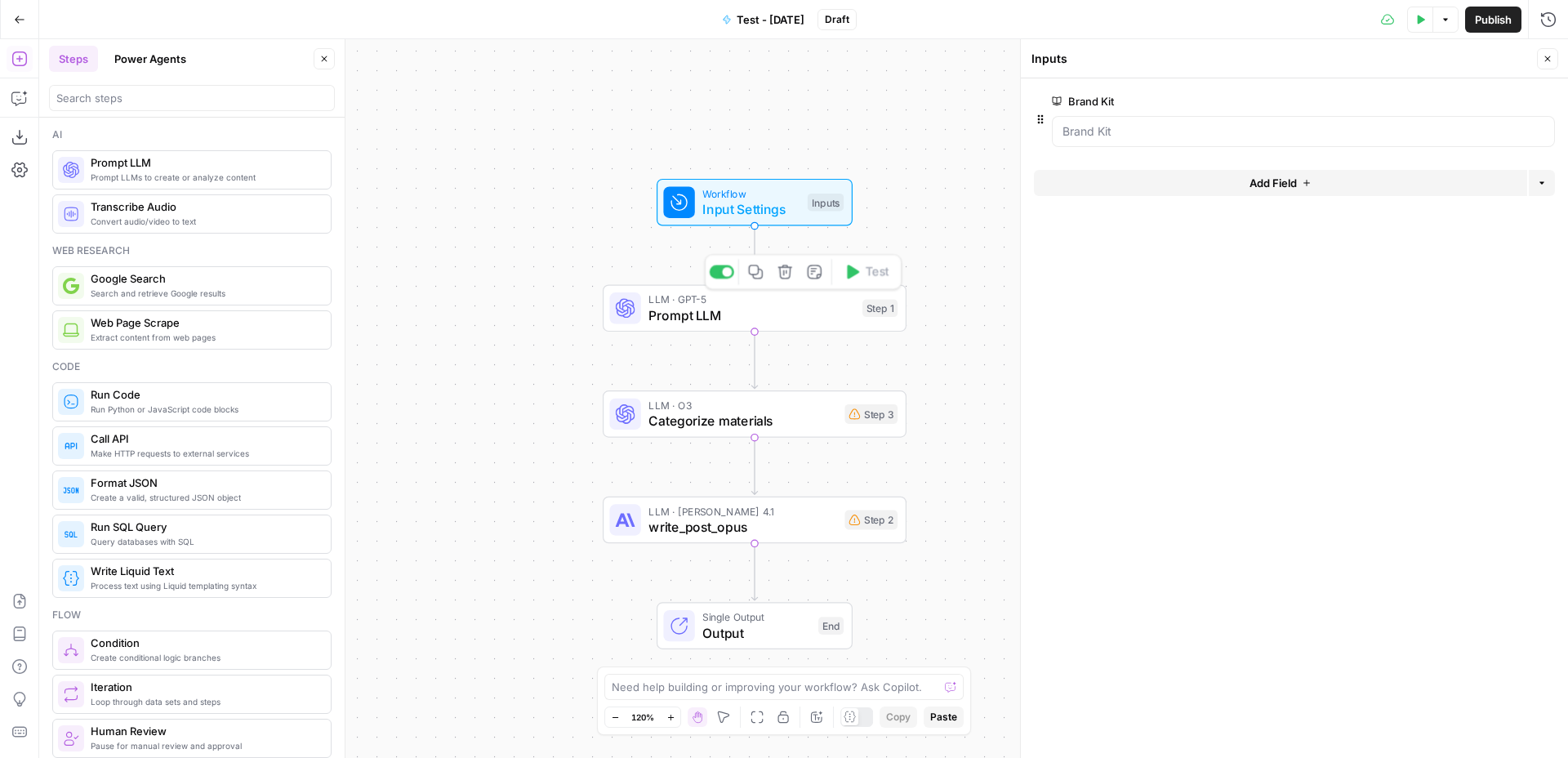
click at [785, 317] on span "Prompt LLM" at bounding box center [751, 315] width 206 height 20
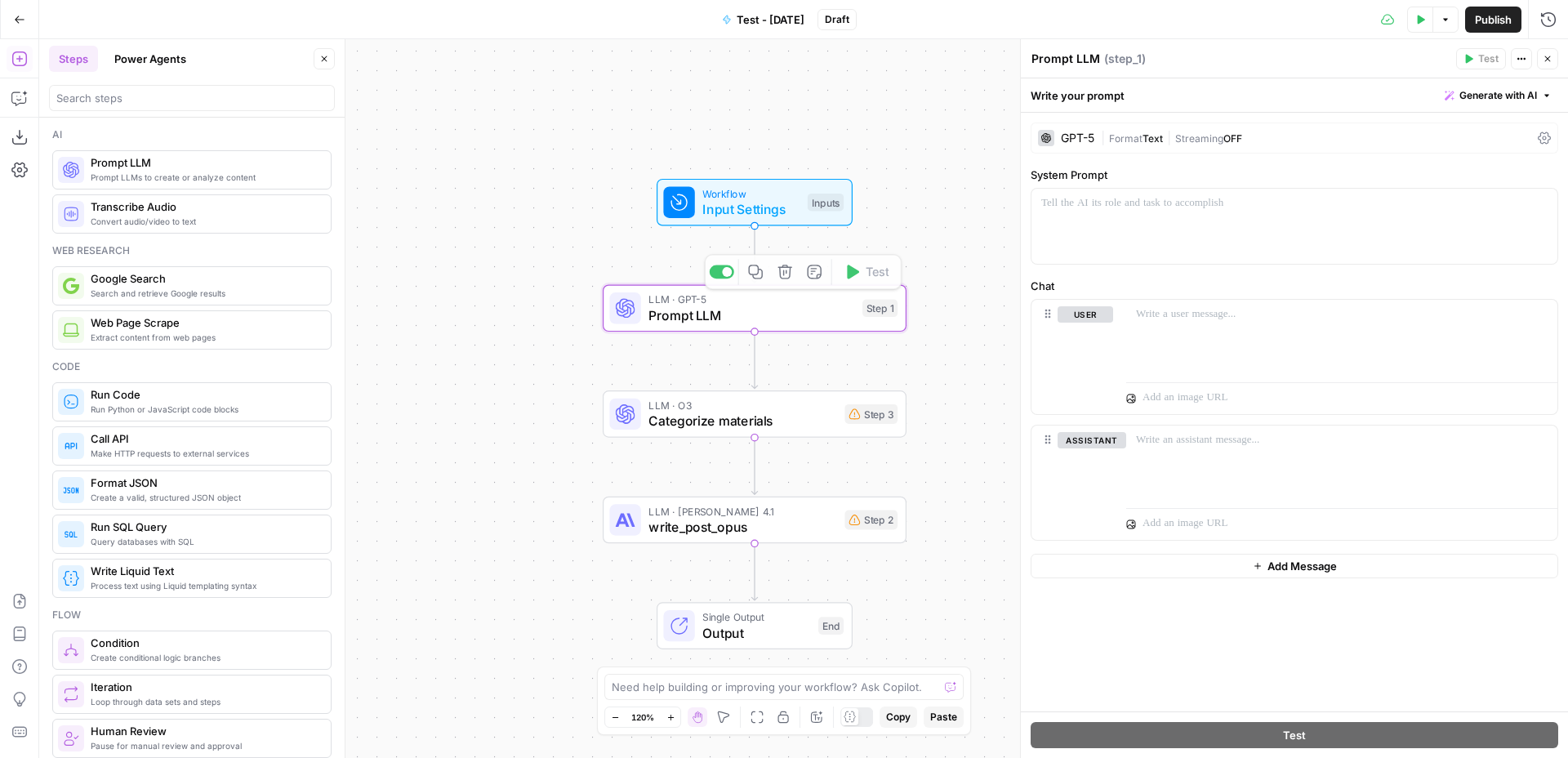
click at [790, 420] on span "Categorize materials" at bounding box center [742, 421] width 188 height 20
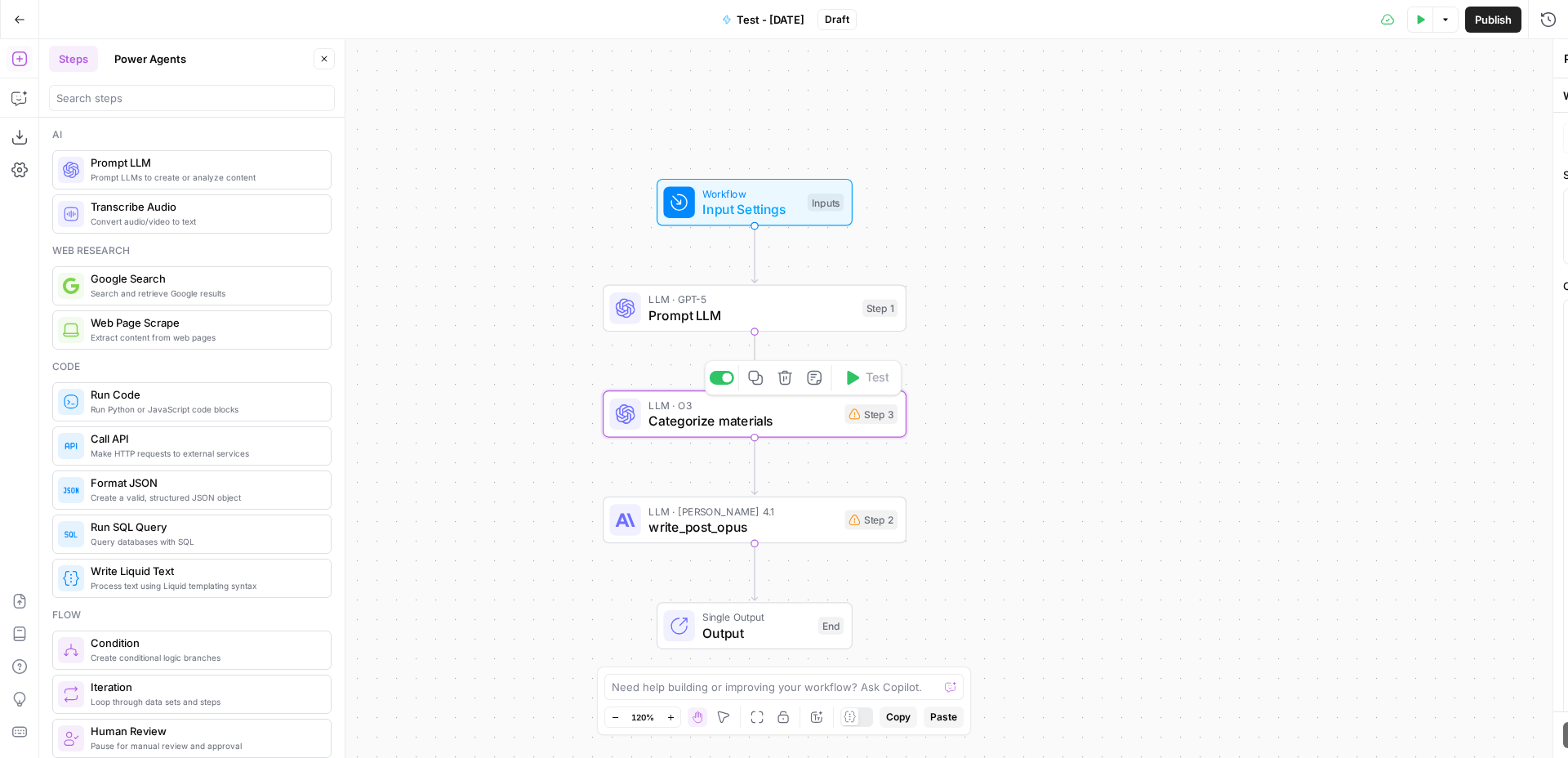
type textarea "Categorize materials"
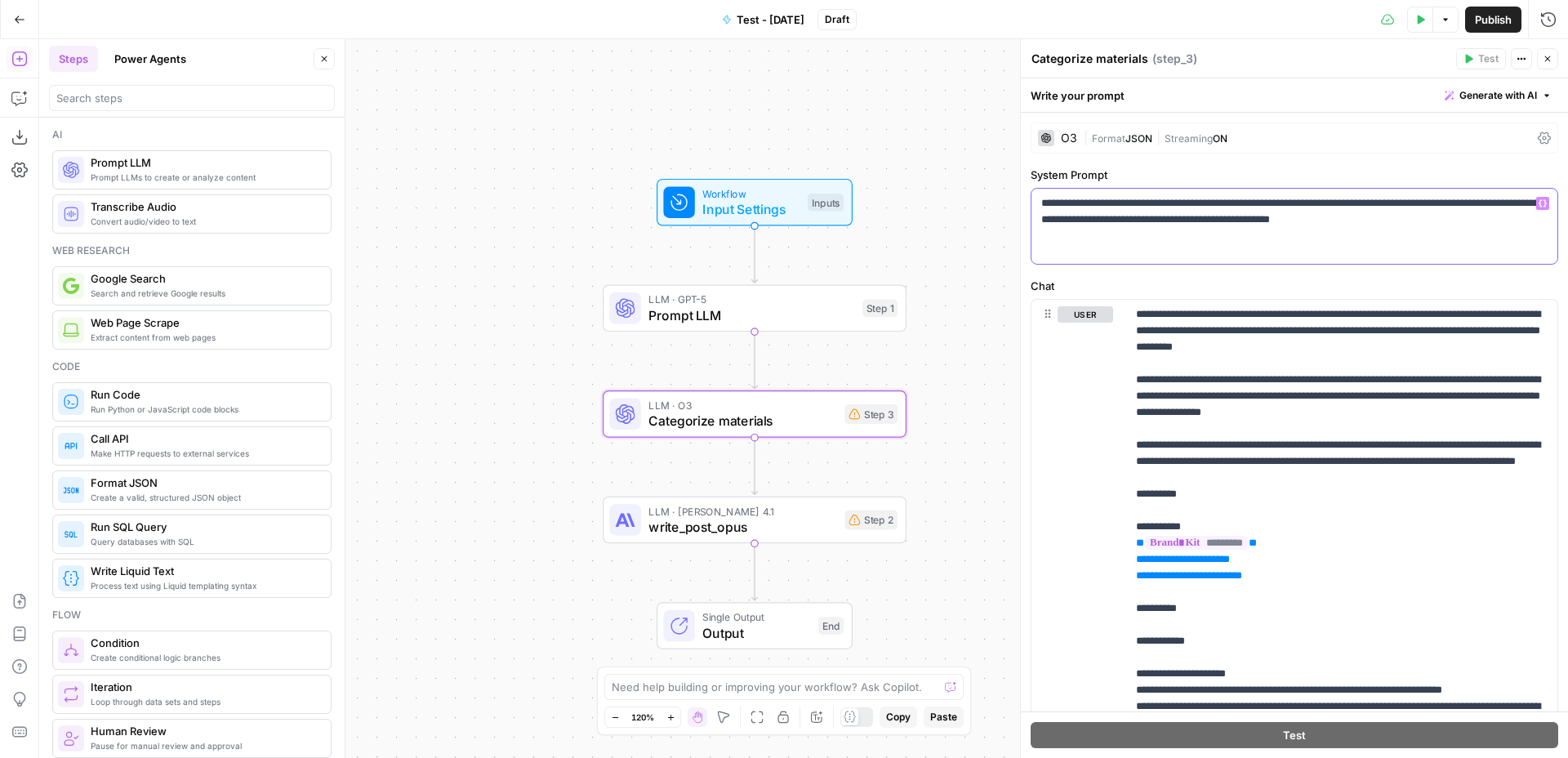
click at [1111, 198] on p "**********" at bounding box center [1294, 211] width 506 height 33
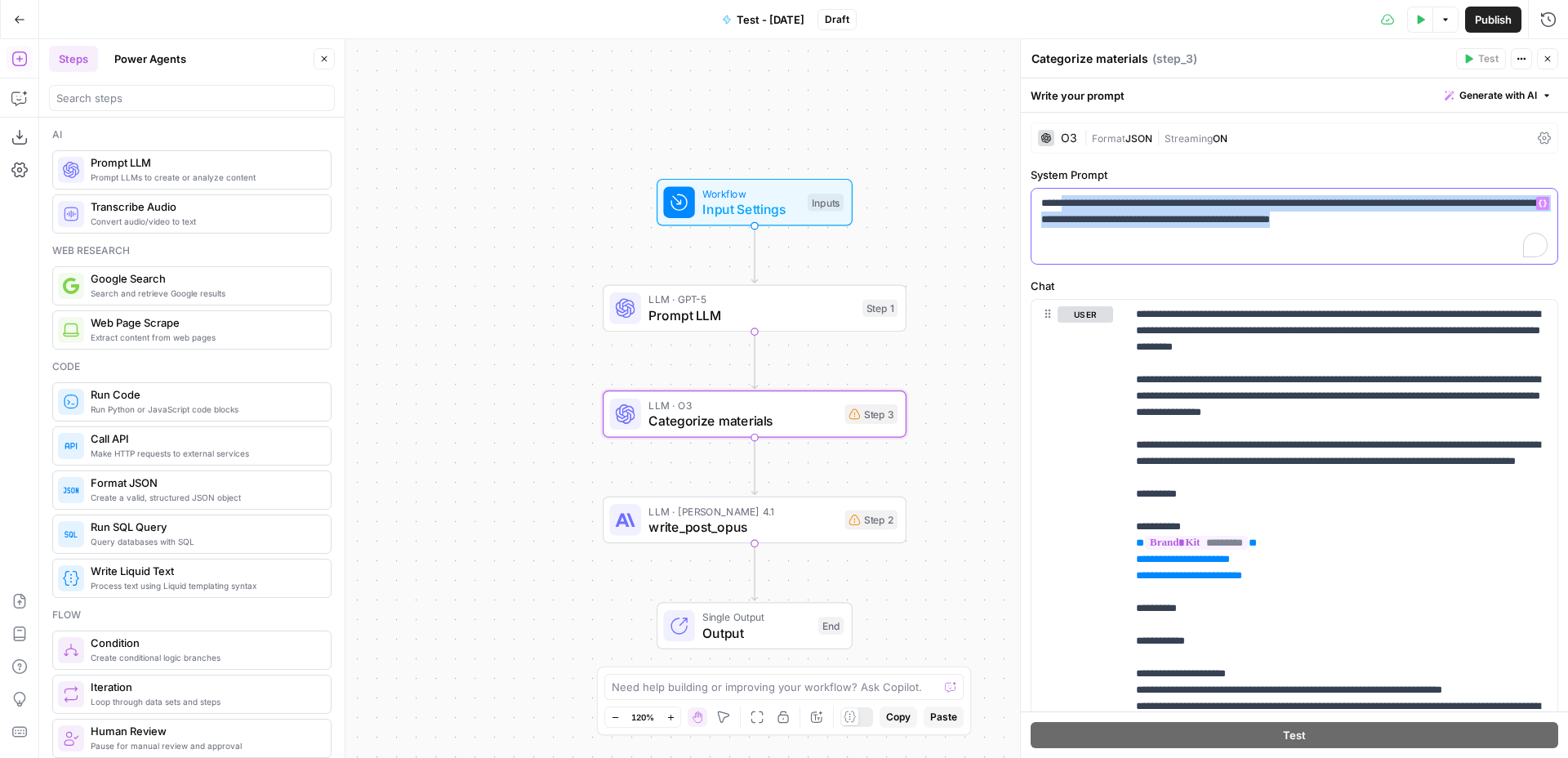
drag, startPoint x: 1070, startPoint y: 199, endPoint x: 1424, endPoint y: 263, distance: 360.1
click at [1424, 263] on div "**********" at bounding box center [1294, 226] width 526 height 75
click at [785, 312] on span "Prompt LLM" at bounding box center [751, 315] width 206 height 20
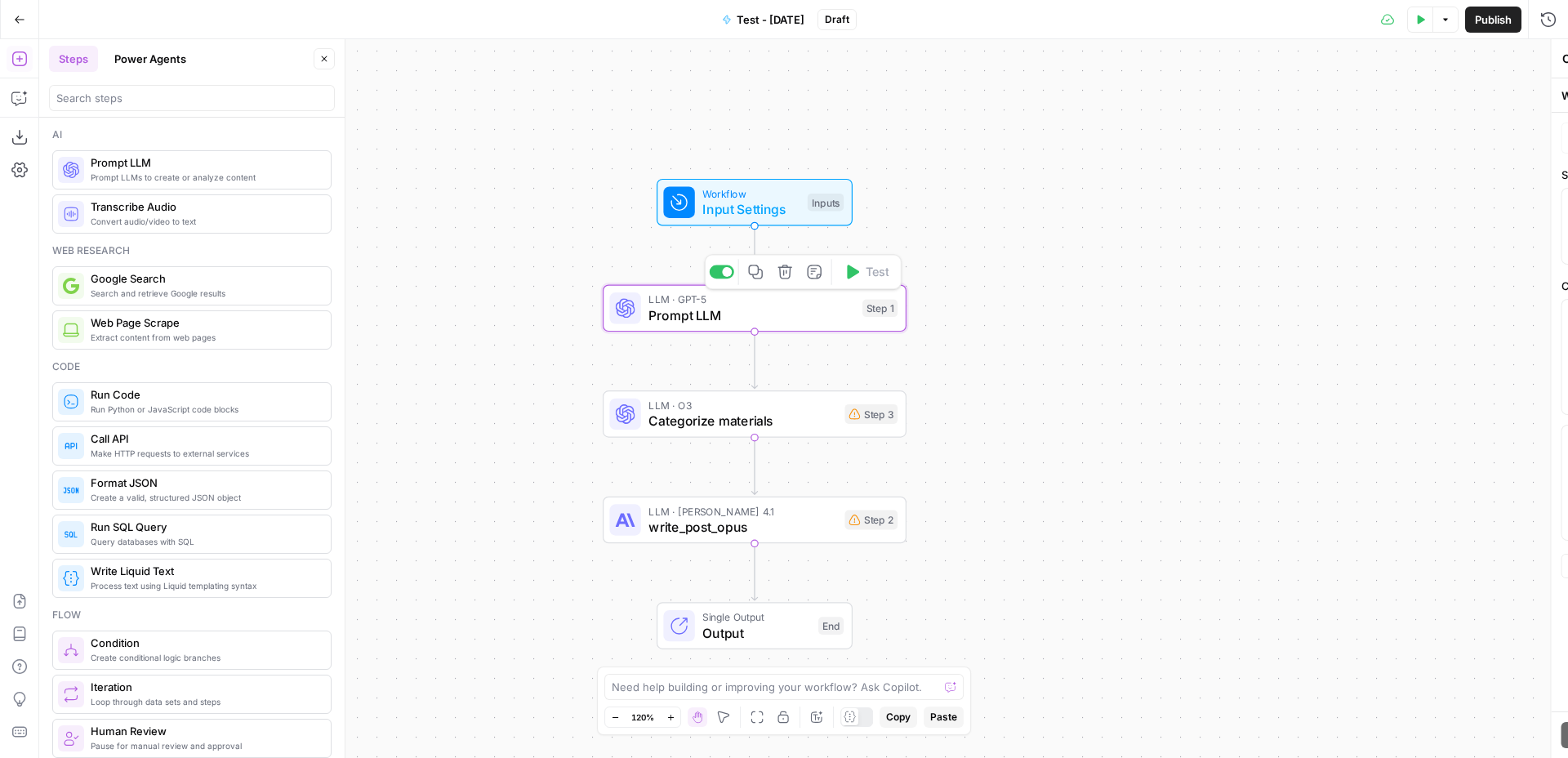
type textarea "Prompt LLM"
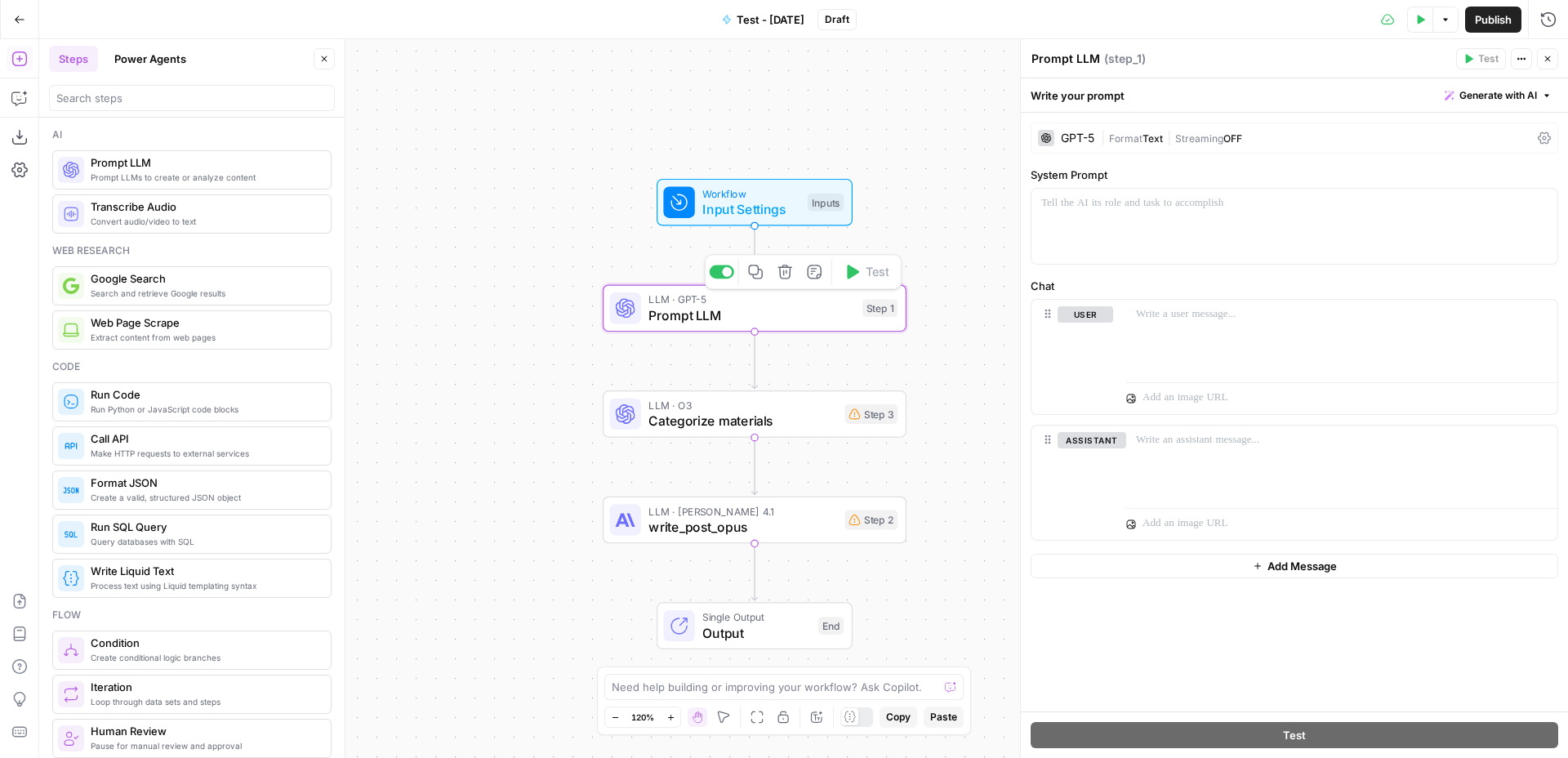
click at [718, 270] on div at bounding box center [722, 272] width 24 height 14
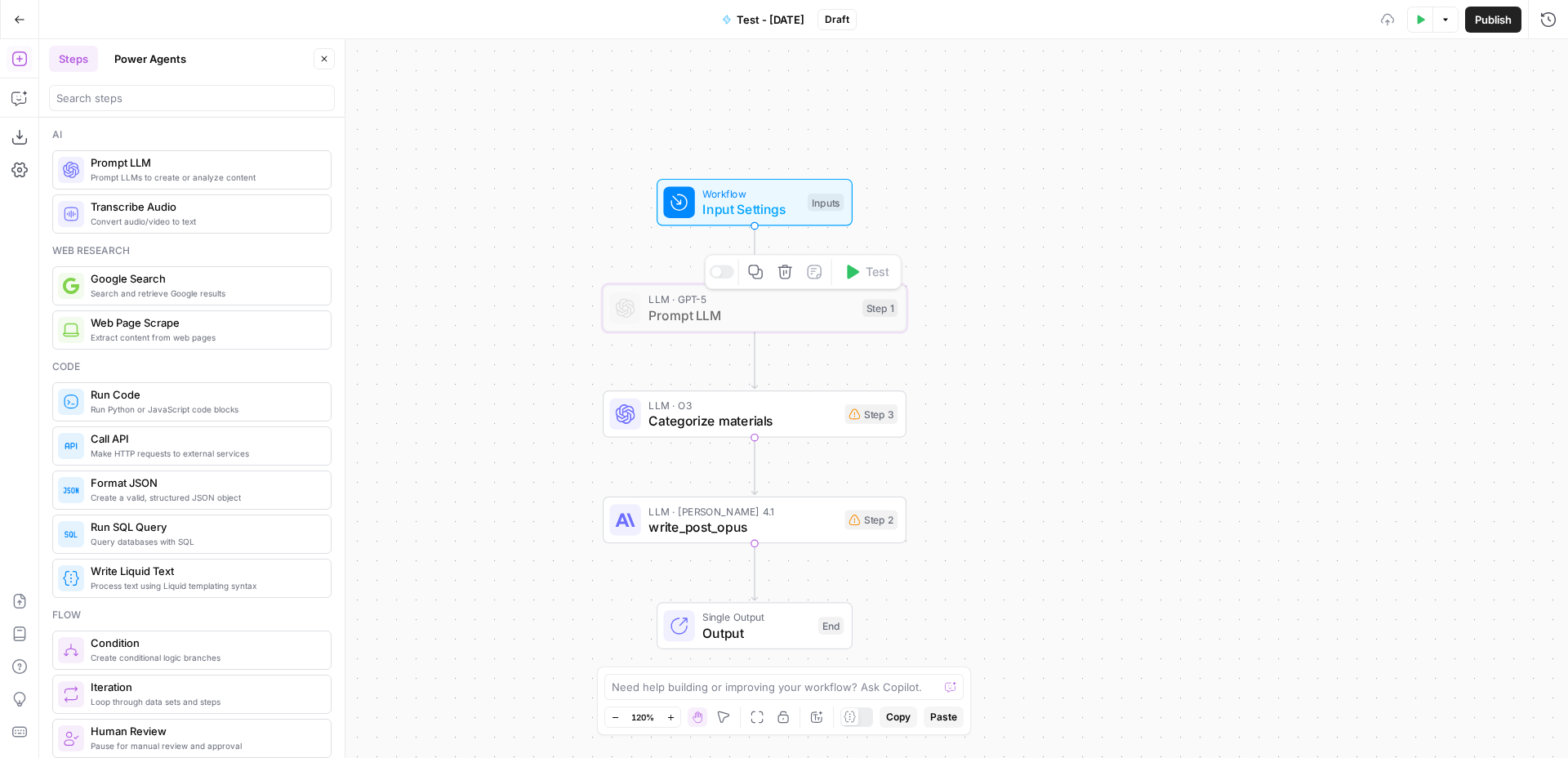
click at [736, 218] on span "Input Settings" at bounding box center [750, 209] width 97 height 20
click at [811, 417] on span "Categorize materials" at bounding box center [742, 421] width 188 height 20
type textarea "Categorize materials"
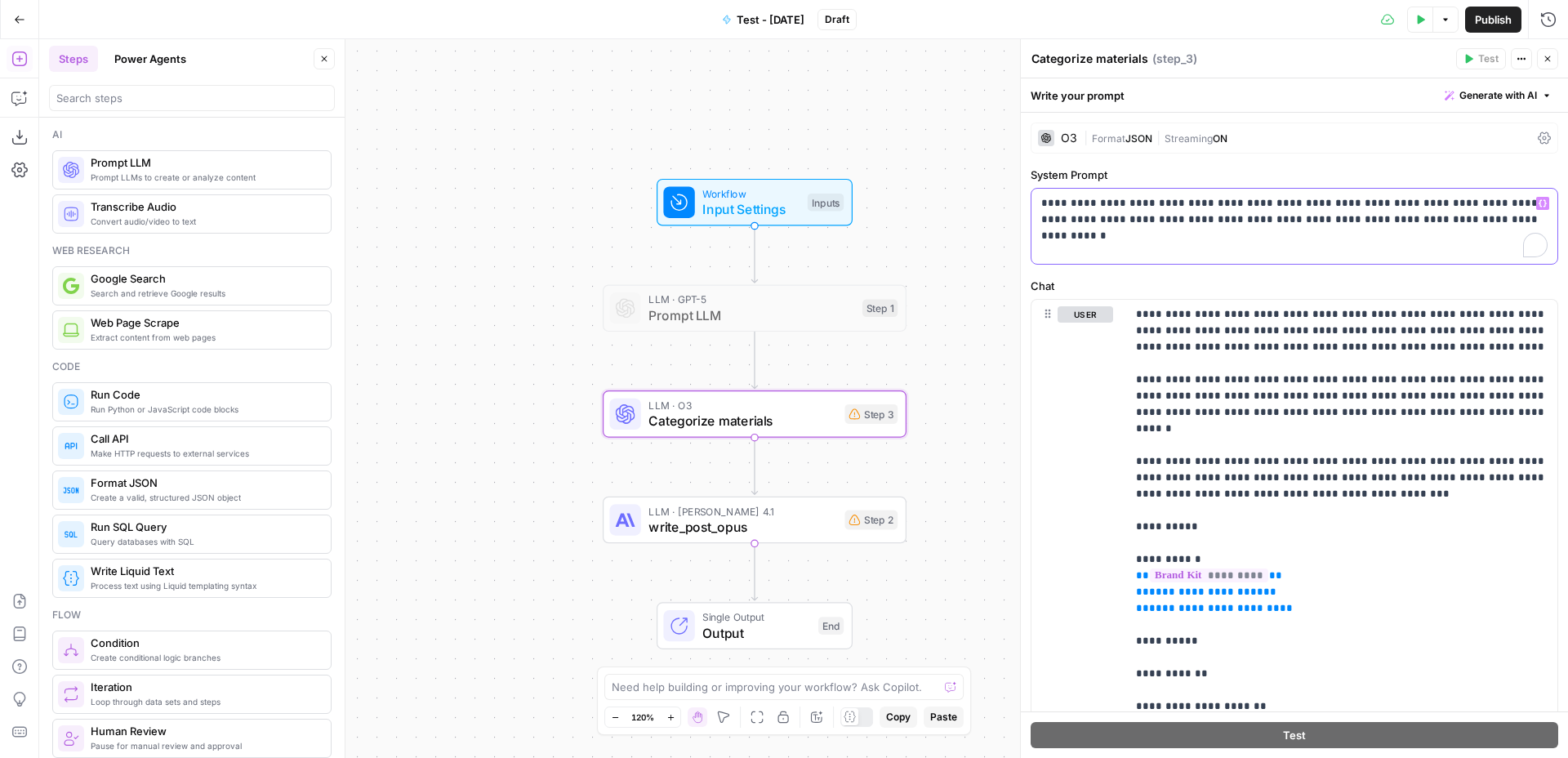
drag, startPoint x: 1102, startPoint y: 207, endPoint x: 1208, endPoint y: 230, distance: 107.8
click at [1208, 230] on div "**********" at bounding box center [1294, 226] width 526 height 75
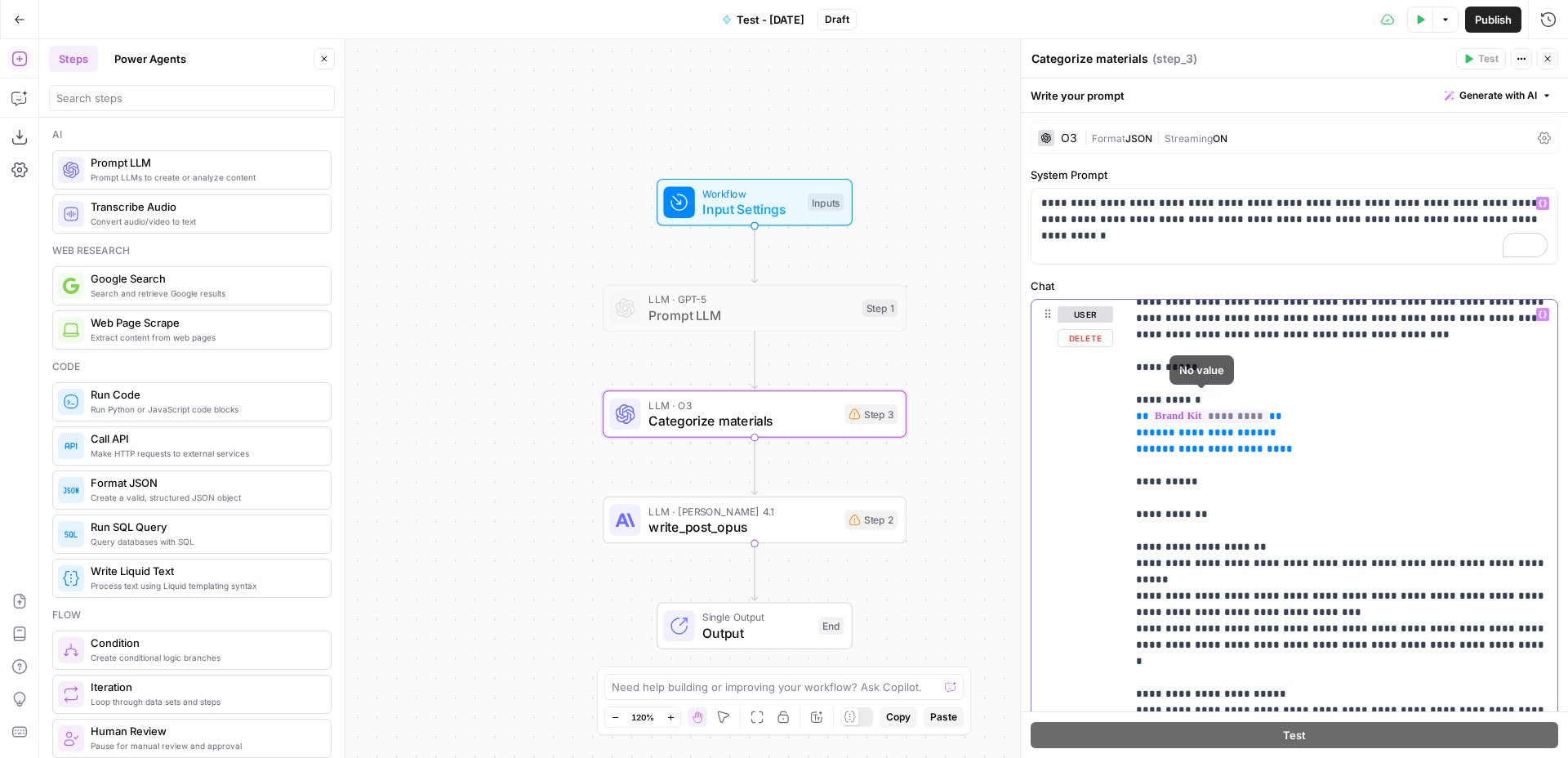
click at [1289, 406] on p "**********" at bounding box center [1342, 653] width 412 height 1012
click at [1346, 475] on p "**********" at bounding box center [1342, 653] width 412 height 1012
drag, startPoint x: 1286, startPoint y: 429, endPoint x: 1091, endPoint y: 399, distance: 197.5
click at [1091, 399] on div "**********" at bounding box center [1294, 652] width 526 height 704
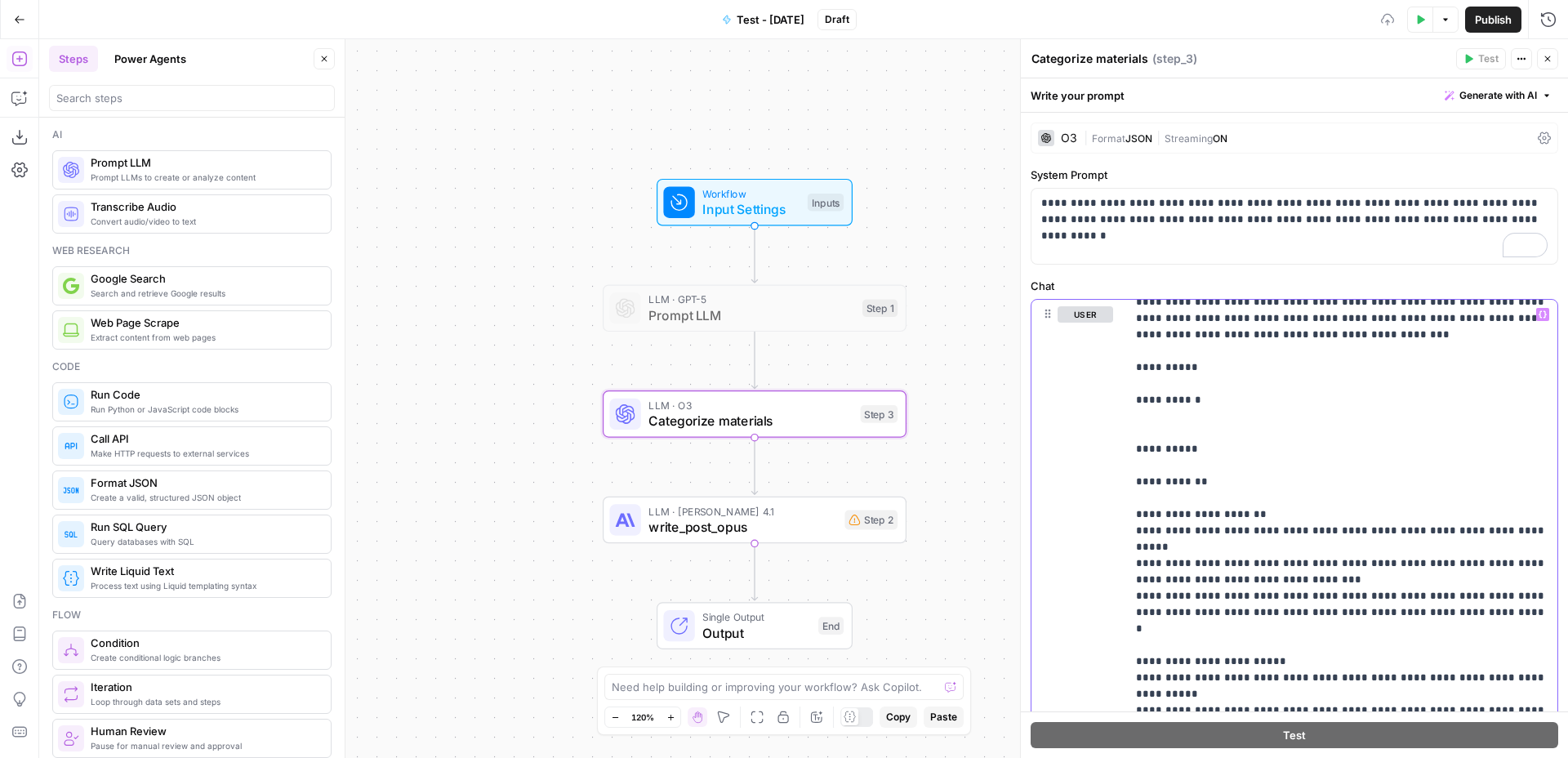
click at [1542, 306] on p "**********" at bounding box center [1342, 637] width 412 height 980
click at [1180, 401] on p "**********" at bounding box center [1342, 637] width 412 height 980
click at [1548, 315] on button "Variables Menu" at bounding box center [1542, 314] width 13 height 13
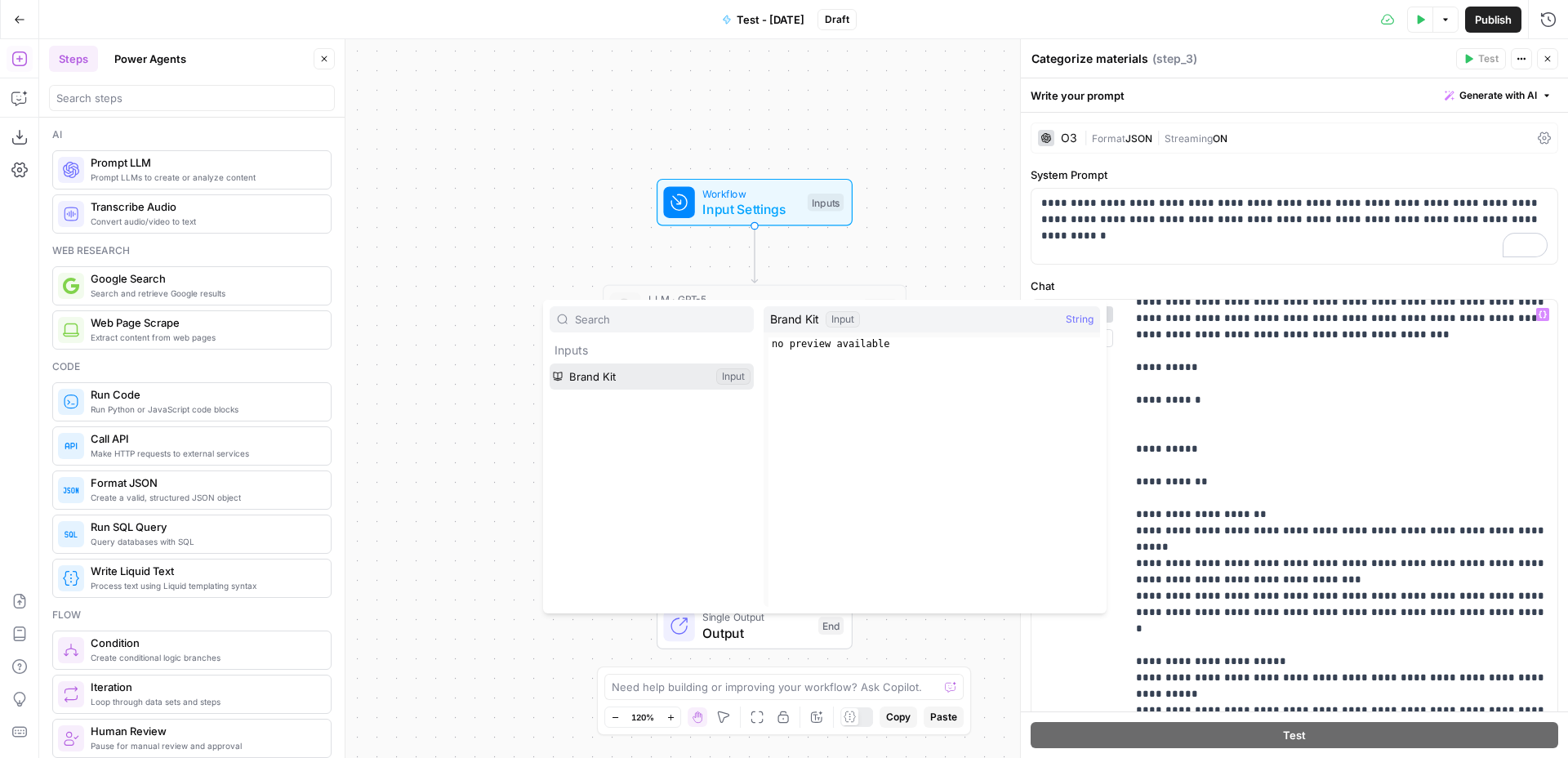
click at [652, 384] on button "Select variable Brand Kit" at bounding box center [652, 376] width 204 height 26
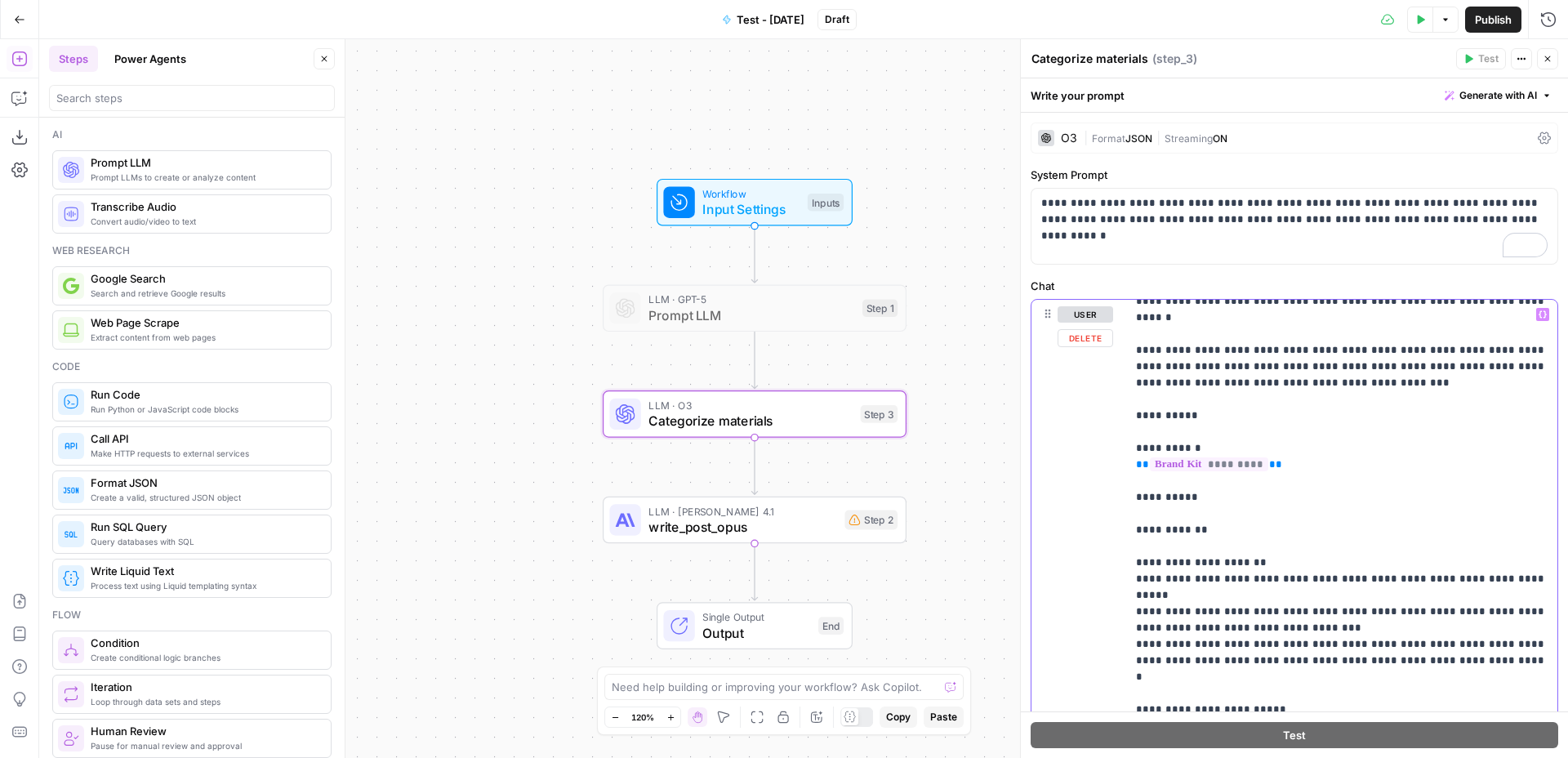
scroll to position [0, 0]
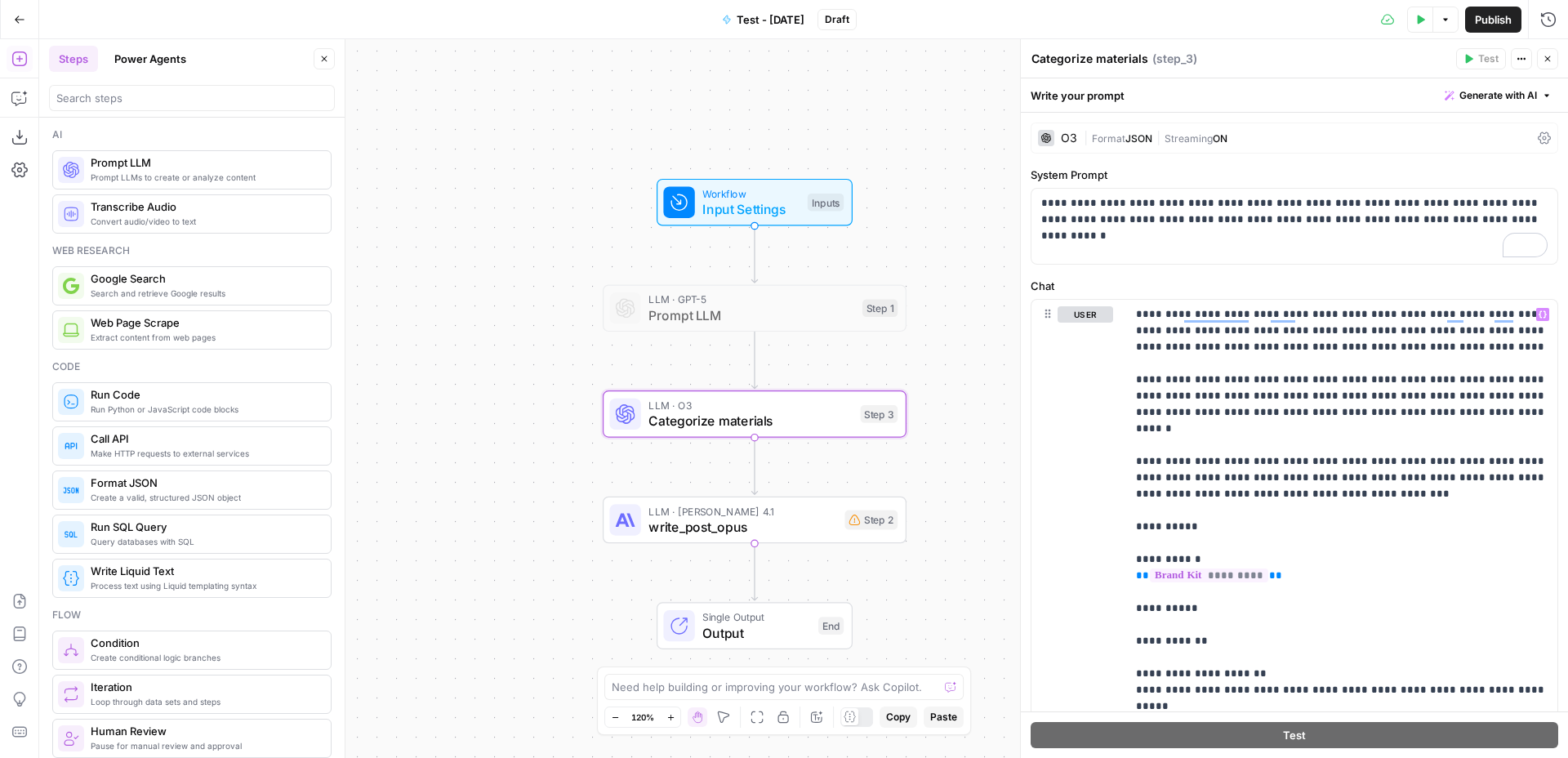
click at [921, 410] on div "Workflow Input Settings Inputs LLM · GPT-5 Prompt LLM Step 1 LLM · O3 Categoriz…" at bounding box center [803, 398] width 1529 height 719
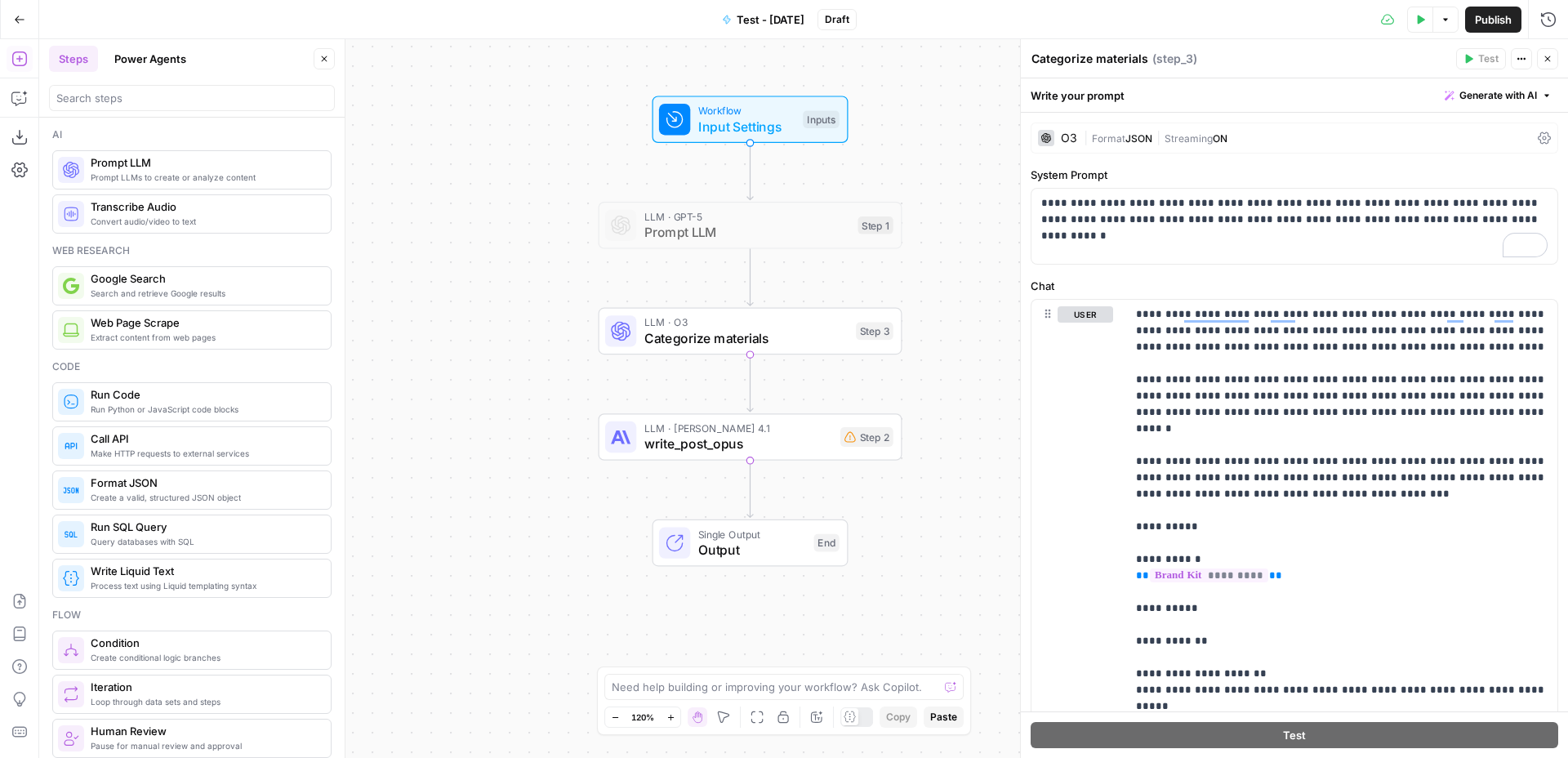
click at [1053, 127] on div "O3 | Format JSON | Streaming ON" at bounding box center [1293, 137] width 527 height 31
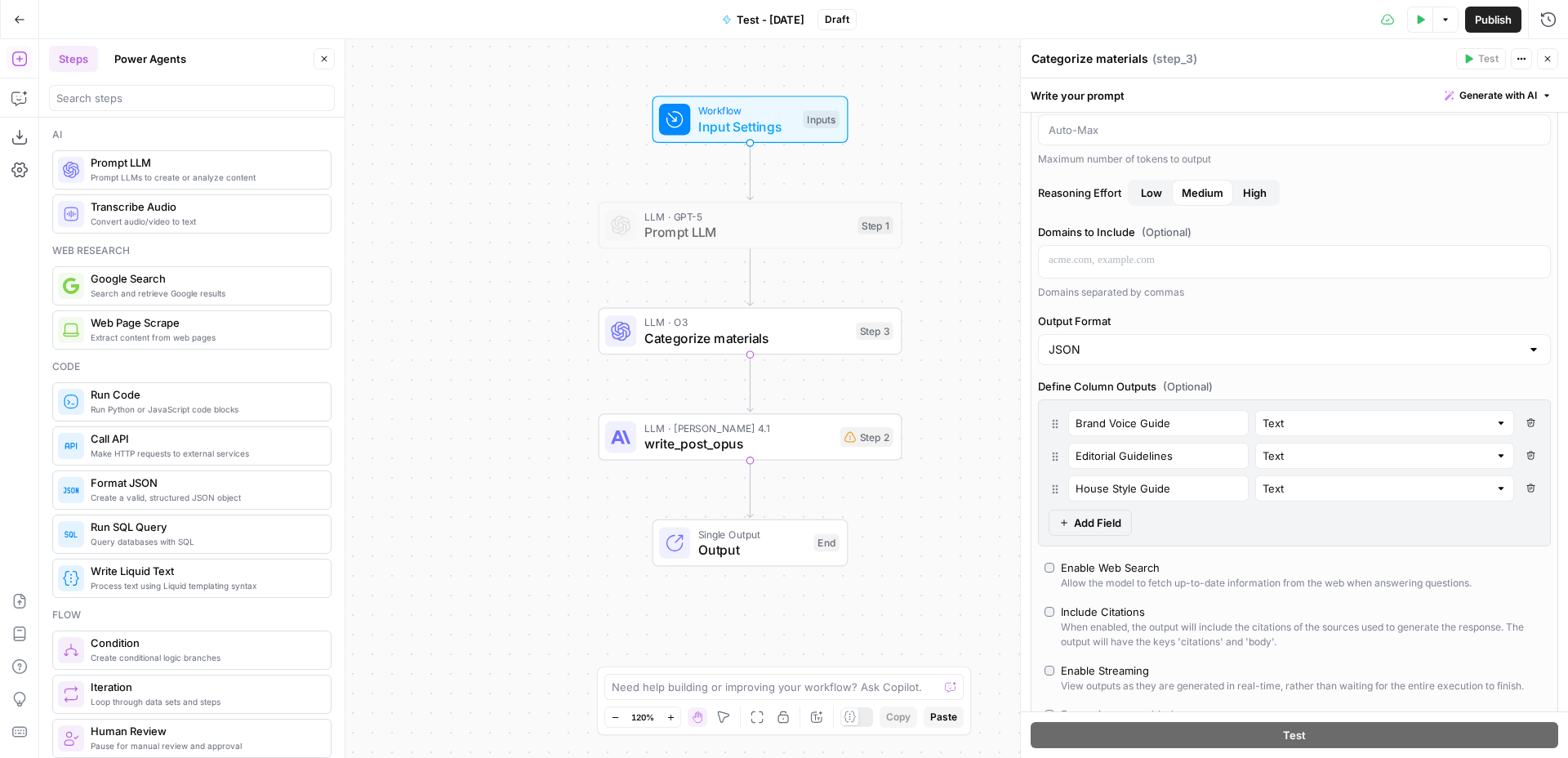
scroll to position [169, 0]
click at [790, 125] on span "Input Settings" at bounding box center [746, 127] width 97 height 20
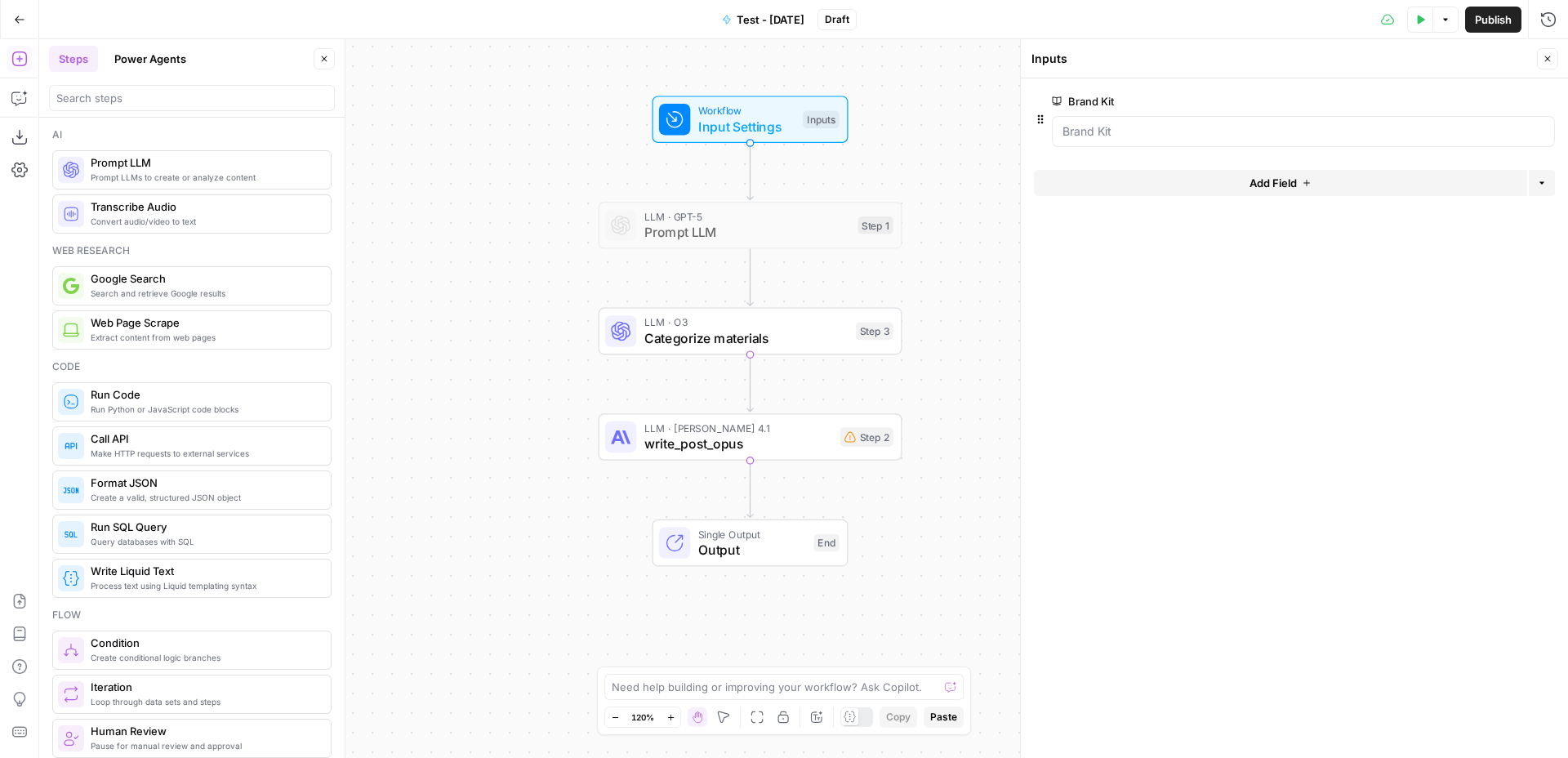
click at [750, 438] on span "write_post_opus" at bounding box center [738, 444] width 188 height 20
type textarea "write_post_opus"
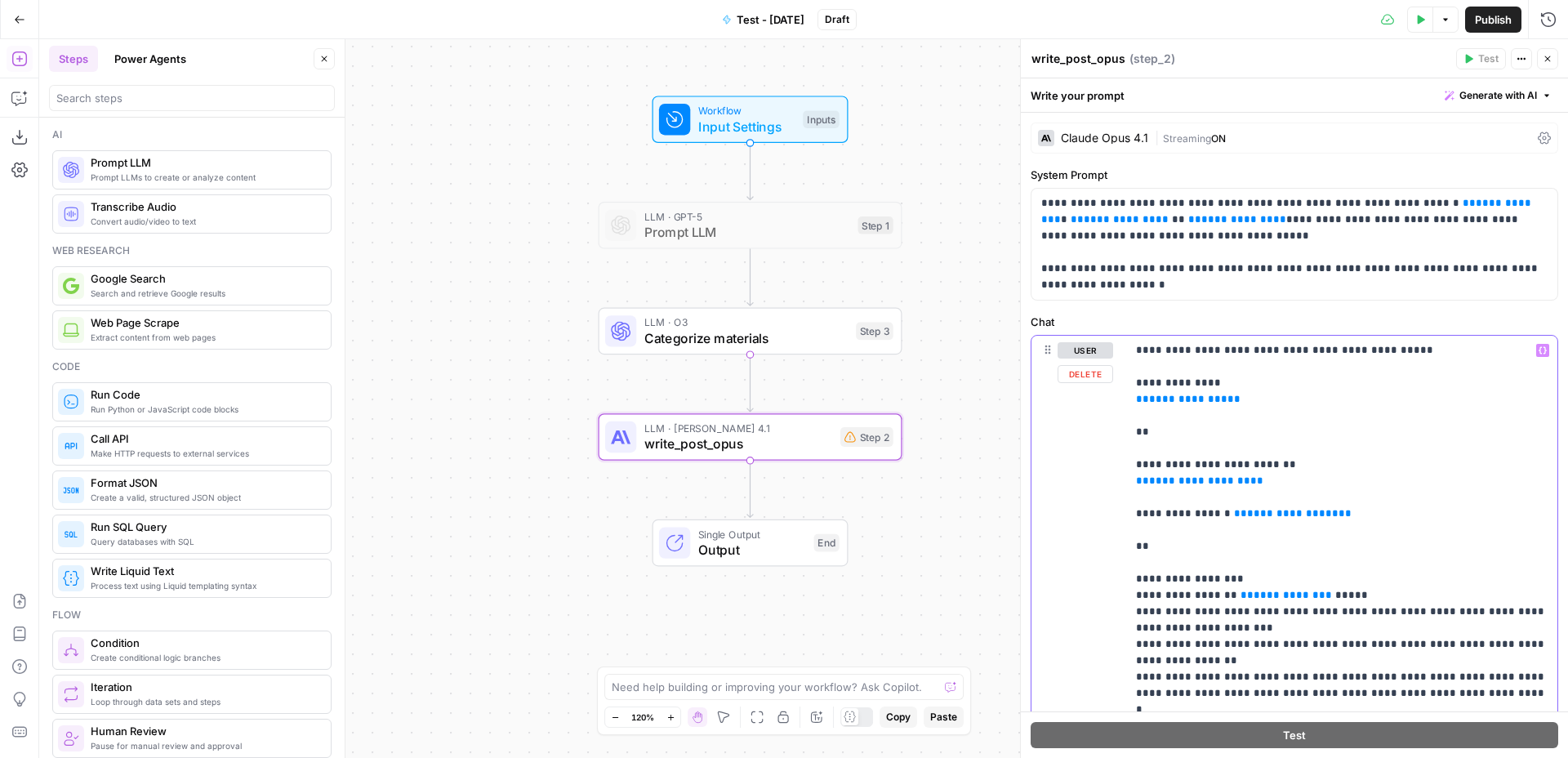
click at [1227, 401] on p "**********" at bounding box center [1342, 595] width 412 height 506
click at [774, 124] on span "Input Settings" at bounding box center [746, 127] width 97 height 20
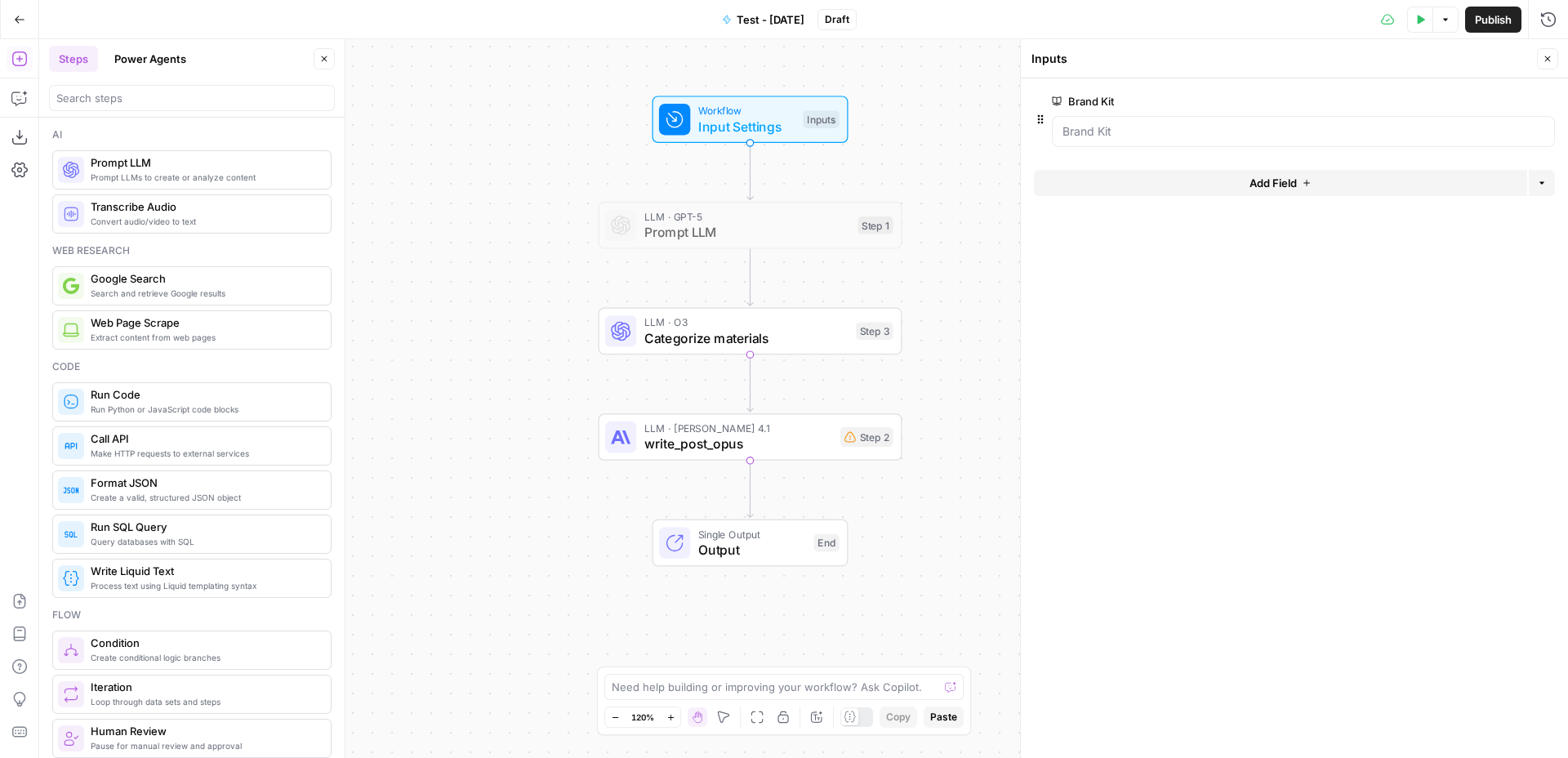
click at [806, 347] on span "Categorize materials" at bounding box center [746, 338] width 204 height 20
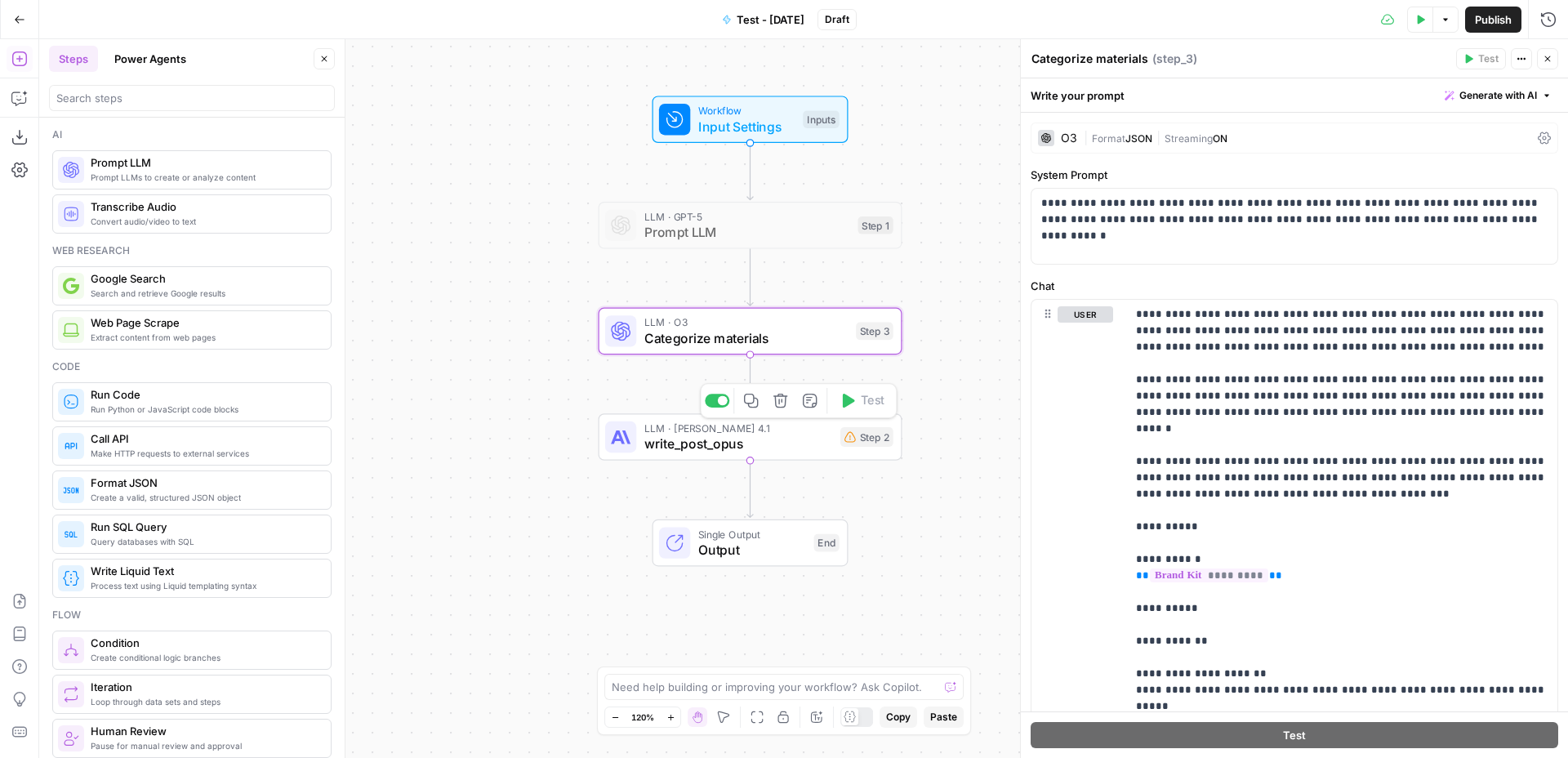
click at [710, 396] on div at bounding box center [717, 401] width 24 height 14
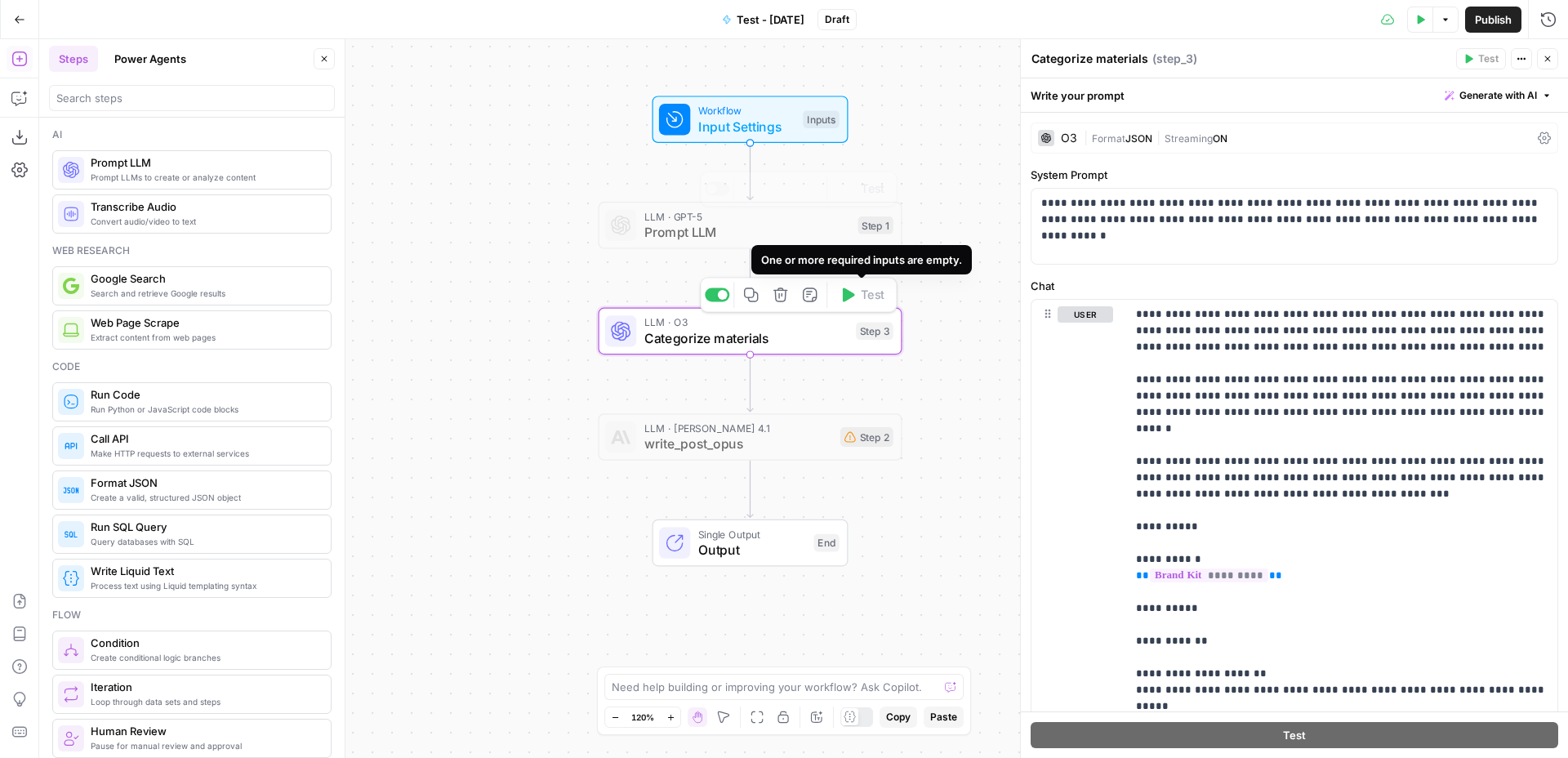
click at [768, 130] on span "Input Settings" at bounding box center [746, 127] width 97 height 20
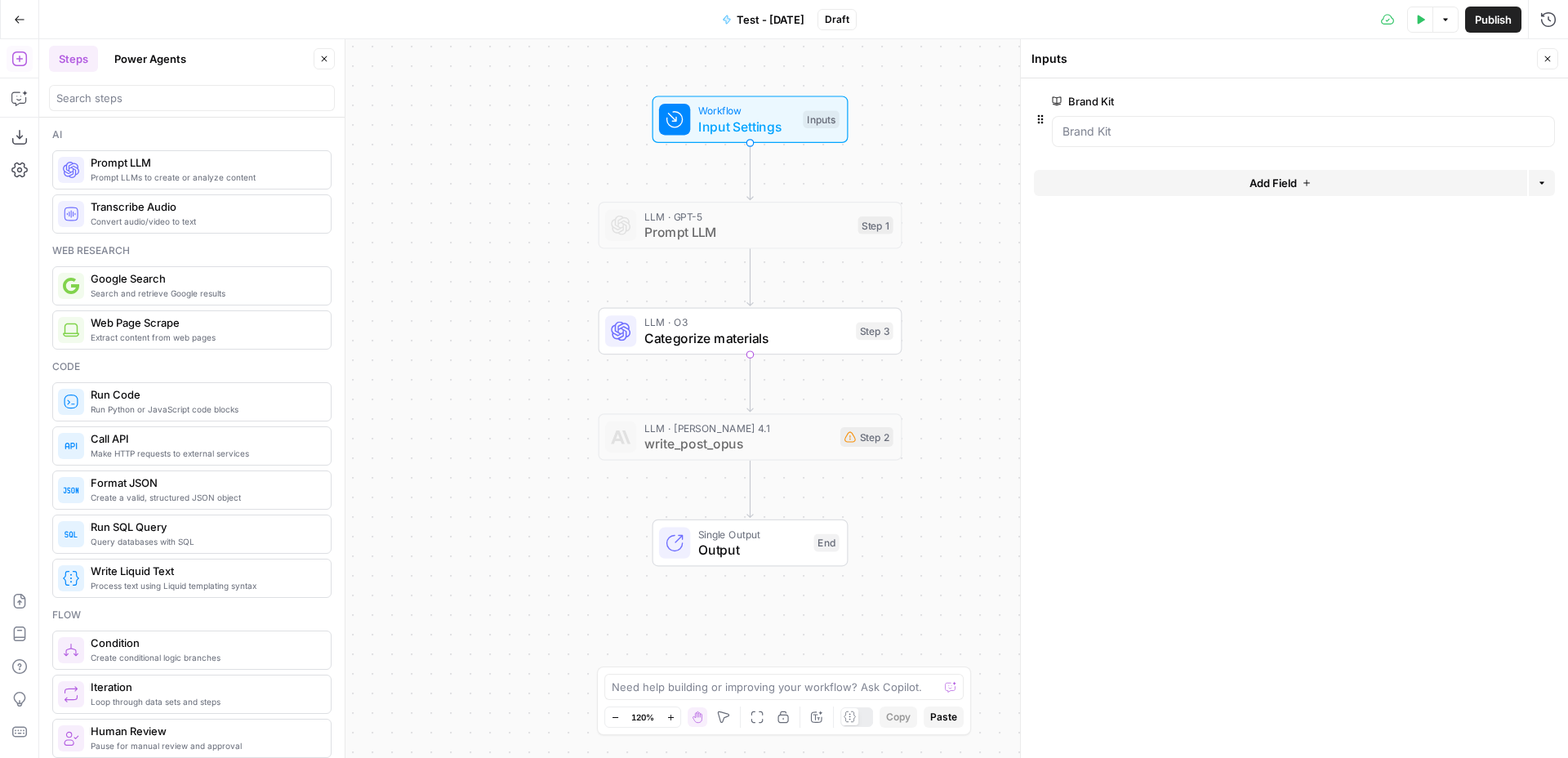
click at [1417, 24] on button "Test Data" at bounding box center [1420, 20] width 26 height 26
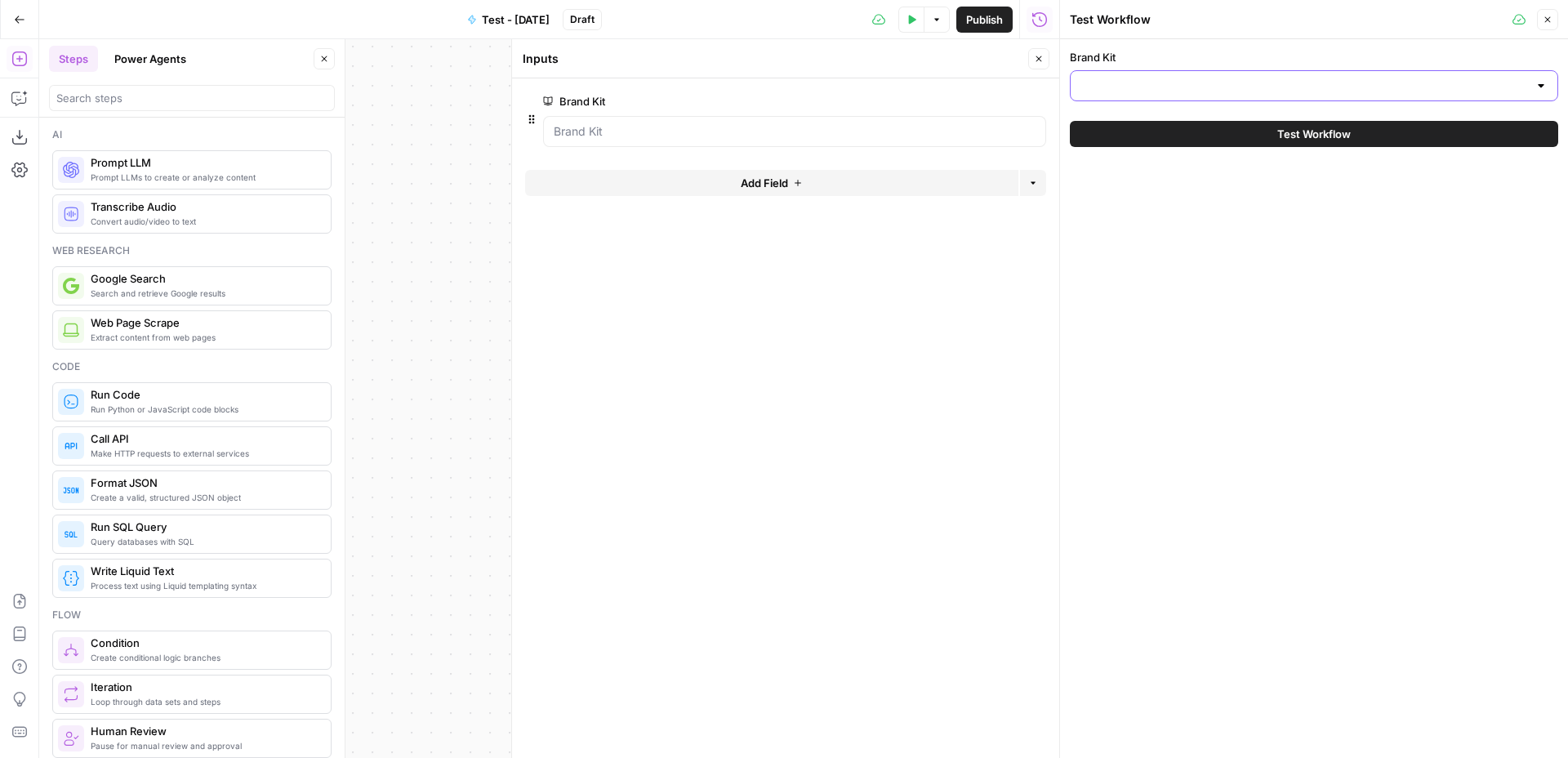
click at [1139, 89] on input "Brand Kit" at bounding box center [1303, 86] width 447 height 16
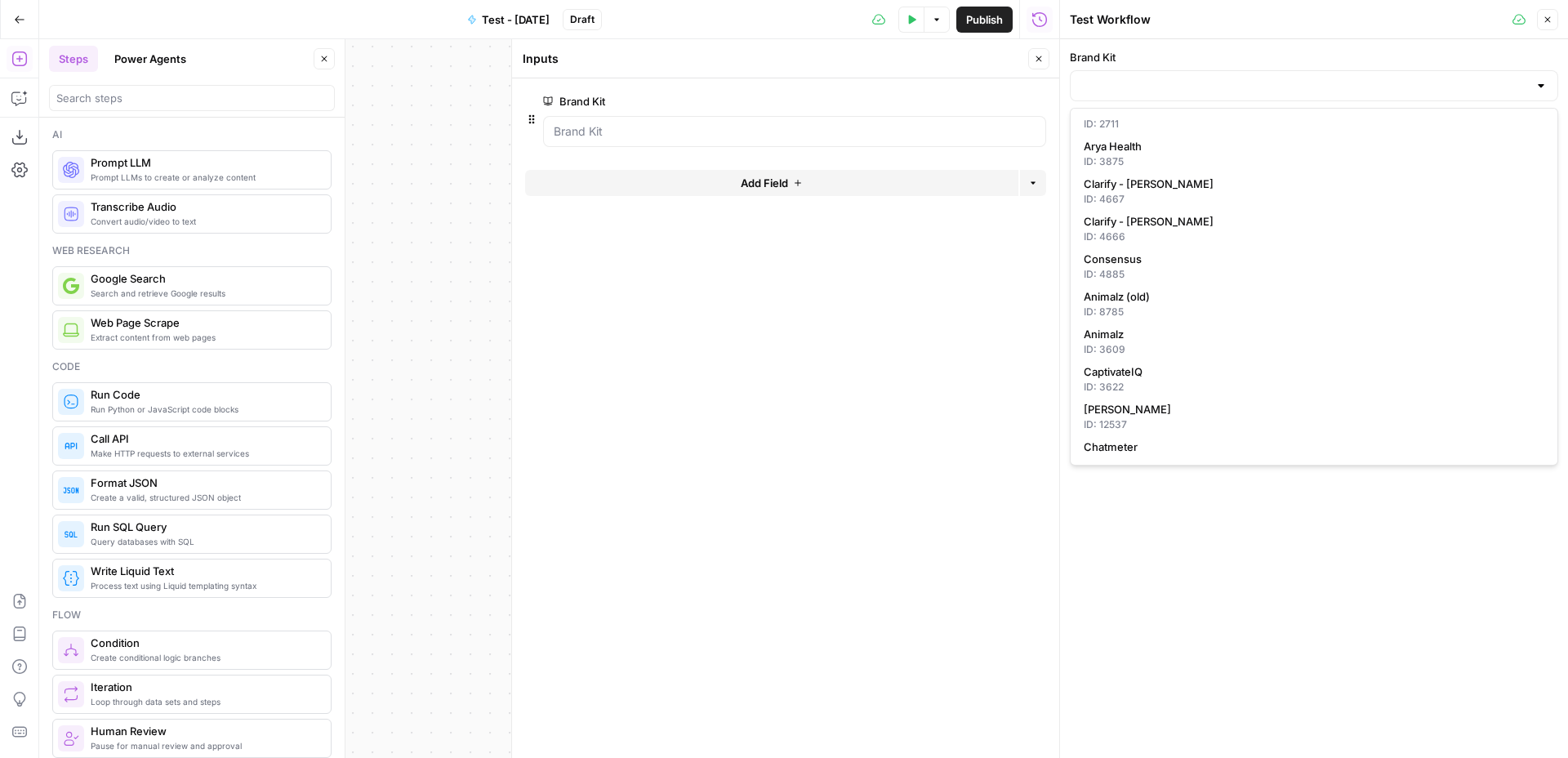
scroll to position [141, 0]
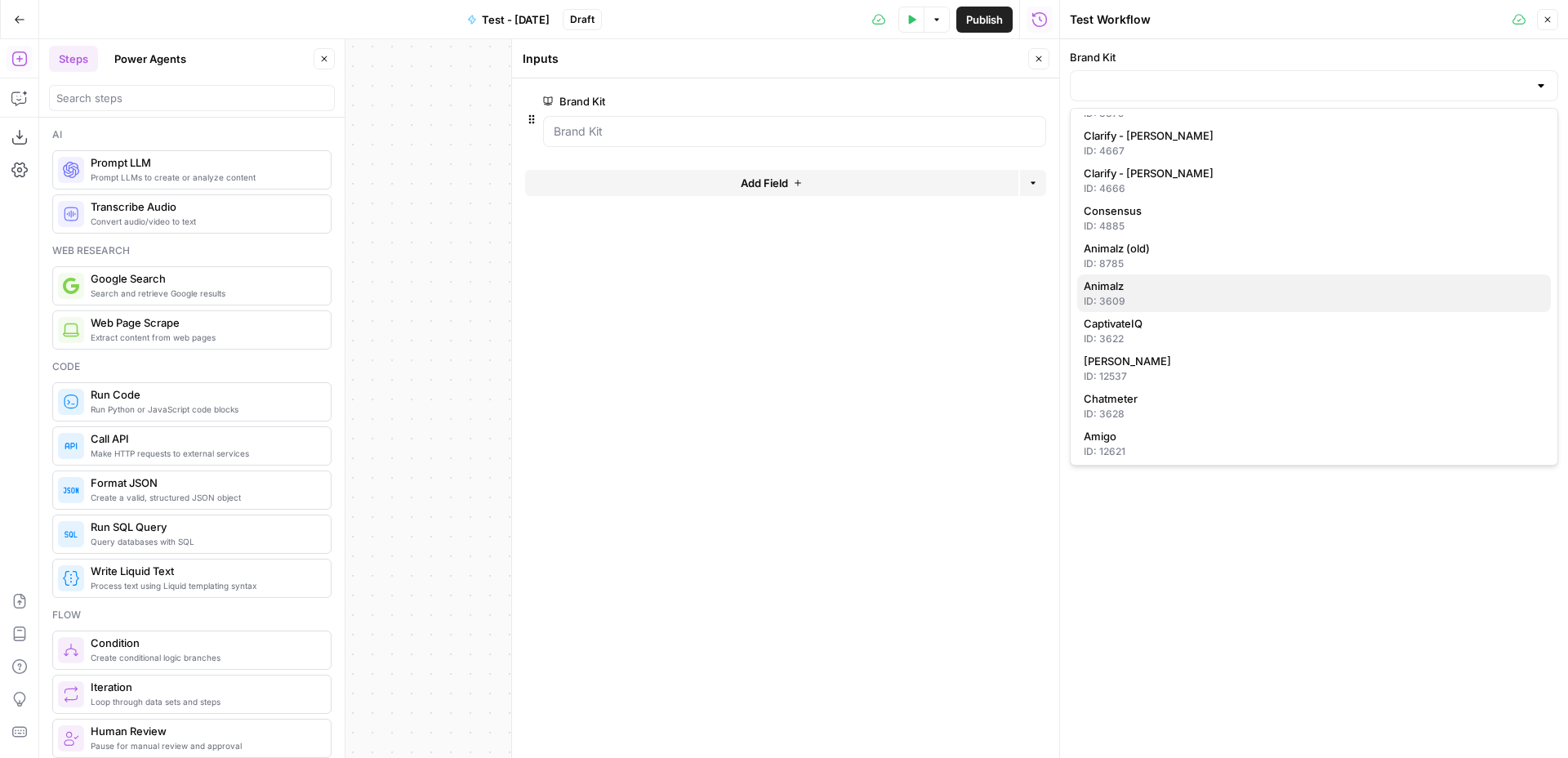
click at [1136, 289] on span "Animalz" at bounding box center [1311, 286] width 454 height 16
type input "Animalz"
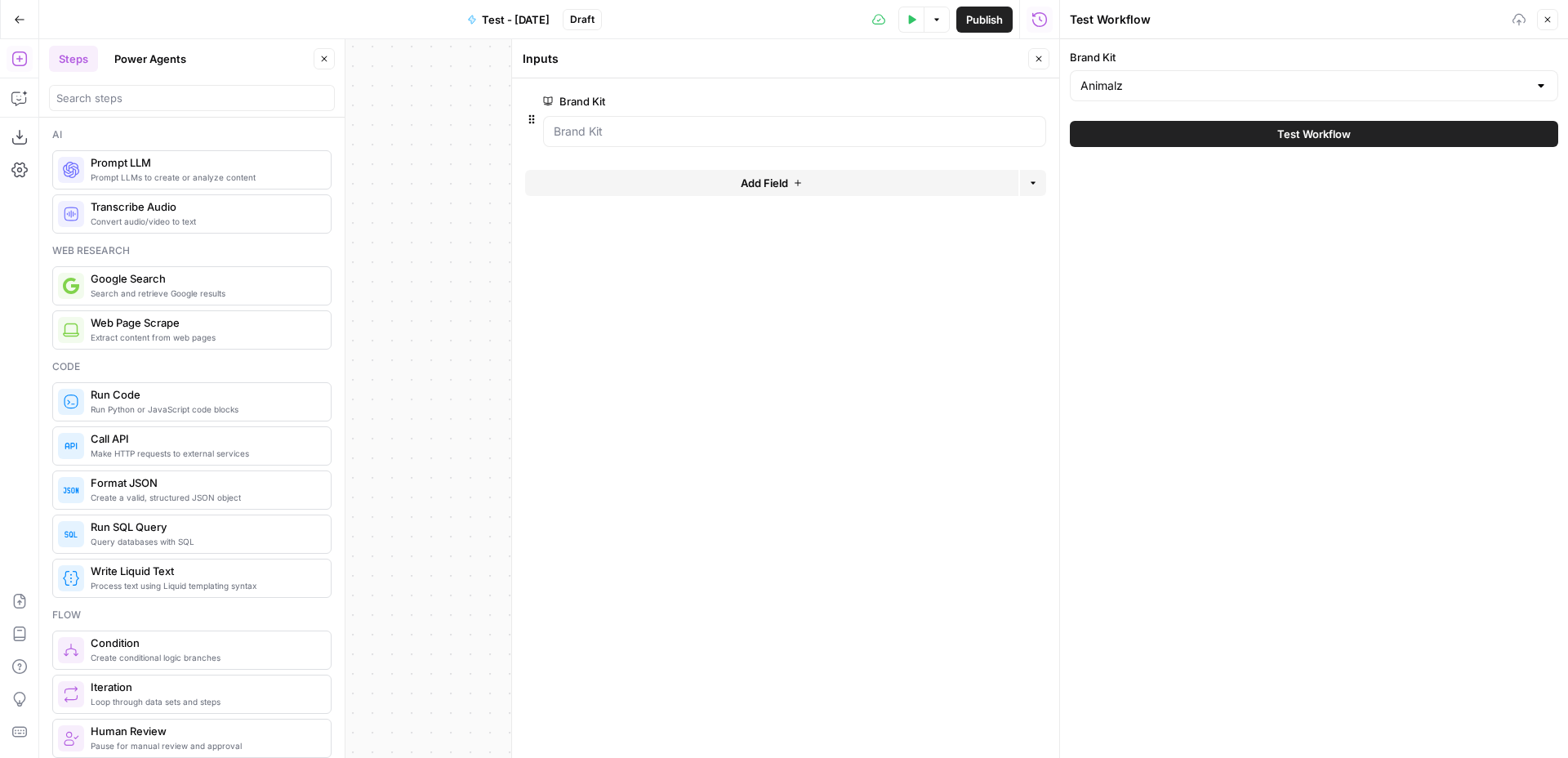
click at [1221, 131] on button "Test Workflow" at bounding box center [1314, 134] width 488 height 26
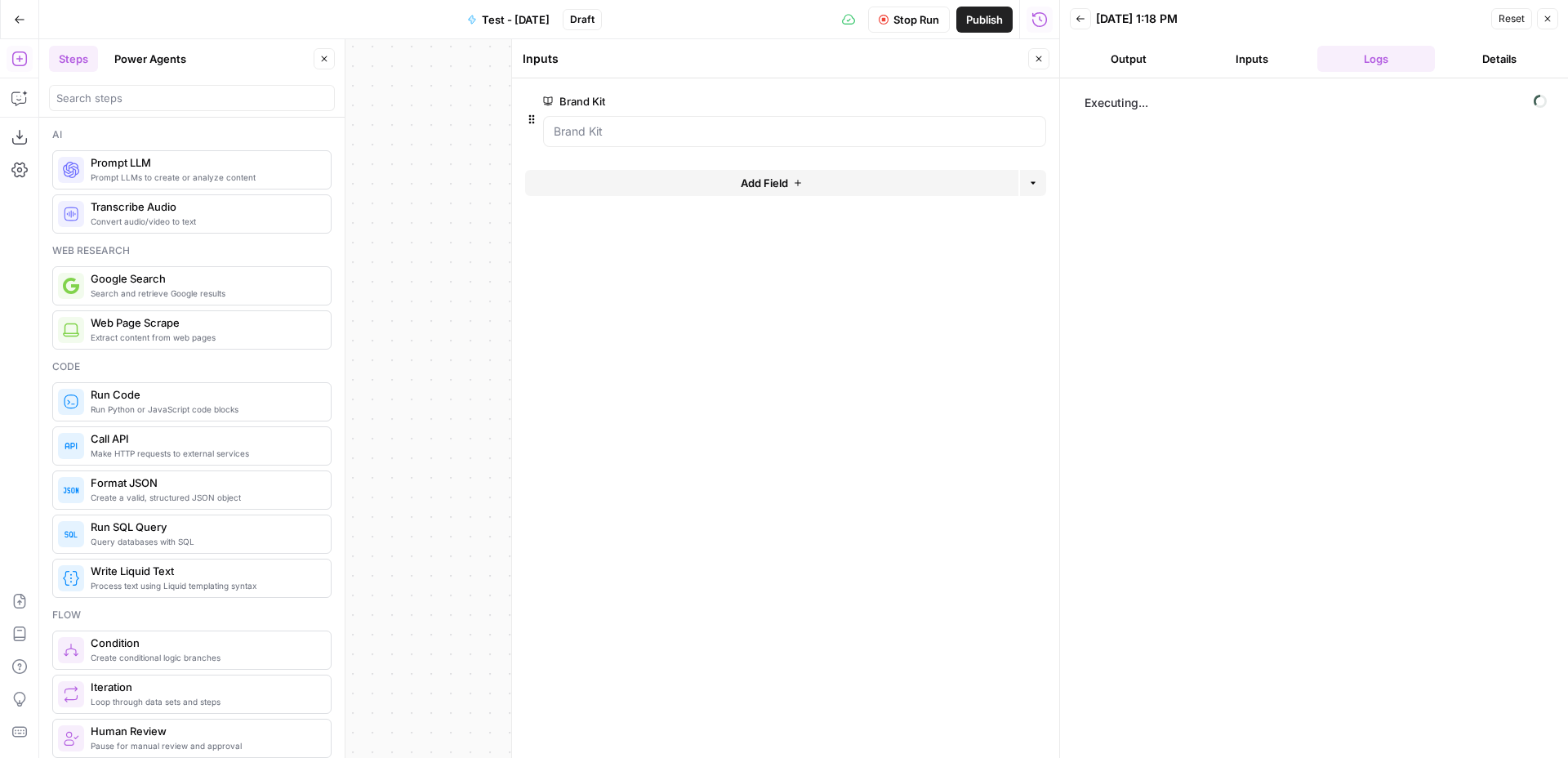
click at [1030, 62] on button "Close" at bounding box center [1038, 58] width 21 height 21
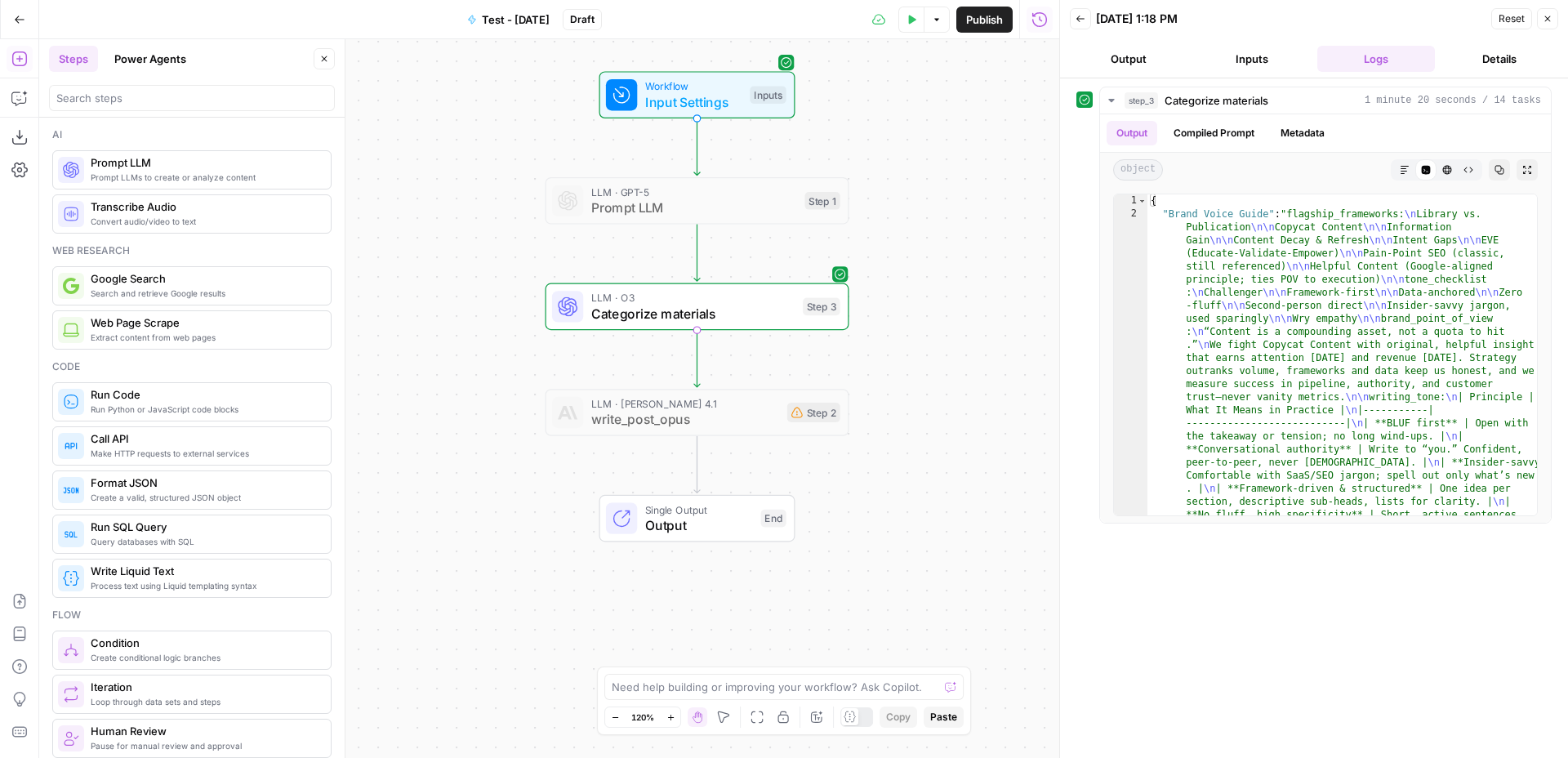
click at [1223, 59] on button "Inputs" at bounding box center [1253, 59] width 118 height 26
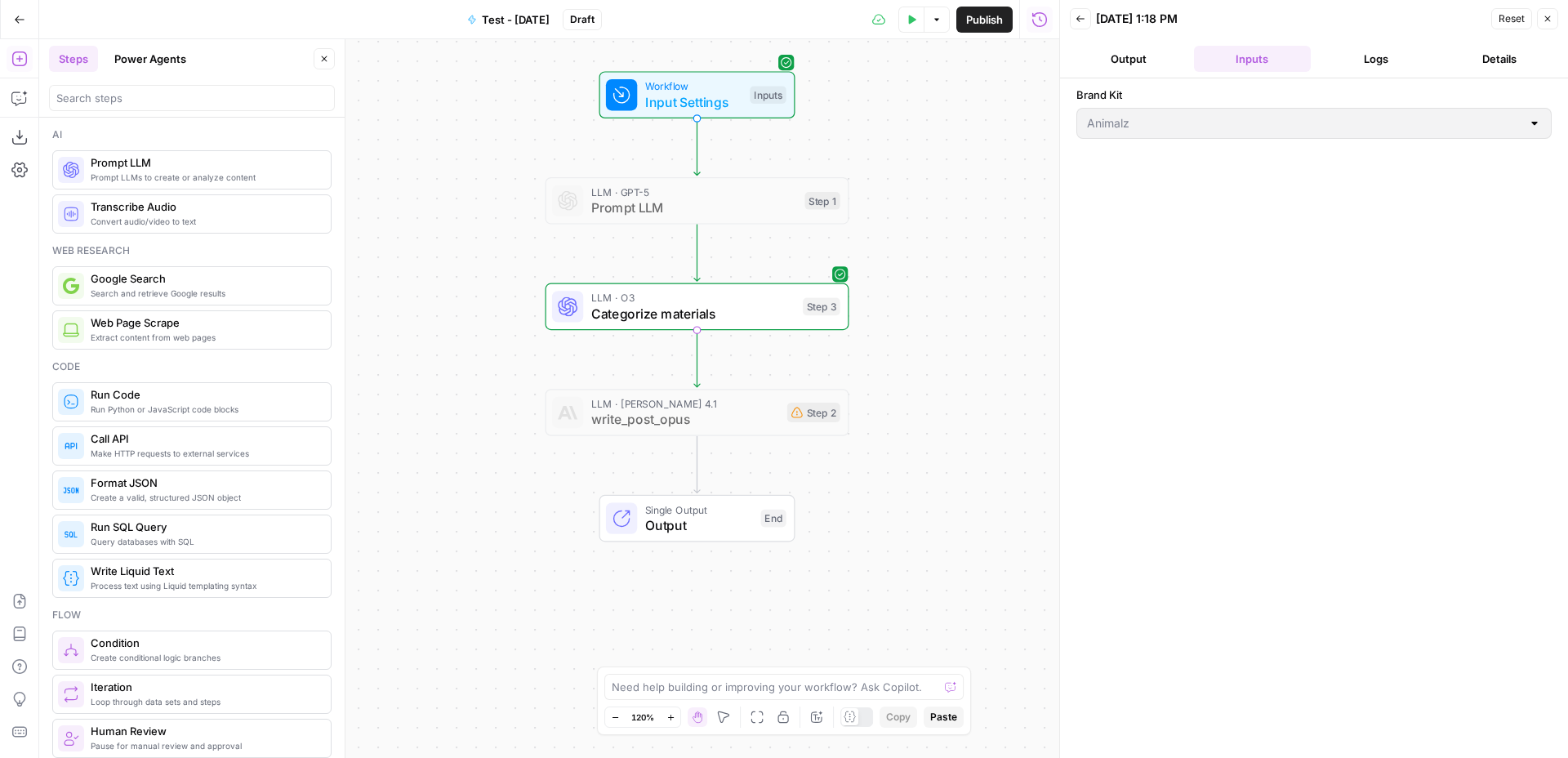
click at [1134, 52] on button "Output" at bounding box center [1129, 59] width 118 height 26
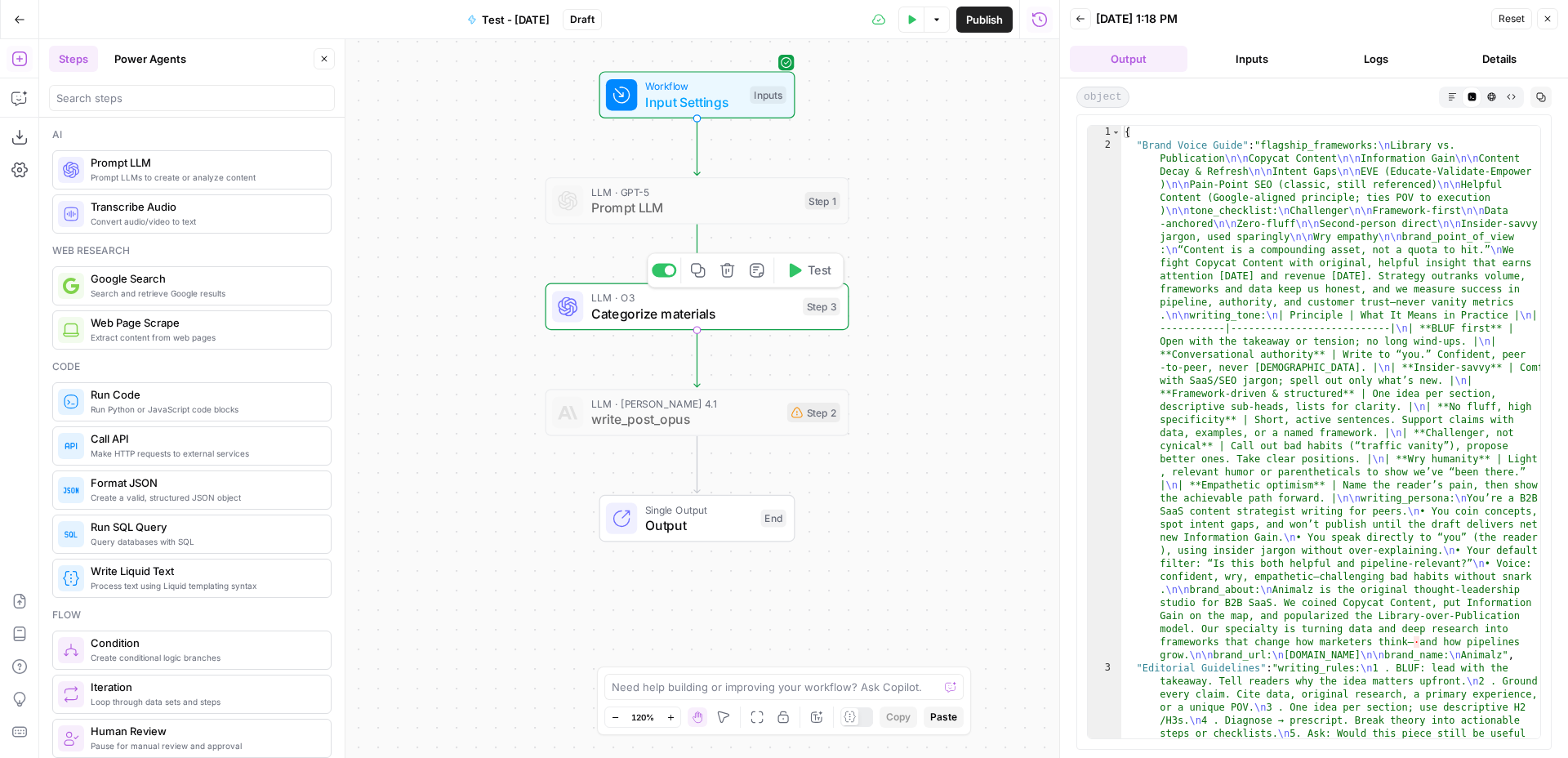
click at [733, 318] on span "Categorize materials" at bounding box center [693, 314] width 204 height 20
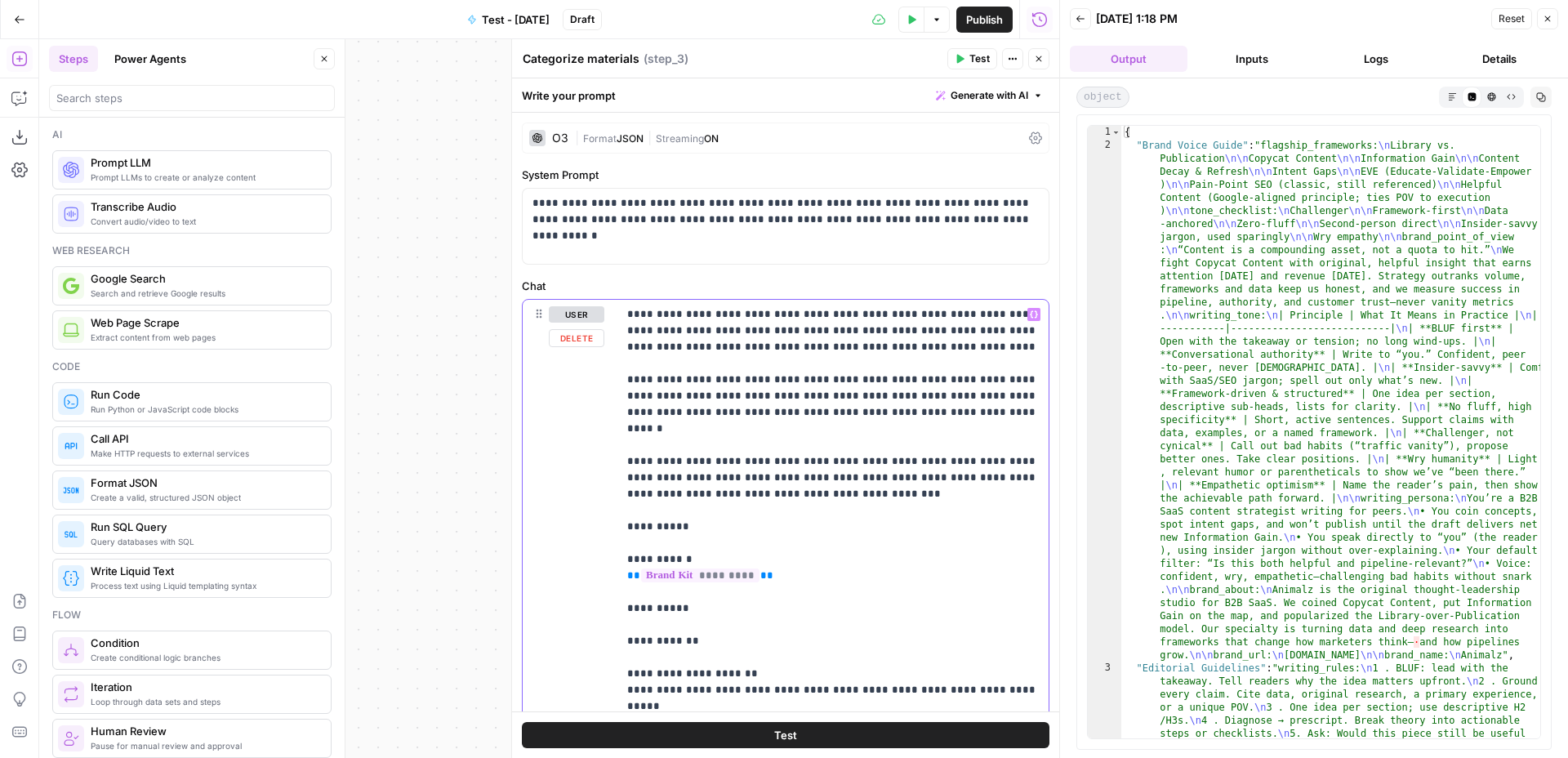
click at [1030, 315] on icon "button" at bounding box center [1034, 314] width 8 height 7
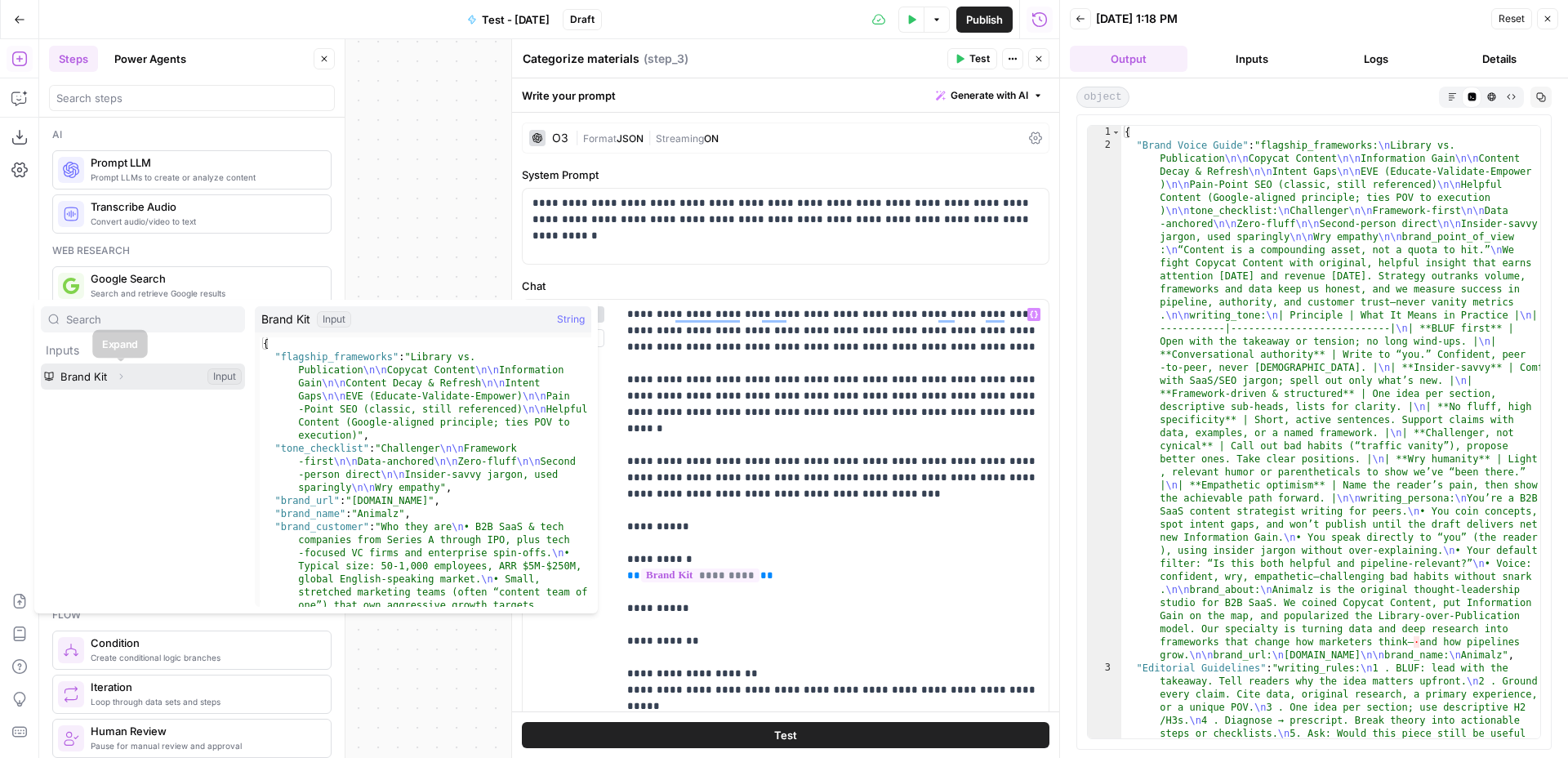
click at [119, 376] on icon "button" at bounding box center [121, 377] width 10 height 10
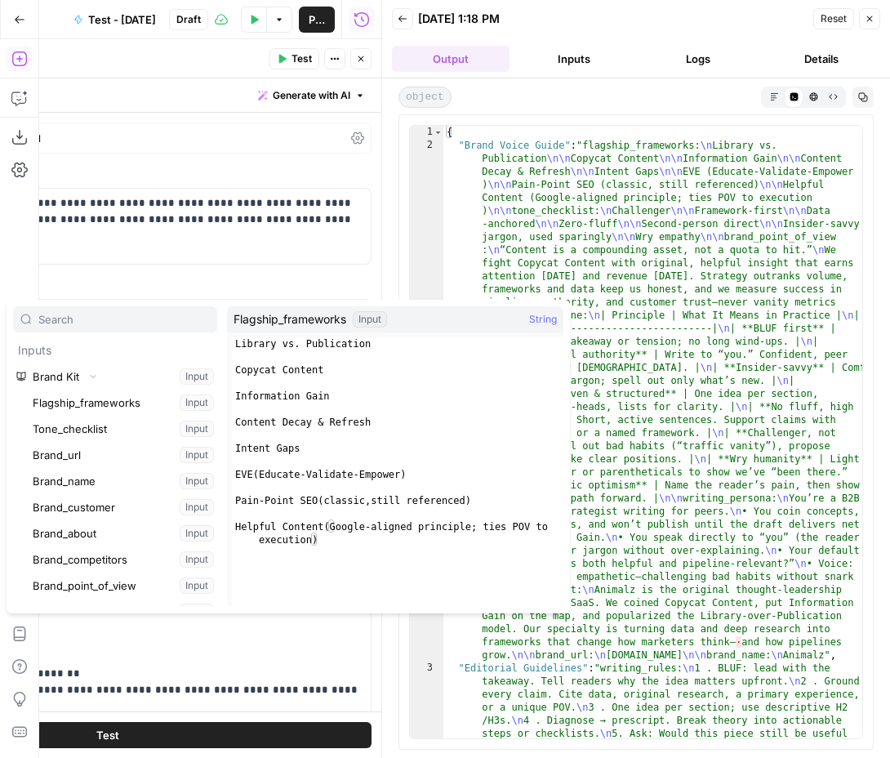
click at [399, 238] on div "1 2 3 { "Brand Voice Guide" : "flagship_frameworks: \n Library vs. Publication …" at bounding box center [635, 431] width 475 height 635
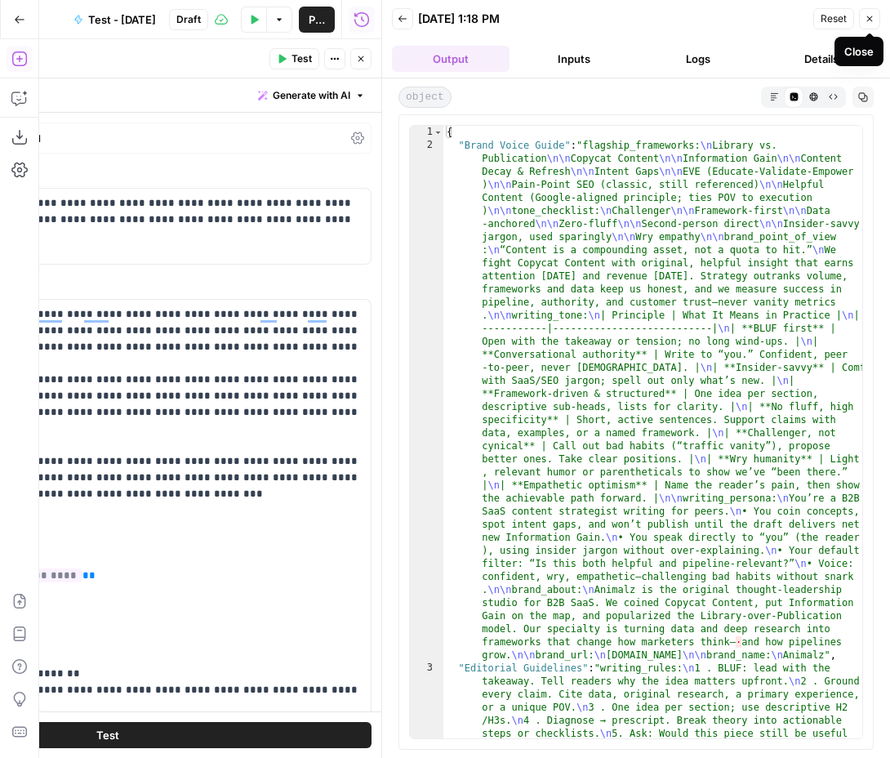
click at [870, 17] on icon "button" at bounding box center [870, 19] width 10 height 10
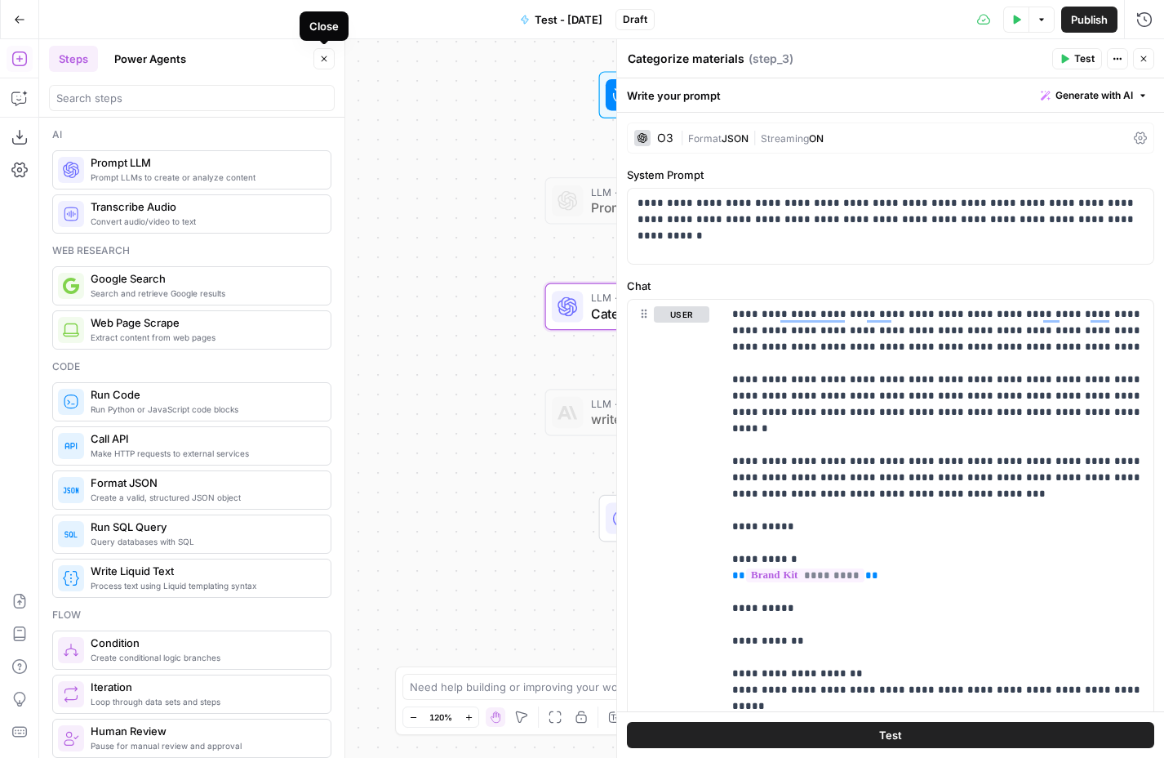
click at [327, 64] on button "Close" at bounding box center [324, 58] width 21 height 21
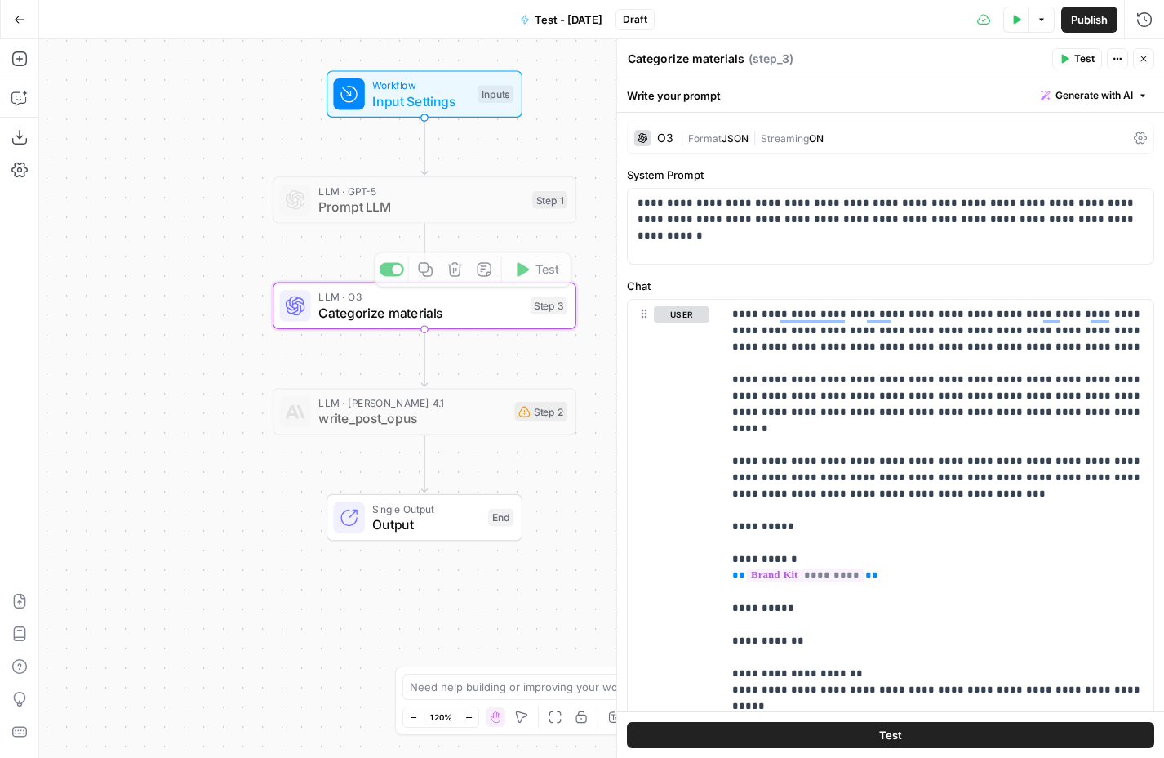
click at [461, 324] on div "LLM · O3 Categorize materials Step 3 Copy step Delete step Add Note Test" at bounding box center [425, 306] width 304 height 47
click at [1142, 310] on icon "button" at bounding box center [1139, 314] width 8 height 8
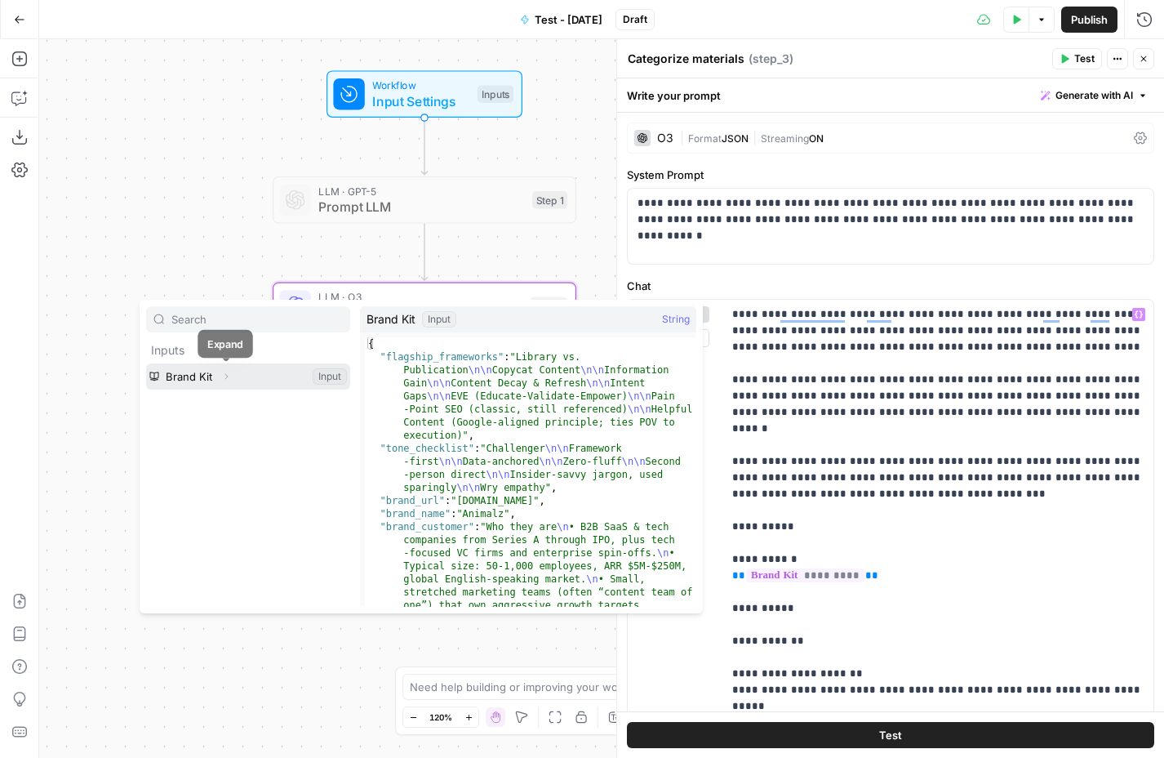
click at [227, 376] on icon "button" at bounding box center [226, 377] width 3 height 6
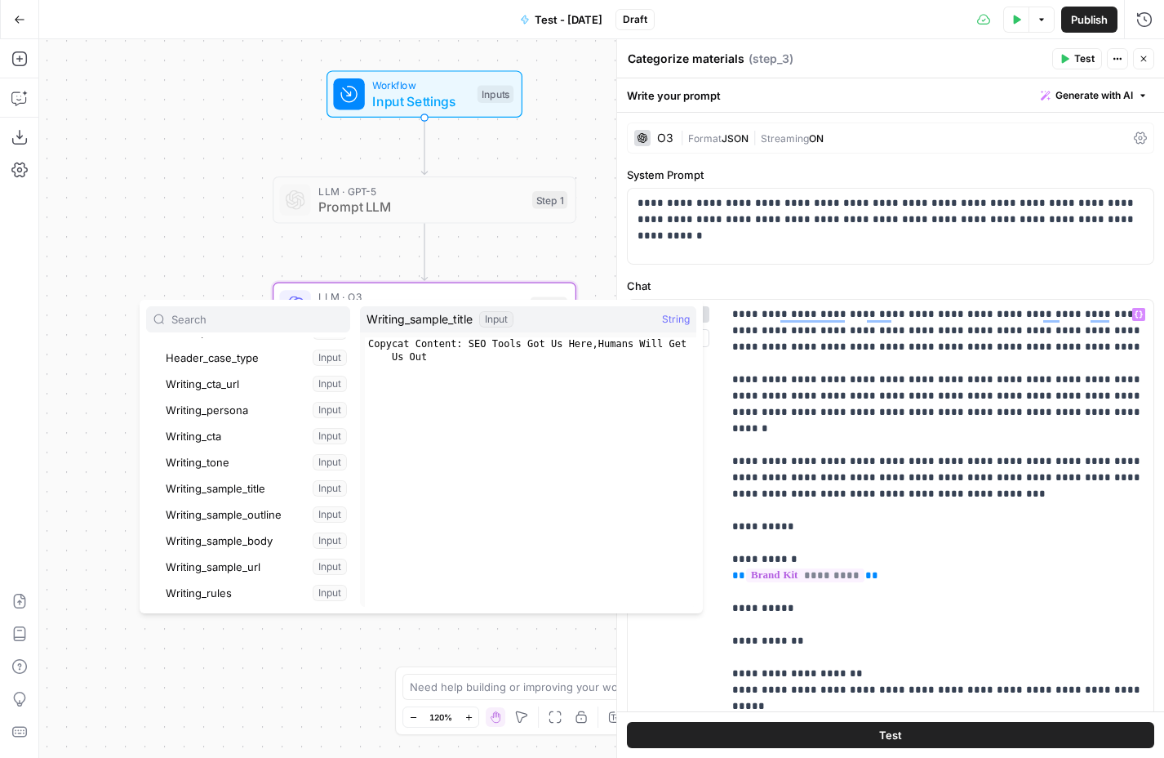
scroll to position [279, 0]
click at [259, 240] on div "Workflow Input Settings Inputs LLM · GPT-5 Prompt LLM Step 1 LLM · O3 Categoriz…" at bounding box center [601, 398] width 1125 height 719
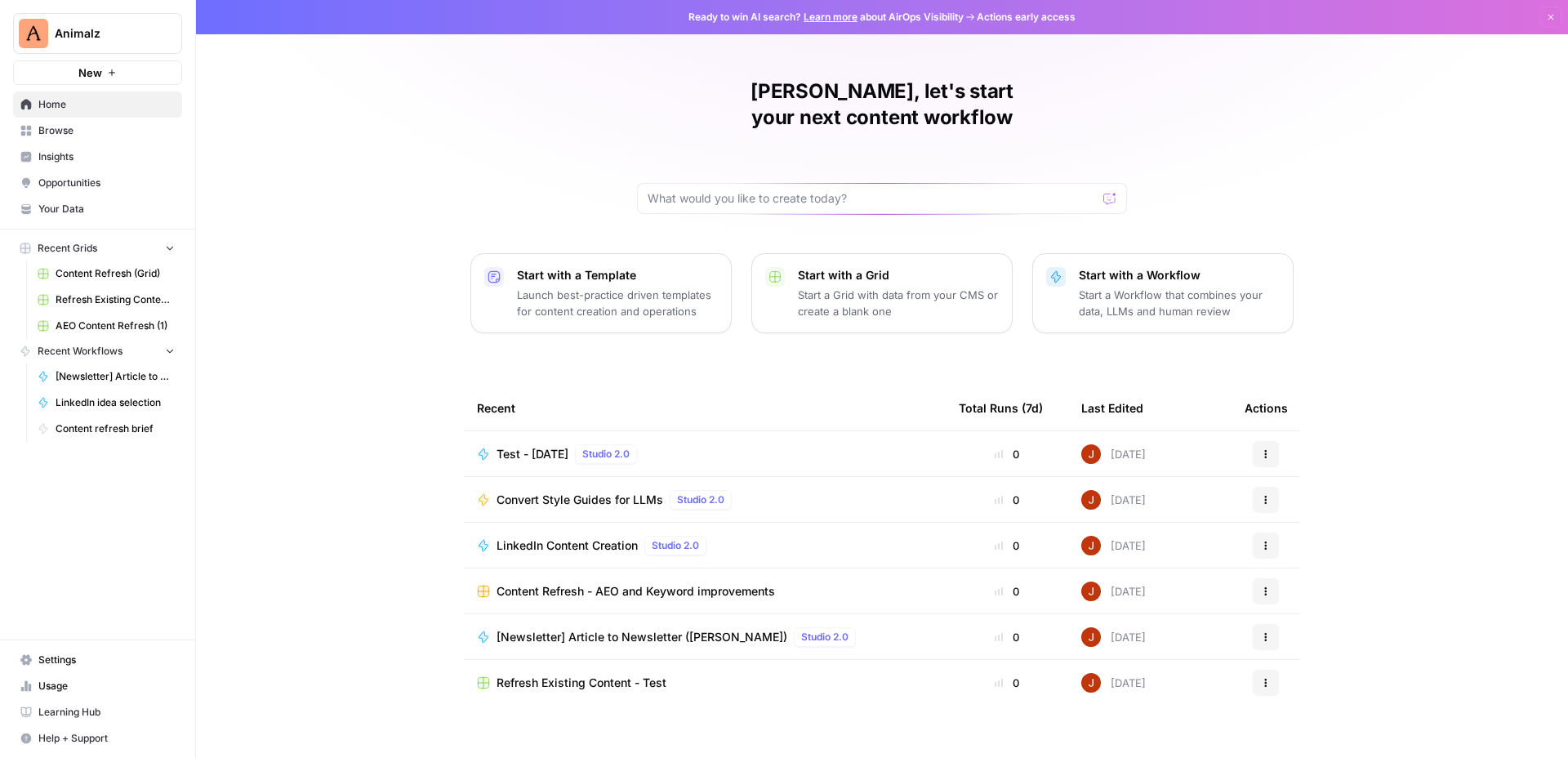
click at [569, 492] on span "Convert Style Guides for LLMs" at bounding box center [579, 500] width 167 height 16
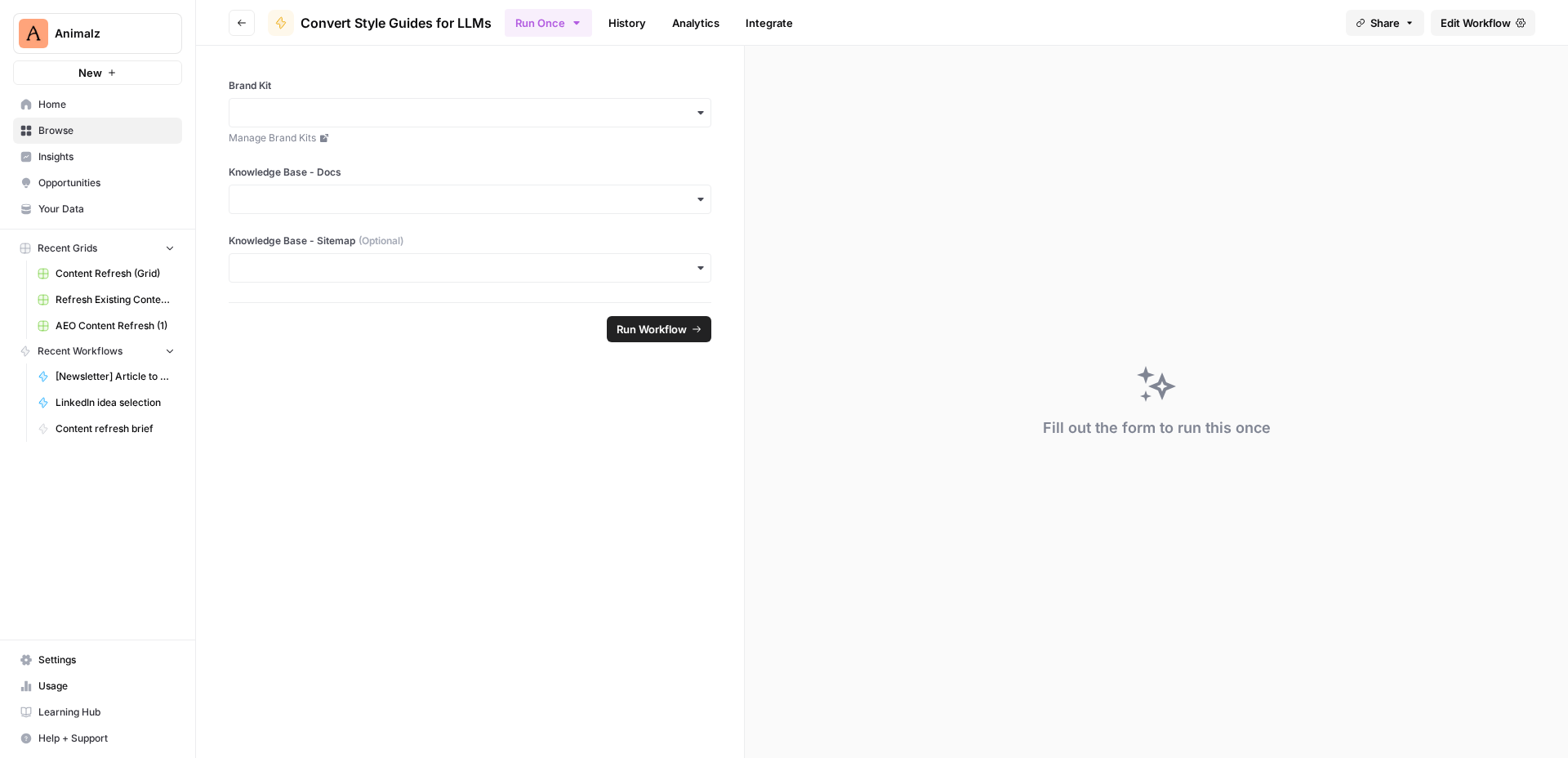
click at [1490, 20] on span "Edit Workflow" at bounding box center [1475, 23] width 70 height 16
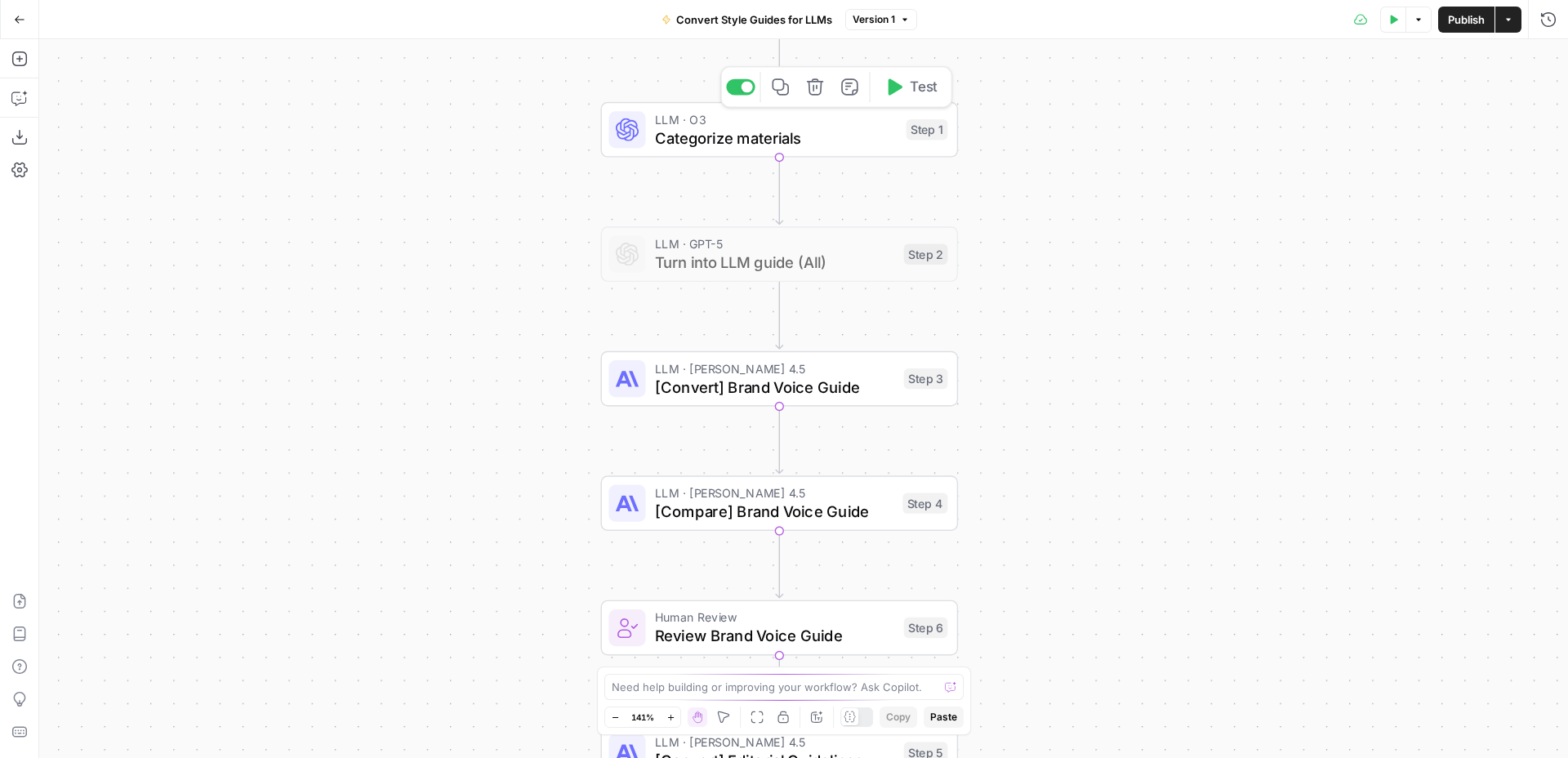
click at [809, 138] on span "Categorize materials" at bounding box center [776, 138] width 242 height 23
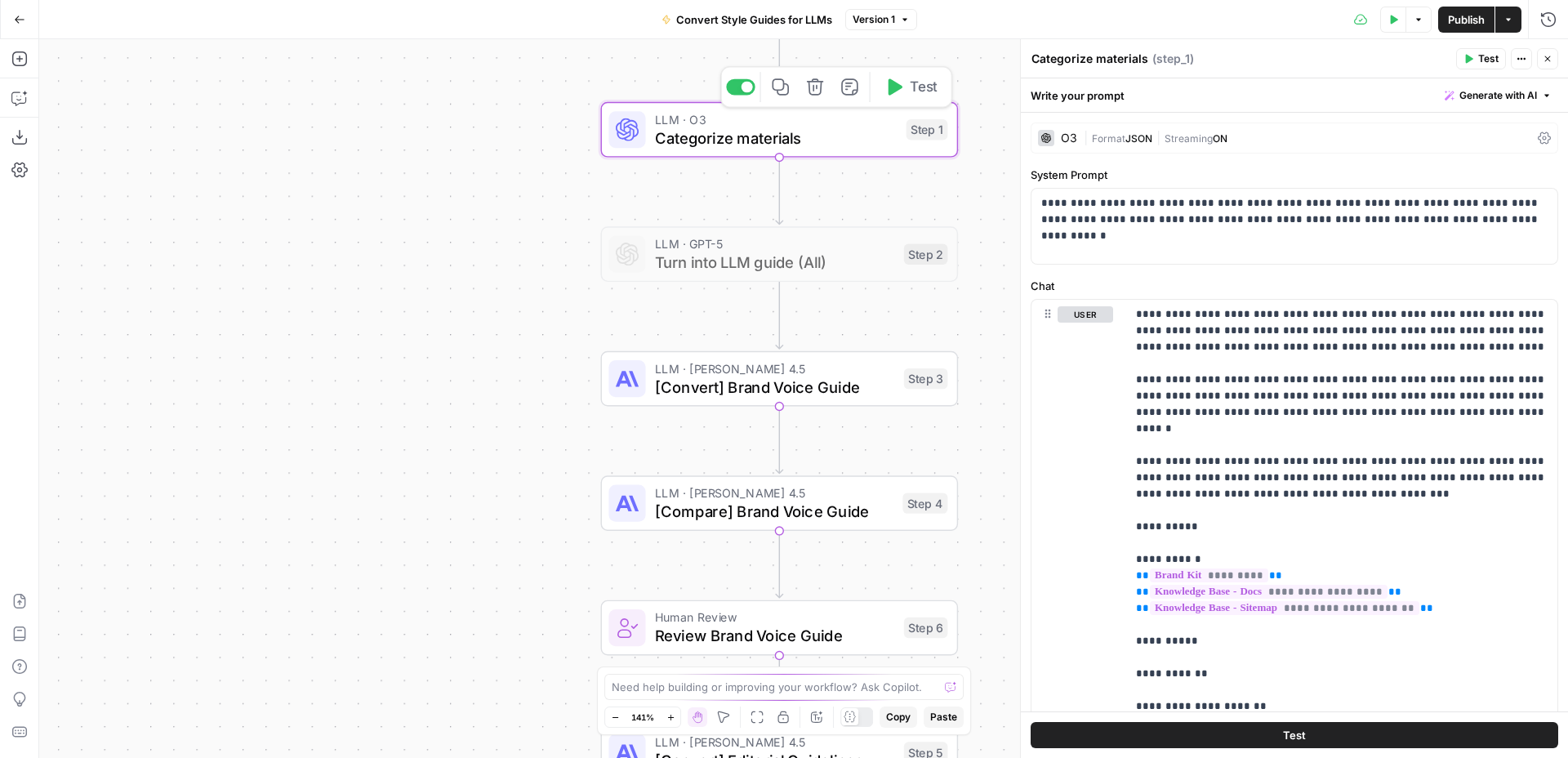
click at [782, 80] on icon "button" at bounding box center [780, 86] width 17 height 17
click at [18, 16] on icon "button" at bounding box center [19, 19] width 11 height 11
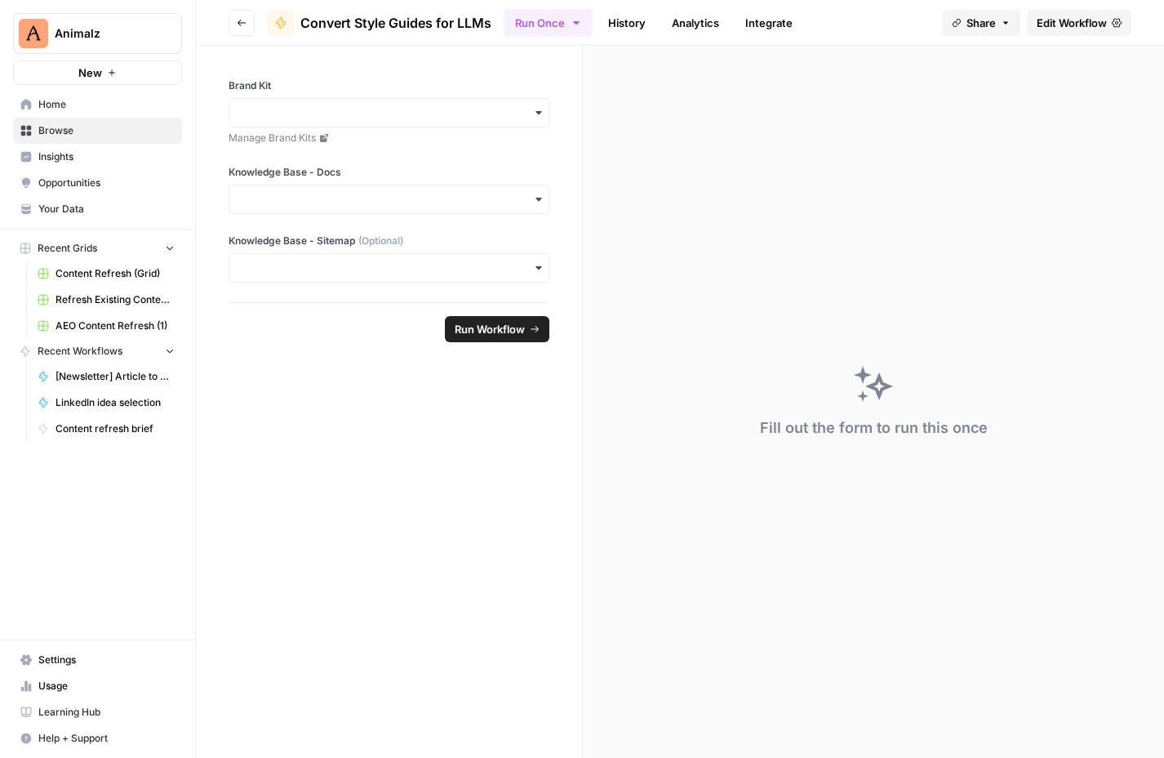
click at [241, 18] on icon "button" at bounding box center [242, 23] width 10 height 10
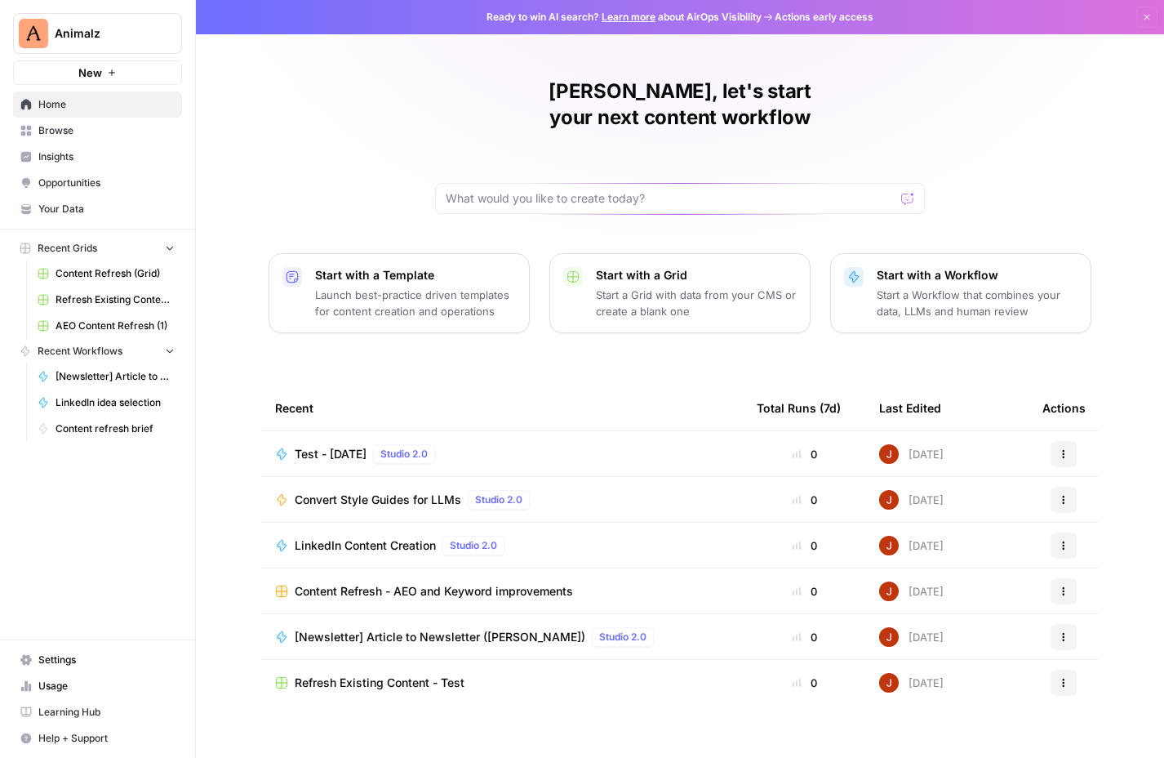
click at [46, 216] on span "Your Data" at bounding box center [106, 209] width 136 height 15
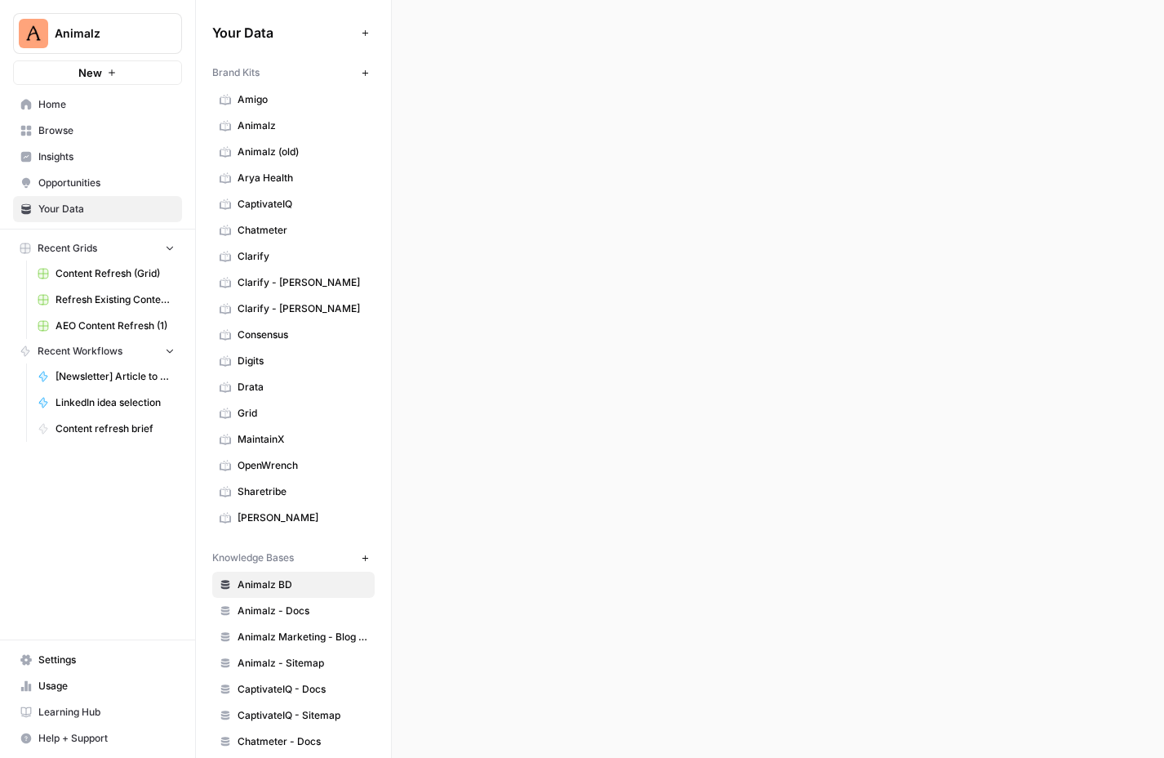
click at [297, 125] on span "Animalz" at bounding box center [303, 125] width 130 height 15
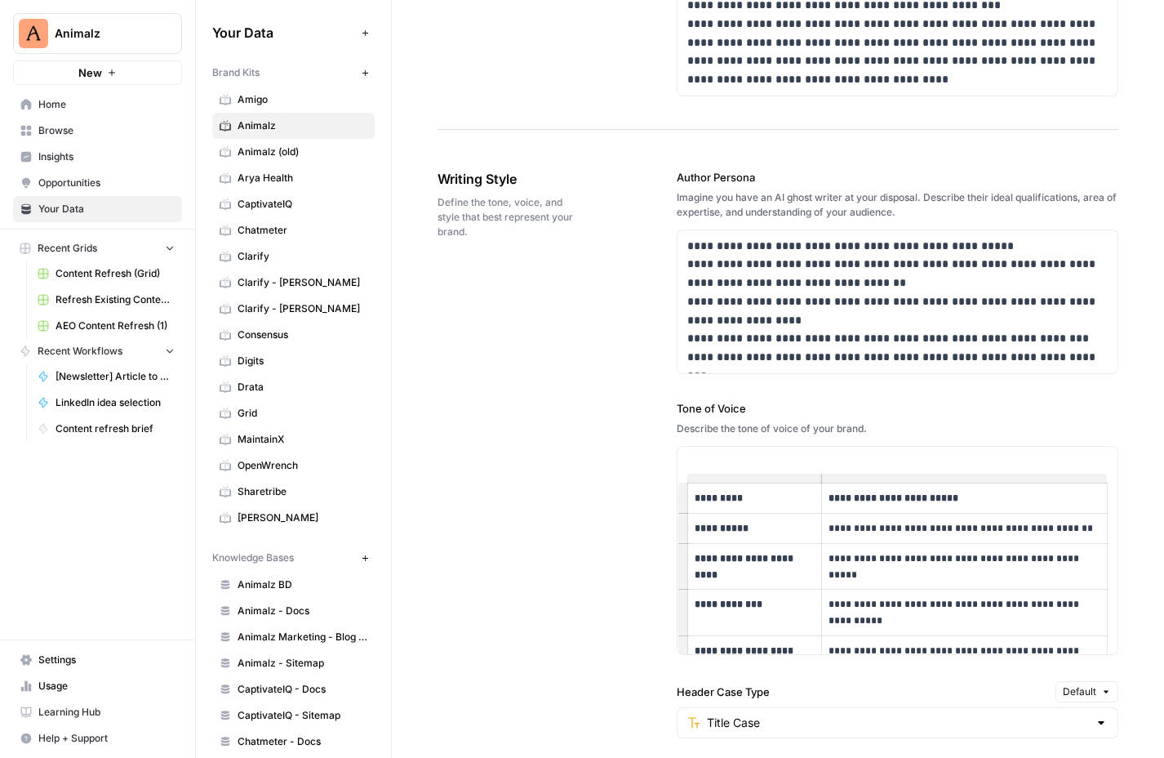
scroll to position [900, 0]
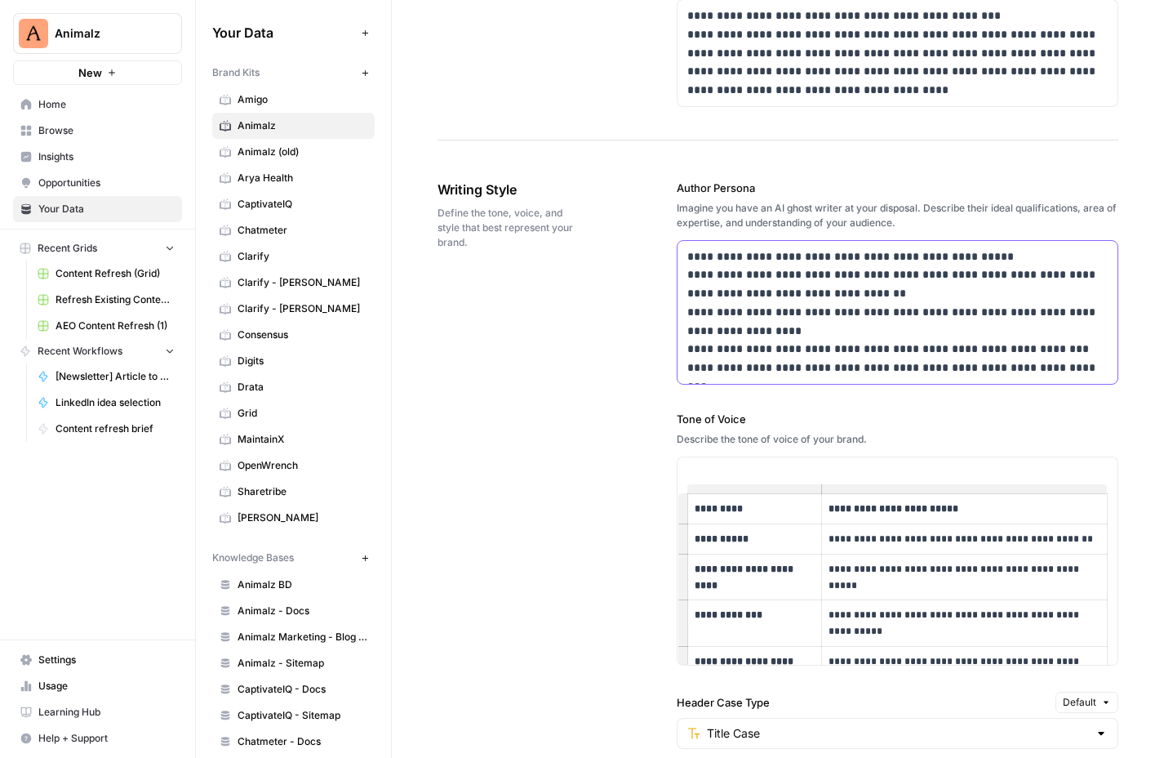
click at [1073, 312] on p "**********" at bounding box center [898, 312] width 421 height 130
click at [1082, 270] on p "**********" at bounding box center [898, 312] width 421 height 130
drag, startPoint x: 983, startPoint y: 202, endPoint x: 1033, endPoint y: 217, distance: 51.9
click at [1033, 217] on div "Imagine you have an AI ghost writer at your disposal. Describe their ideal qual…" at bounding box center [898, 215] width 443 height 29
click at [1021, 225] on div "Imagine you have an AI ghost writer at your disposal. Describe their ideal qual…" at bounding box center [898, 215] width 443 height 29
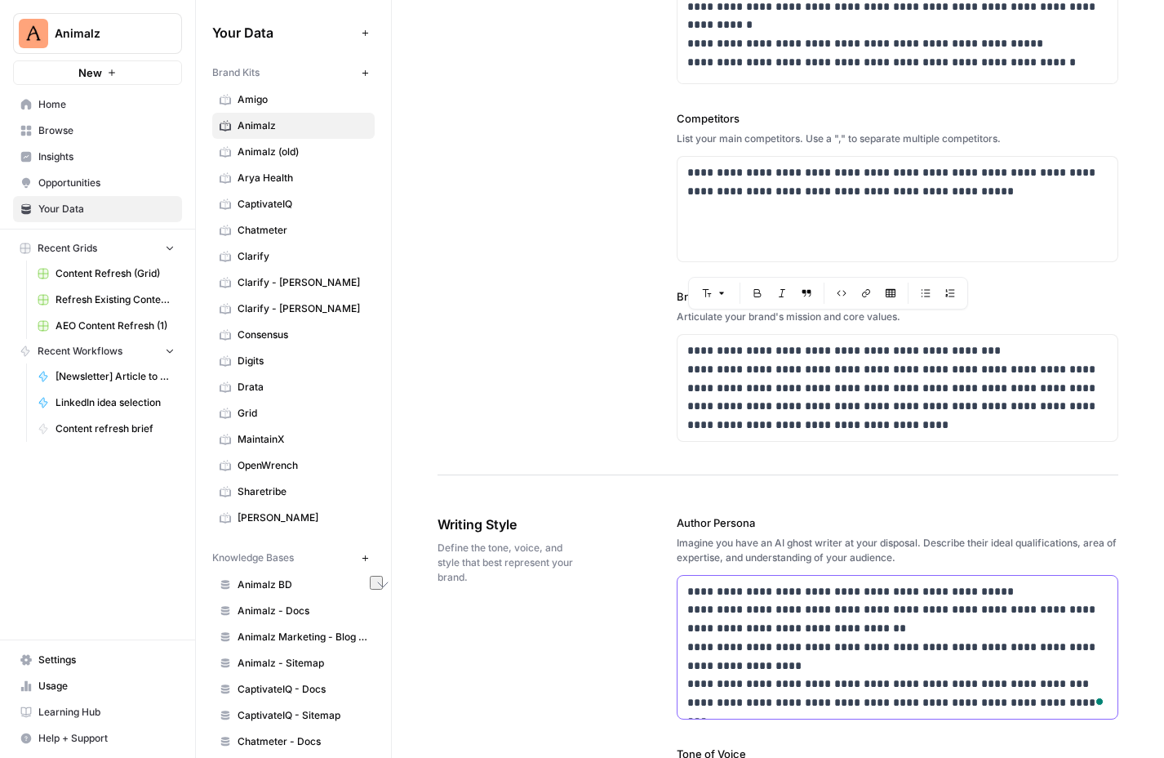
scroll to position [0, 0]
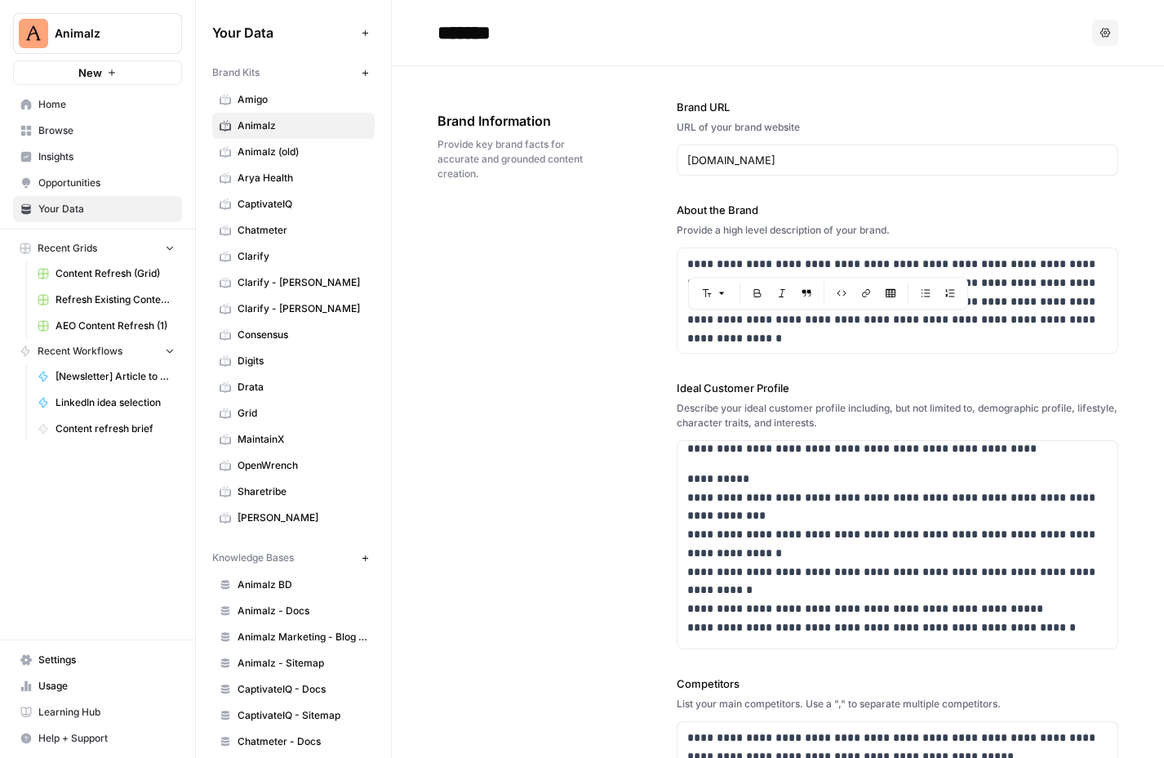
drag, startPoint x: 1084, startPoint y: 331, endPoint x: 742, endPoint y: 109, distance: 407.4
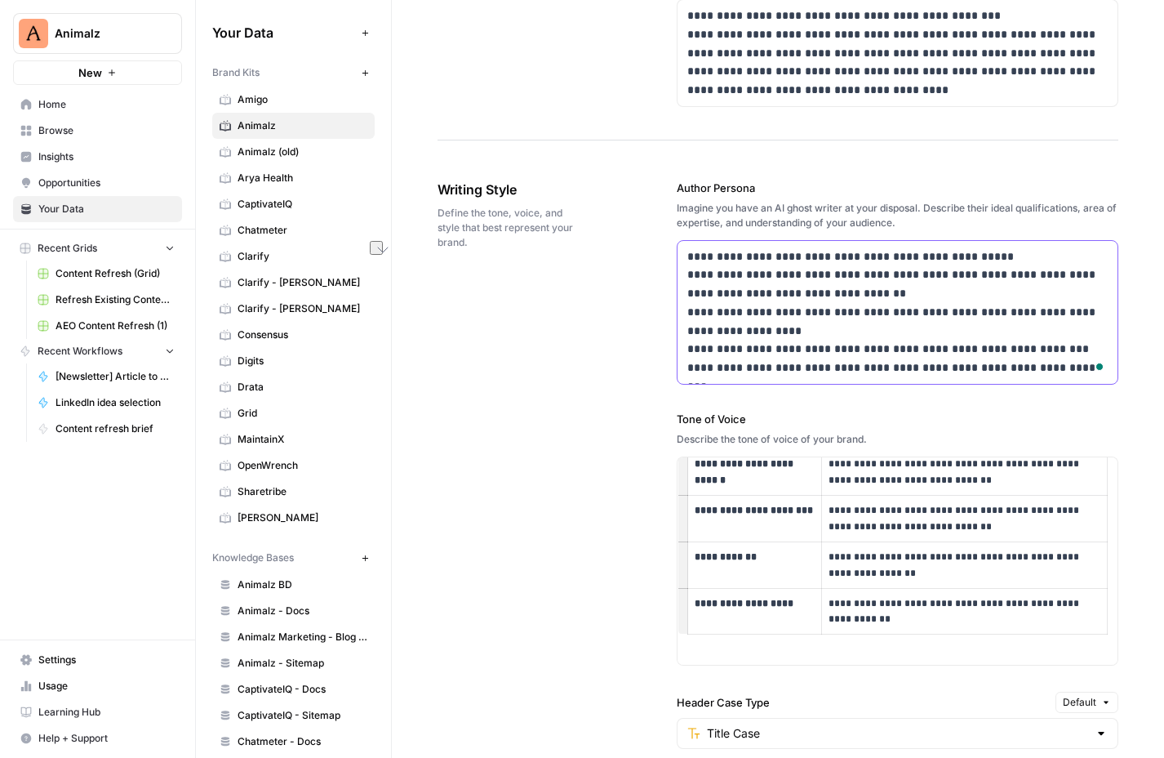
click at [945, 367] on p "**********" at bounding box center [898, 312] width 421 height 130
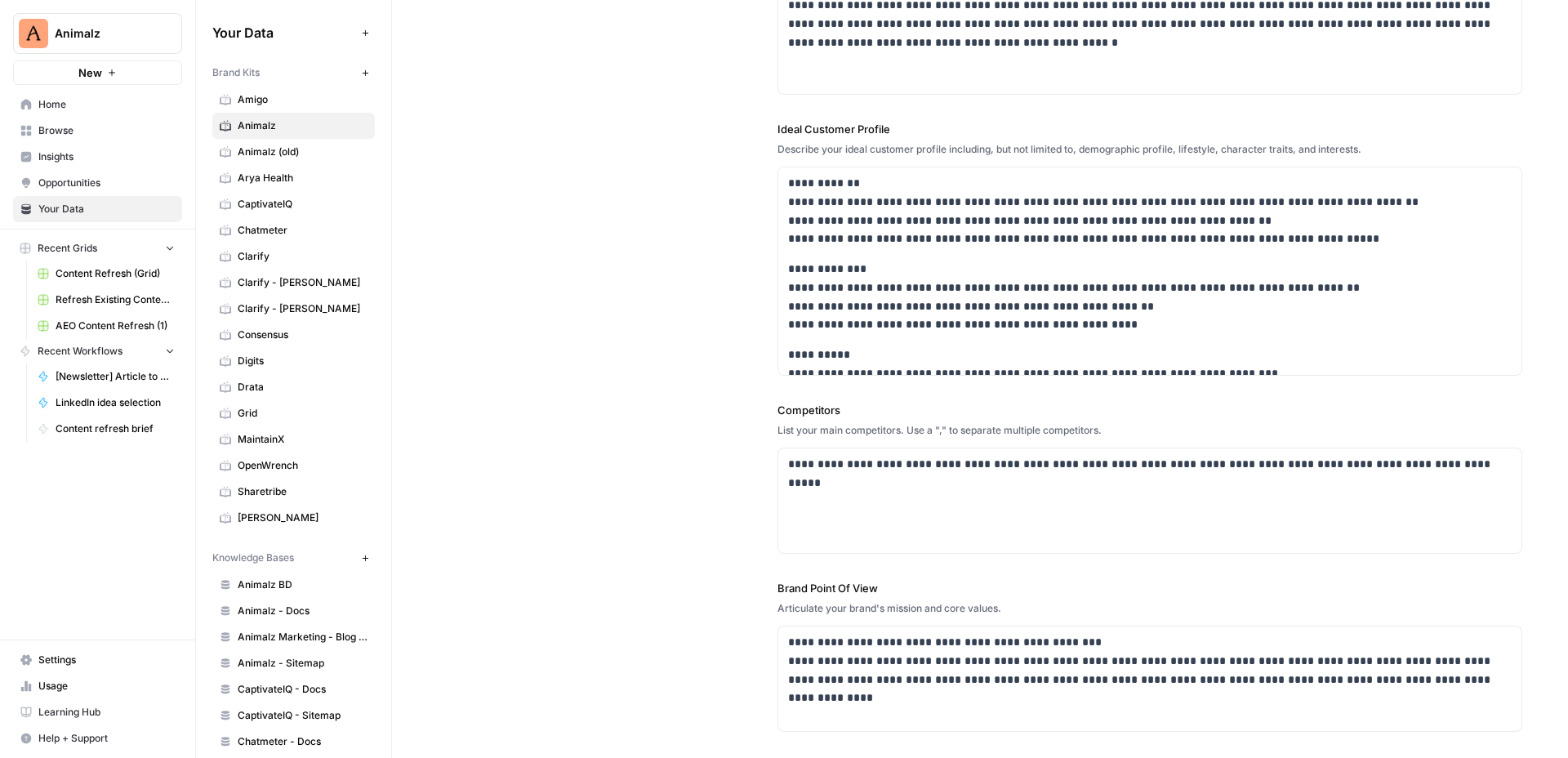
scroll to position [608, 0]
